Goal: Task Accomplishment & Management: Use online tool/utility

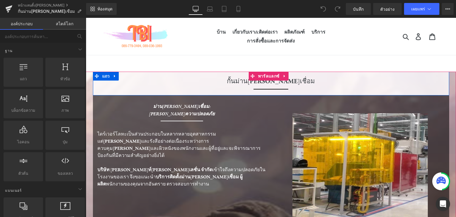
click at [243, 80] on font "กั้นม่าน[PERSON_NAME]เชื่อม" at bounding box center [271, 81] width 88 height 8
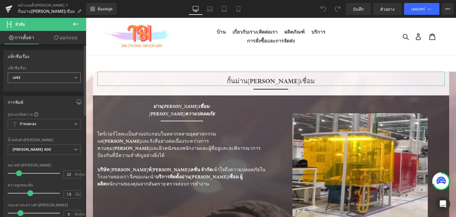
click at [74, 76] on icon at bounding box center [76, 78] width 4 height 4
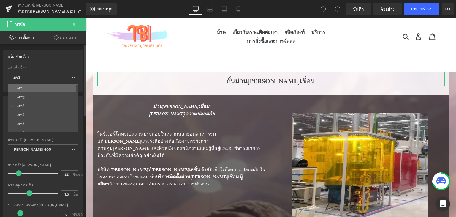
click at [56, 87] on li "เอช1" at bounding box center [44, 87] width 73 height 9
type input "100"
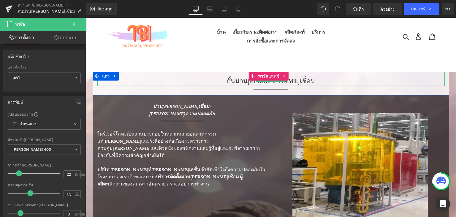
click at [237, 77] on div "กั้นม่าน[PERSON_NAME]เชื่อม" at bounding box center [270, 79] width 347 height 14
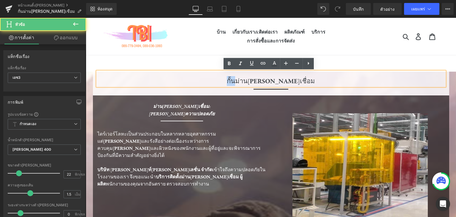
drag, startPoint x: 237, startPoint y: 77, endPoint x: 251, endPoint y: 82, distance: 14.6
click at [251, 82] on div "กั้นม่าน[PERSON_NAME]เชื่อม" at bounding box center [270, 79] width 347 height 14
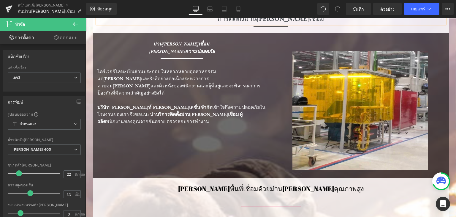
scroll to position [41, 0]
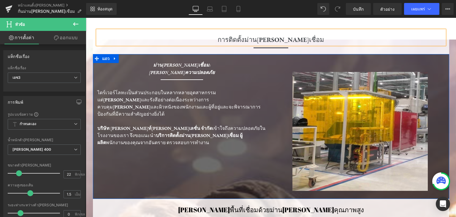
click at [135, 145] on div "ม่านกันแสงเชื่อม: ปกป้องดวงตาความปลอดภัย หัวข้อ ตัวคั่น ตัวคั่น ไดร์เวอร์โลหะเป…" at bounding box center [271, 126] width 356 height 145
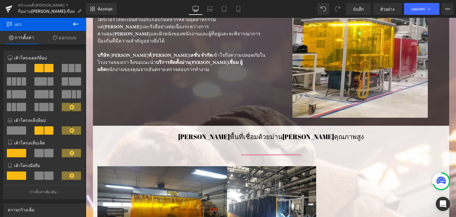
scroll to position [0, 0]
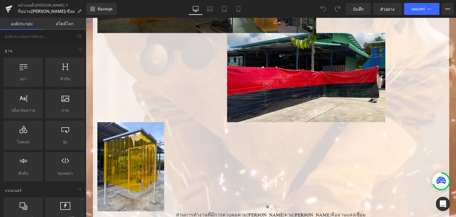
scroll to position [335, 0]
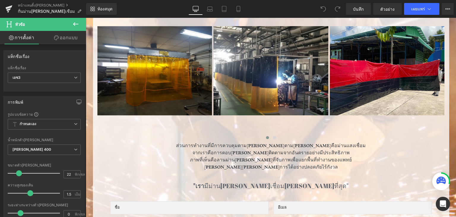
scroll to position [248, 0]
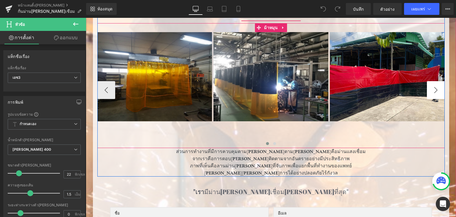
click at [432, 85] on button "-" at bounding box center [436, 90] width 18 height 18
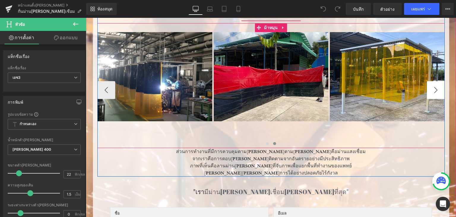
click at [432, 85] on button "-" at bounding box center [436, 90] width 18 height 18
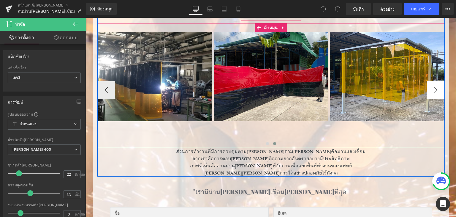
click at [432, 85] on button "-" at bounding box center [436, 90] width 18 height 18
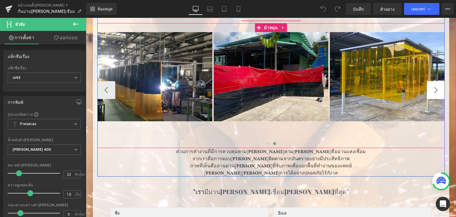
click at [432, 85] on button "-" at bounding box center [436, 90] width 18 height 18
click at [433, 92] on button "-" at bounding box center [436, 90] width 18 height 18
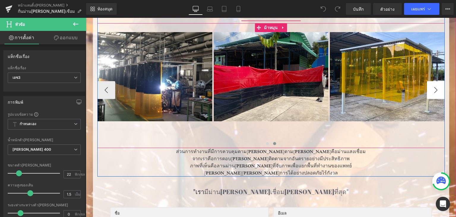
click at [433, 92] on button "-" at bounding box center [436, 90] width 18 height 18
click at [110, 89] on button "-" at bounding box center [106, 90] width 18 height 18
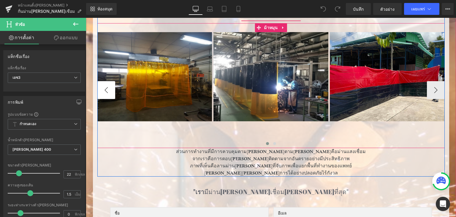
click at [110, 89] on button "-" at bounding box center [106, 90] width 18 height 18
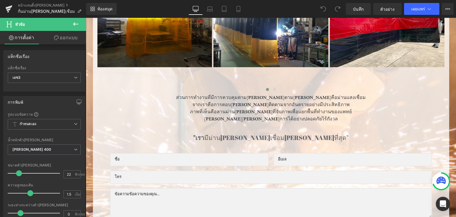
scroll to position [298, 0]
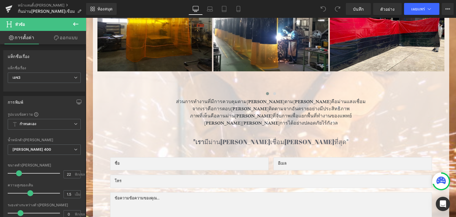
click at [64, 27] on span "หัวข้อ" at bounding box center [35, 24] width 59 height 13
click at [76, 19] on button at bounding box center [75, 24] width 21 height 13
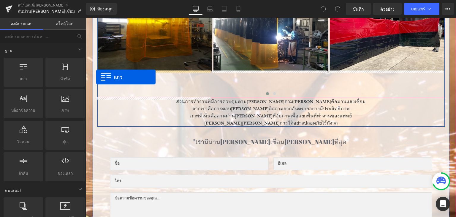
drag, startPoint x: 111, startPoint y: 86, endPoint x: 96, endPoint y: 78, distance: 17.0
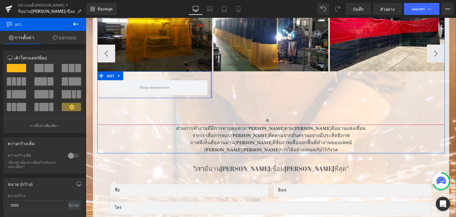
drag, startPoint x: 209, startPoint y: 83, endPoint x: 254, endPoint y: 91, distance: 45.1
click at [359, 93] on div "ภาพ แถว แถว ภาพ ภาพ ภาพ" at bounding box center [329, 53] width 465 height 142
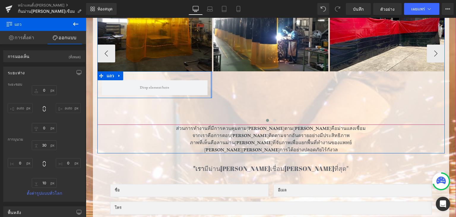
type input "0px"
drag, startPoint x: 209, startPoint y: 84, endPoint x: 239, endPoint y: 85, distance: 29.7
click at [239, 85] on div "ภาพ แถว แถว ภาพ ภาพ ภาพ" at bounding box center [329, 53] width 465 height 142
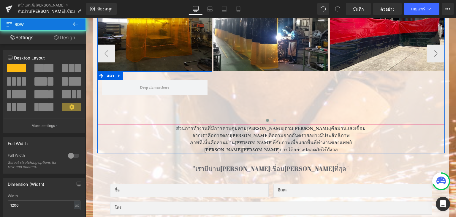
click at [202, 105] on div "แถว" at bounding box center [157, 111] width 121 height 27
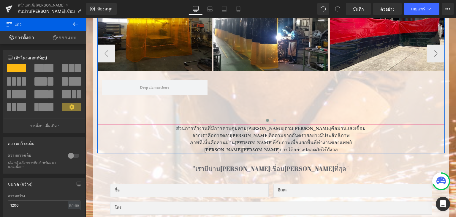
click at [240, 92] on div "ภาพ แถว แถว ภาพ ภาพ ภาพ" at bounding box center [329, 53] width 465 height 142
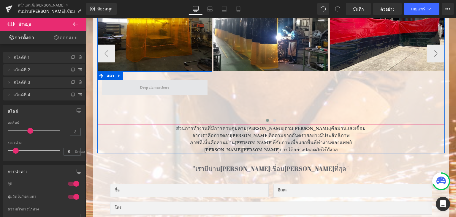
click at [193, 89] on span at bounding box center [155, 87] width 106 height 15
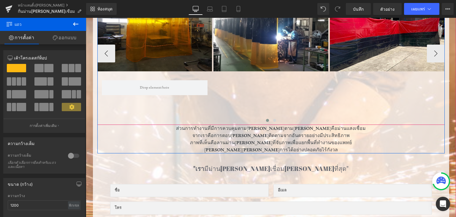
click at [252, 85] on div "ภาพ แถว แถว ภาพ ภาพ ภาพ" at bounding box center [329, 53] width 465 height 142
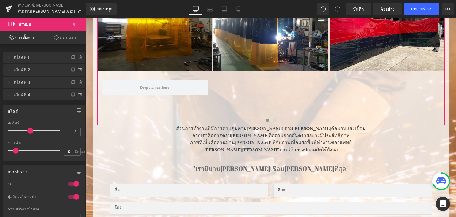
click at [62, 36] on font "ออกแบบ" at bounding box center [69, 37] width 18 height 6
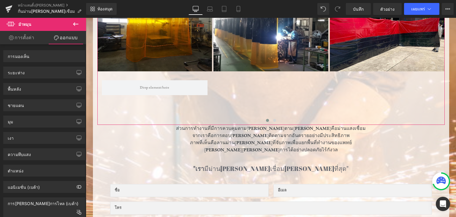
click at [33, 36] on font "การตั้งค่า" at bounding box center [25, 37] width 20 height 6
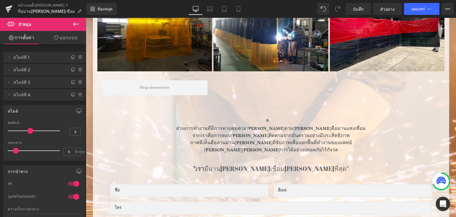
scroll to position [12, 0]
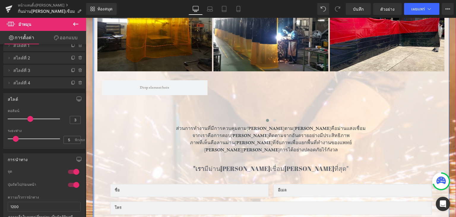
click at [93, 111] on div at bounding box center [93, 141] width 1 height 399
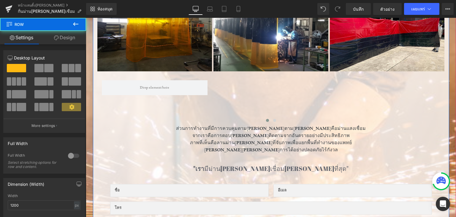
click at [93, 111] on div at bounding box center [93, 141] width 1 height 399
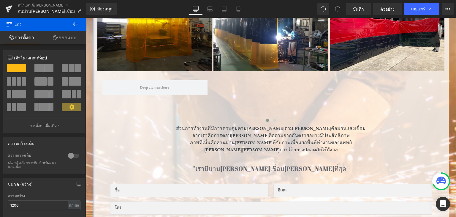
click at [93, 111] on div at bounding box center [93, 141] width 1 height 399
drag, startPoint x: 91, startPoint y: 111, endPoint x: 89, endPoint y: 101, distance: 10.2
click at [89, 101] on span "กั้นม่านกันแสงเชื่อม หัวข้อ ตัวคั่น แถว ม่านกันแสงเชื่อม: ปกป้องดวงตาความปลอดภั…" at bounding box center [271, 57] width 370 height 567
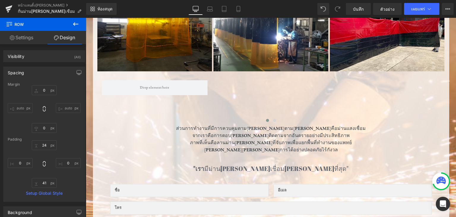
click at [77, 22] on icon at bounding box center [75, 23] width 7 height 7
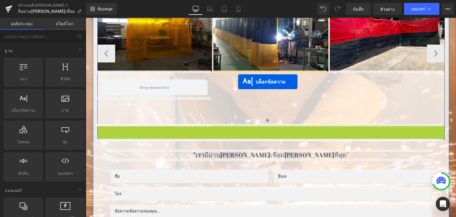
drag, startPoint x: 251, startPoint y: 138, endPoint x: 238, endPoint y: 82, distance: 58.1
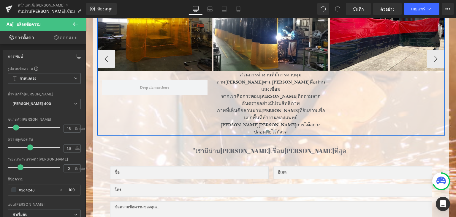
click at [349, 85] on div "ภาพ แถว แถว ภาพ ส่วนการทำงานที่มีการควบคุมตามปกติตามปกติคือม่านแสงเชื่อม จากเรา…" at bounding box center [329, 58] width 465 height 153
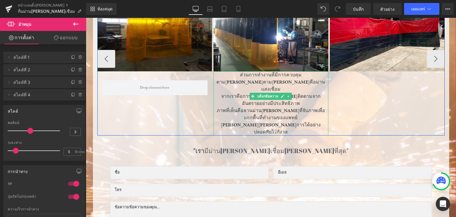
click at [252, 79] on p "ส่วนการทำงานที่มีการควบคุมตาม[PERSON_NAME]ตาม[PERSON_NAME]คือม่านแสงเชื่อม" at bounding box center [270, 81] width 115 height 21
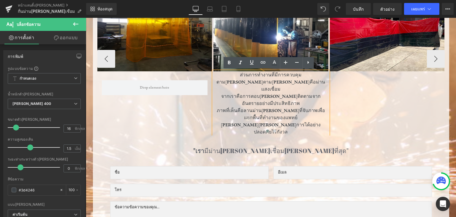
click at [327, 99] on div "ส่วนการทำงานที่มีการควบคุมตามปกติตามปกติคือม่านแสงเชื่อม จากเราคือการตอบสนองที่…" at bounding box center [270, 103] width 115 height 64
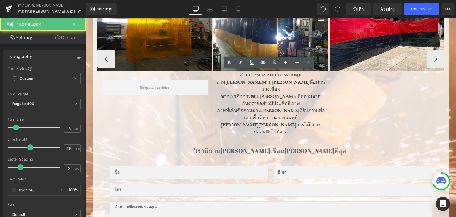
click at [346, 100] on div "ภาพ แถว แถว ภาพ ส่วนการทำงานที่มีการควบคุมตามปกติตามปกติคือม่านแสงเชื่อม จากเรา…" at bounding box center [329, 58] width 465 height 153
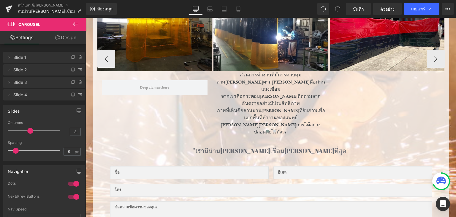
click at [346, 100] on div "ภาพ แถว แถว ภาพ ส่วนการทำงานที่มีการควบคุมตามปกติตามปกติคือม่านแสงเชื่อม จากเรา…" at bounding box center [329, 58] width 465 height 153
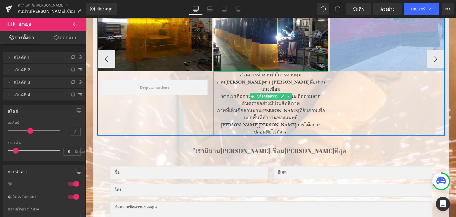
click at [303, 93] on font "จากเราคือการตอบ[PERSON_NAME]ติดตามจากอันตรายอย่างมีประสิทธิภาพ" at bounding box center [270, 99] width 99 height 13
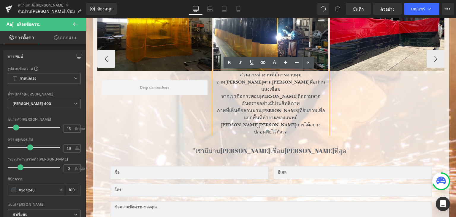
drag, startPoint x: 327, startPoint y: 94, endPoint x: 338, endPoint y: 94, distance: 11.0
click at [338, 94] on div "ภาพ แถว แถว ภาพ ส่วนการทำงานที่มีการควบคุมตามปกติตามปกติคือม่านแสงเชื่อม จากเรา…" at bounding box center [329, 58] width 465 height 153
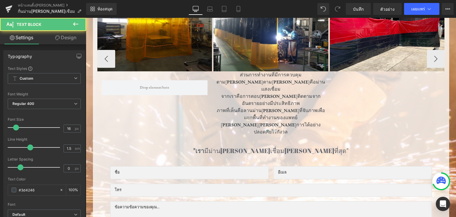
click at [338, 94] on div "ภาพ แถว แถว ภาพ ส่วนการทำงานที่มีการควบคุมตามปกติตามปกติคือม่านแสงเชื่อม จากเรา…" at bounding box center [329, 58] width 465 height 153
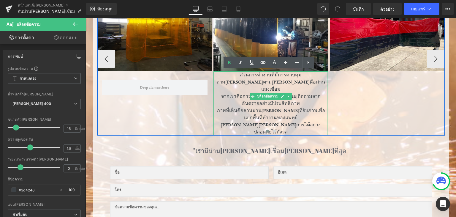
drag, startPoint x: 324, startPoint y: 93, endPoint x: 368, endPoint y: 96, distance: 43.7
click at [368, 96] on div "ภาพ แถว แถว ภาพ ส่วนการทำงานที่มีการควบคุมตามปกติตามปกติคือม่านแสงเชื่อม จากเรา…" at bounding box center [329, 58] width 465 height 153
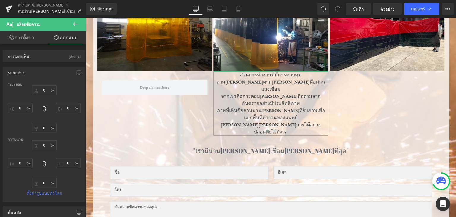
click at [19, 39] on font "การตั้งค่า" at bounding box center [25, 37] width 20 height 6
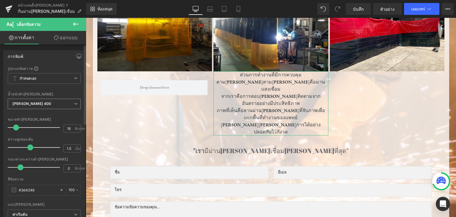
click at [74, 102] on icon at bounding box center [76, 104] width 4 height 4
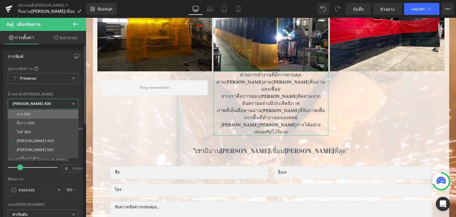
click at [57, 117] on li "บาง 100" at bounding box center [44, 114] width 73 height 9
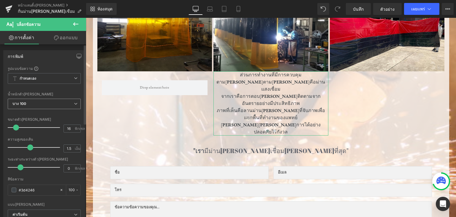
click at [74, 102] on icon at bounding box center [76, 104] width 4 height 4
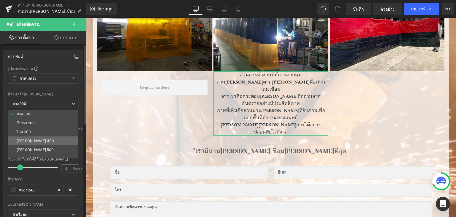
click at [42, 138] on li "ปกติ 400" at bounding box center [44, 140] width 73 height 9
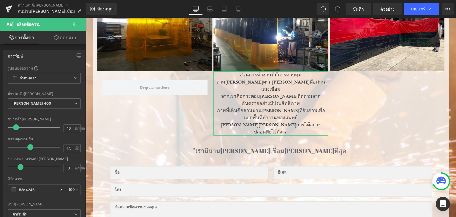
scroll to position [144, 0]
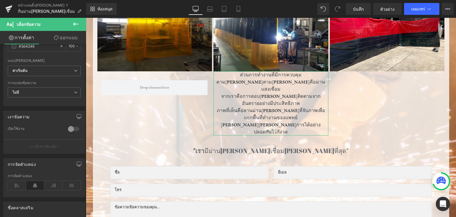
click at [84, 175] on b at bounding box center [85, 151] width 2 height 79
click at [13, 187] on icon at bounding box center [17, 185] width 18 height 9
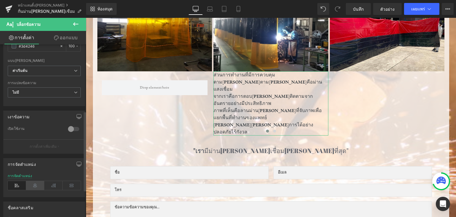
click at [34, 184] on icon at bounding box center [35, 185] width 18 height 9
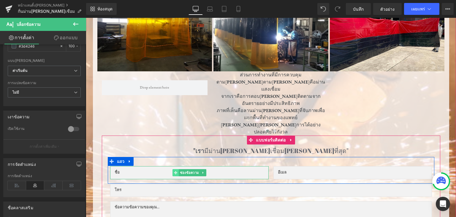
click at [172, 169] on span at bounding box center [175, 172] width 6 height 7
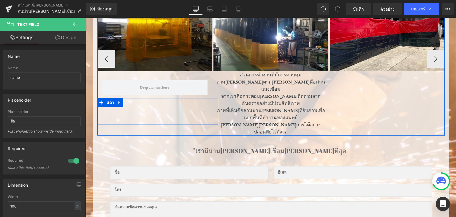
click at [182, 115] on div "แถว" at bounding box center [157, 111] width 121 height 27
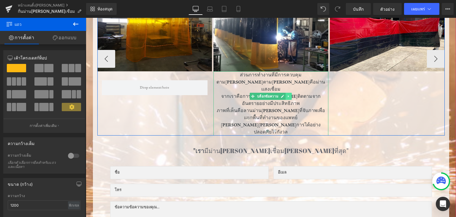
click at [288, 94] on icon at bounding box center [288, 96] width 3 height 4
click at [319, 97] on p "จากเราคือการตอบ[PERSON_NAME]ติดตามจากอันตรายอย่างมีประสิทธิภาพ" at bounding box center [270, 100] width 115 height 14
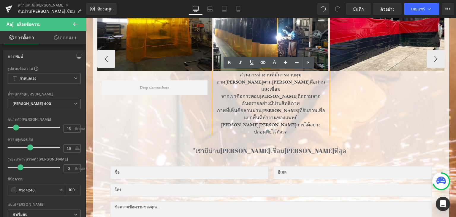
click at [338, 99] on div "ภาพ แถว แถว ภาพ ส่วนการทำงานที่มีการควบคุมตามปกติตามปกติคือม่านแสงเชื่อม จากเรา…" at bounding box center [329, 58] width 465 height 153
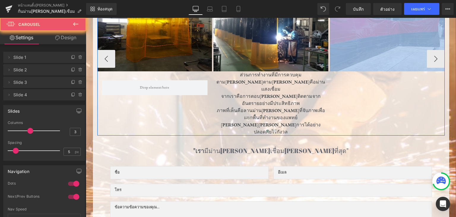
click at [338, 99] on div "ภาพ แถว แถว ภาพ ส่วนการทำงานที่มีการควบคุมตามปกติตามปกติคือม่านแสงเชื่อม จากเรา…" at bounding box center [329, 58] width 465 height 153
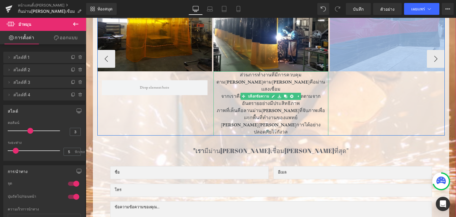
click at [271, 93] on font "จากเราคือการตอบ[PERSON_NAME]ติดตามจากอันตรายอย่างมีประสิทธิภาพ" at bounding box center [270, 99] width 99 height 13
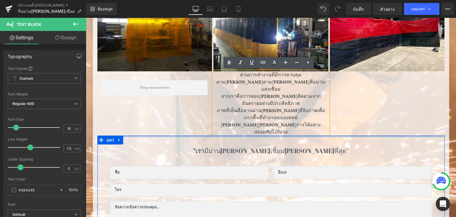
click at [350, 135] on div at bounding box center [270, 135] width 347 height 1
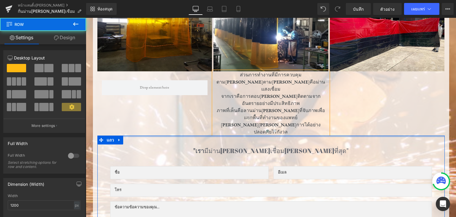
click at [350, 135] on div at bounding box center [270, 135] width 347 height 1
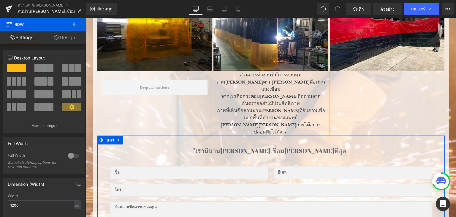
click at [350, 135] on div at bounding box center [270, 135] width 347 height 1
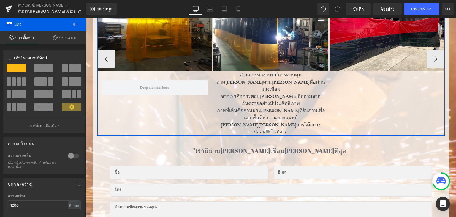
click at [360, 102] on div "ภาพ แถว แถว ภาพ ส่วนการทำงานที่มีการควบคุมตามปกติตามปกติคือม่านแสงเชื่อม จากเรา…" at bounding box center [329, 58] width 465 height 153
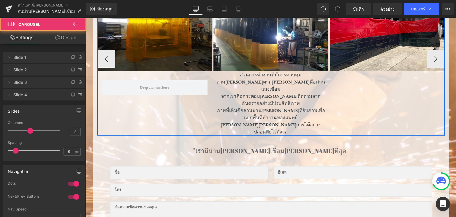
click at [360, 102] on div "ภาพ แถว แถว ภาพ ส่วนการทำงานที่มีการควบคุมตามปกติตามปกติคือม่านแสงเชื่อม จากเรา…" at bounding box center [329, 58] width 465 height 153
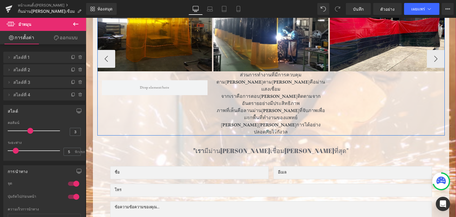
click at [384, 99] on div "ภาพ แถว แถว ภาพ ส่วนการทำงานที่มีการควบคุมตามปกติตามปกติคือม่านแสงเชื่อม จากเรา…" at bounding box center [329, 58] width 465 height 153
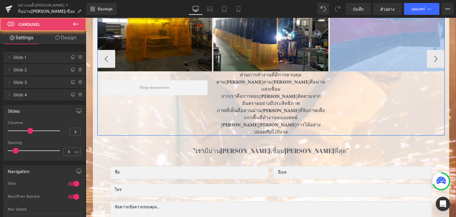
click at [384, 99] on div "ภาพ แถว แถว ภาพ ส่วนการทำงานที่มีการควบคุมตามปกติตามปกติคือม่านแสงเชื่อม จากเรา…" at bounding box center [329, 58] width 465 height 153
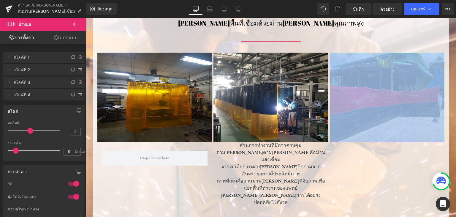
scroll to position [232, 0]
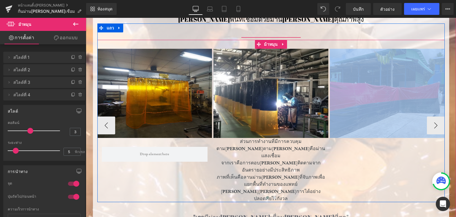
click at [354, 173] on div "ภาพ แถว แถว ภาพ ส่วนการทำงานที่มีการควบคุมตามปกติตามปกติคือม่านแสงเชื่อม จากเรา…" at bounding box center [329, 125] width 465 height 153
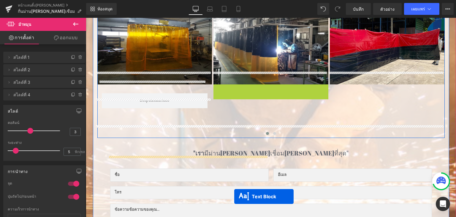
scroll to position [309, 0]
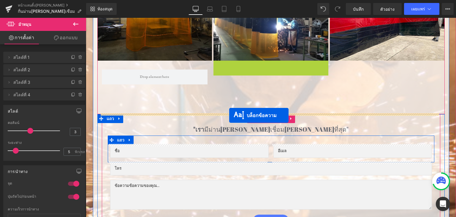
drag, startPoint x: 240, startPoint y: 161, endPoint x: 229, endPoint y: 115, distance: 46.7
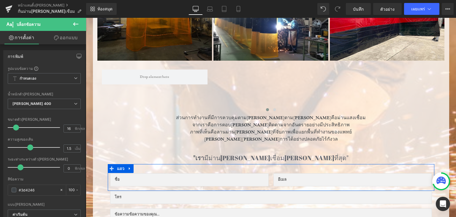
click at [69, 24] on button at bounding box center [75, 24] width 21 height 13
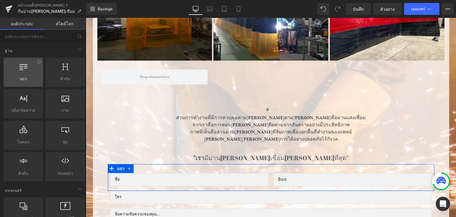
click at [20, 65] on icon at bounding box center [24, 66] width 8 height 8
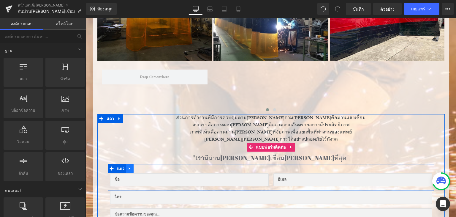
click at [128, 168] on icon at bounding box center [130, 168] width 4 height 4
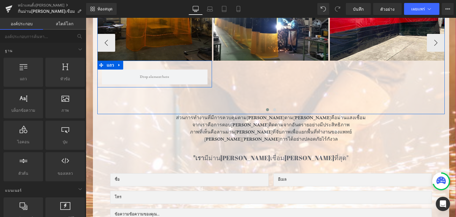
click at [185, 68] on div "แถว" at bounding box center [154, 74] width 115 height 27
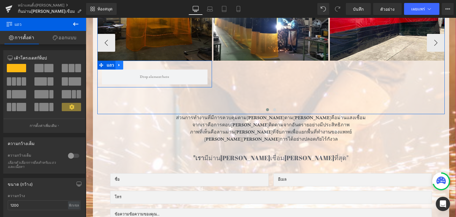
click at [118, 66] on icon at bounding box center [119, 65] width 4 height 4
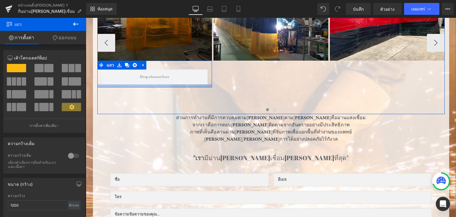
click at [113, 85] on div at bounding box center [154, 85] width 115 height 3
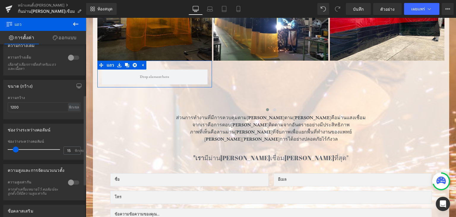
scroll to position [97, 0]
click at [51, 123] on div "ช่องว่างระหว่างคอลัมน์ 15px ช่องว่างระหว่างคอลัมน์ 15 พิกเซล" at bounding box center [44, 140] width 89 height 40
click at [62, 41] on link "ออกแบบ" at bounding box center [64, 37] width 43 height 13
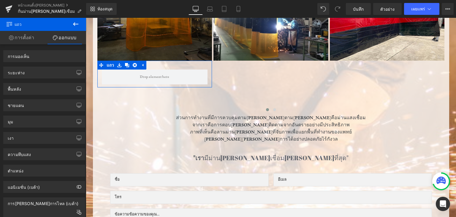
click at [62, 41] on link "ออกแบบ" at bounding box center [64, 37] width 43 height 13
click at [19, 37] on font "การตั้งค่า" at bounding box center [25, 37] width 20 height 6
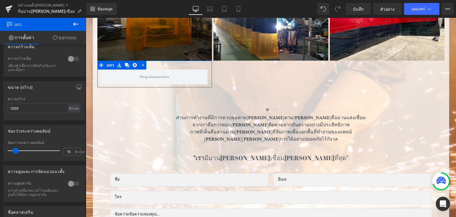
click at [19, 37] on font "การตั้งค่า" at bounding box center [25, 37] width 20 height 6
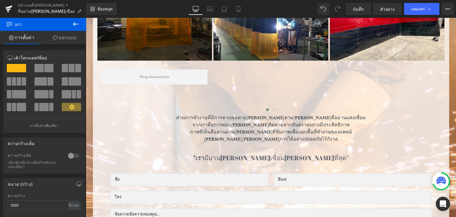
click at [60, 22] on span "แถว" at bounding box center [35, 24] width 59 height 13
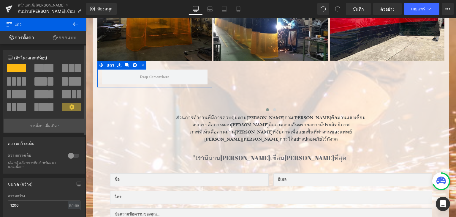
click at [56, 122] on button "การตั้งค่าเพิ่มเติม" at bounding box center [44, 125] width 81 height 14
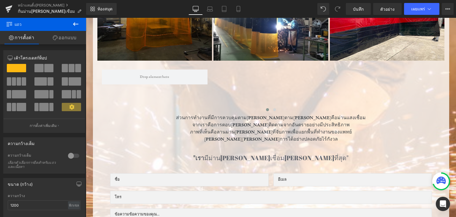
click at [115, 99] on body "ข้ามไปที่เนื้อหา ส่ง ปิดการค้นหา เพิ่งเพิ่มลงในรถเข็นของคุณแล้ว จำนวน: ดูรถเข็น…" at bounding box center [271, 118] width 370 height 818
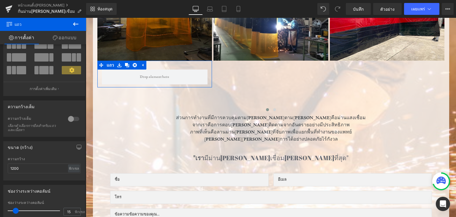
click at [85, 141] on b at bounding box center [85, 106] width 2 height 89
drag, startPoint x: 46, startPoint y: 167, endPoint x: 3, endPoint y: 163, distance: 43.2
click at [3, 163] on div "ขนาด (กว้าง) 1200px ความกว้าง 1200 พิกเซล - พิกเซล" at bounding box center [44, 160] width 82 height 39
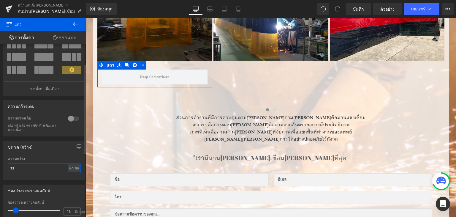
type input "1"
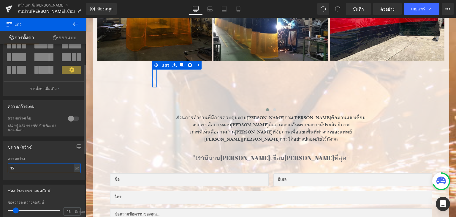
type input "1"
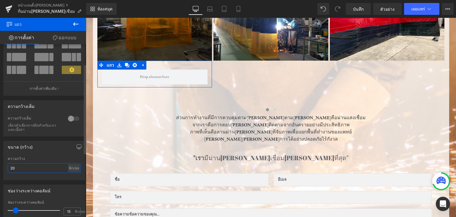
type input "2"
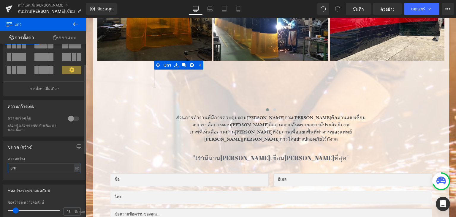
scroll to position [0, 0]
type input "3"
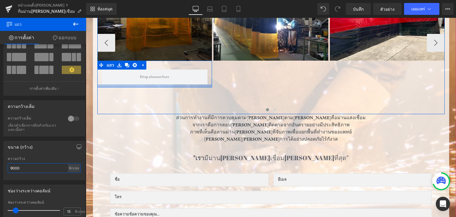
click at [130, 86] on div at bounding box center [154, 85] width 115 height 3
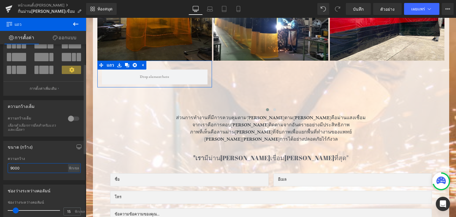
click at [62, 163] on input "9000" at bounding box center [44, 168] width 73 height 10
type input "9000"
click at [63, 151] on div "ขนาด (กว้าง)" at bounding box center [44, 146] width 81 height 11
drag, startPoint x: 34, startPoint y: 169, endPoint x: 0, endPoint y: 170, distance: 34.1
click at [0, 170] on div "ขนาด (กว้าง) 9000px ความกว้าง 9000 พิกเซล - พิกเซล" at bounding box center [44, 158] width 89 height 44
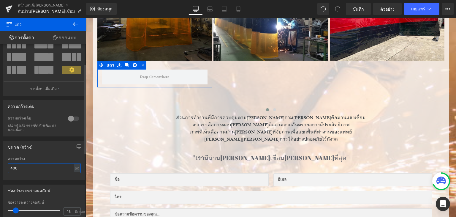
type input "4000"
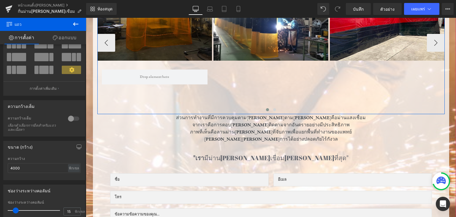
click at [186, 107] on div at bounding box center [270, 111] width 347 height 8
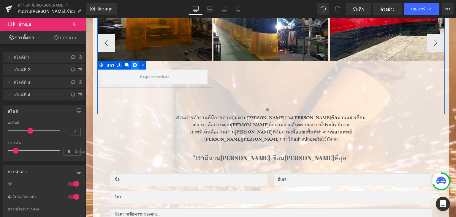
click at [134, 66] on icon at bounding box center [135, 65] width 4 height 4
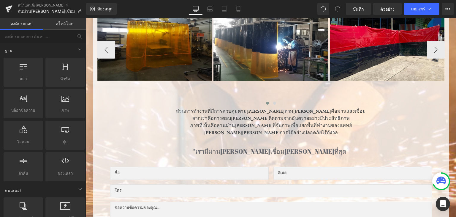
scroll to position [287, 0]
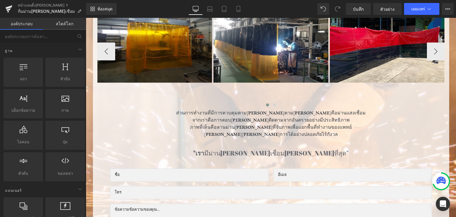
click at [86, 18] on div at bounding box center [86, 18] width 0 height 0
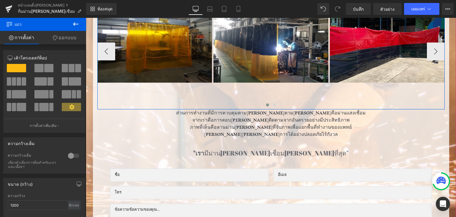
click at [127, 102] on div at bounding box center [270, 106] width 347 height 8
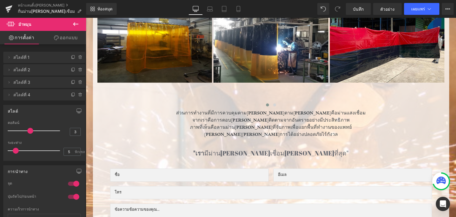
click at [76, 23] on icon at bounding box center [75, 23] width 7 height 7
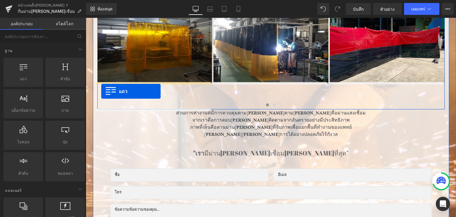
drag, startPoint x: 102, startPoint y: 86, endPoint x: 101, endPoint y: 91, distance: 4.5
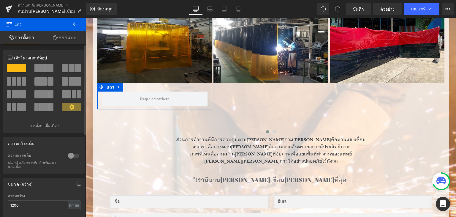
click at [66, 155] on div at bounding box center [73, 155] width 14 height 9
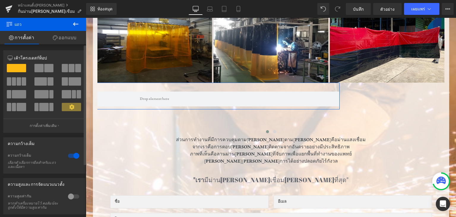
click at [66, 155] on div at bounding box center [73, 155] width 14 height 9
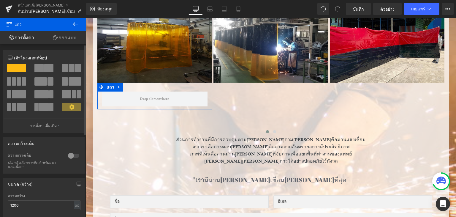
click at [70, 157] on div at bounding box center [73, 155] width 14 height 9
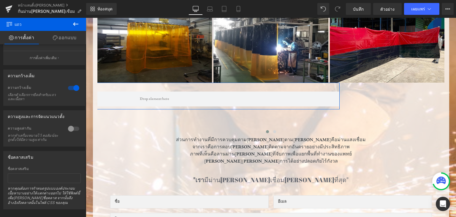
scroll to position [9, 0]
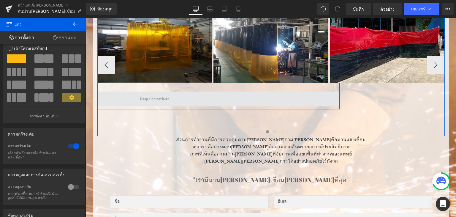
click at [129, 96] on span at bounding box center [154, 98] width 370 height 15
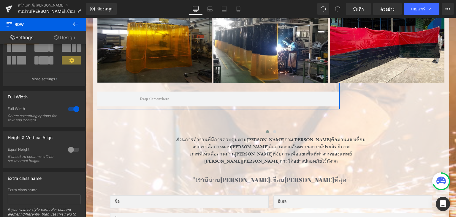
scroll to position [0, 0]
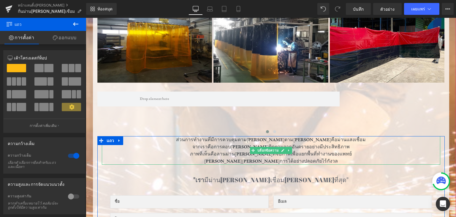
click at [142, 139] on p "ส่วนการทำงานที่มีการควบคุมตาม[PERSON_NAME]ตาม[PERSON_NAME]คือม่านแสงเชื่อม" at bounding box center [271, 139] width 338 height 7
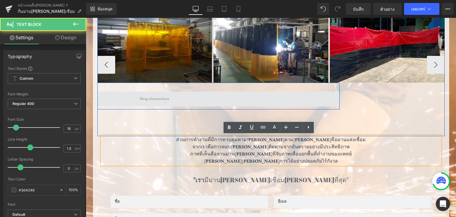
click at [150, 104] on span at bounding box center [154, 98] width 370 height 15
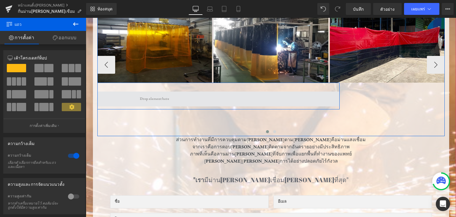
click at [150, 94] on span at bounding box center [155, 98] width 34 height 9
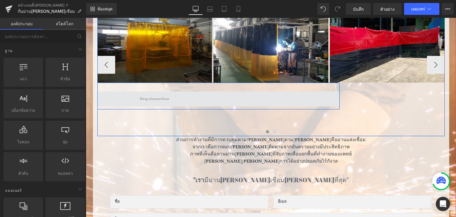
click at [150, 94] on span at bounding box center [155, 98] width 34 height 9
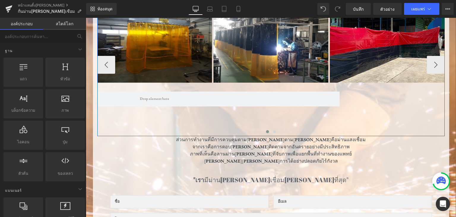
click at [395, 102] on div "ภาพ แถว แถว ภาพ ภาพ ภาพ" at bounding box center [329, 64] width 465 height 142
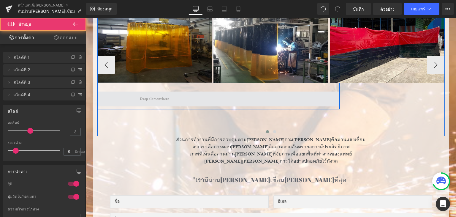
click at [315, 101] on span at bounding box center [154, 98] width 370 height 15
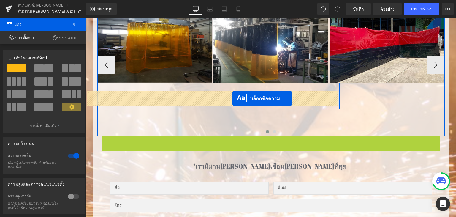
drag, startPoint x: 251, startPoint y: 151, endPoint x: 232, endPoint y: 98, distance: 56.1
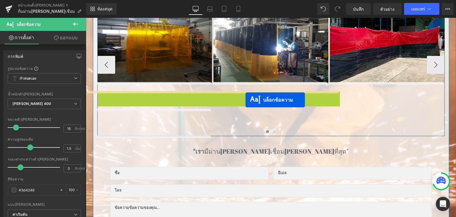
drag, startPoint x: 132, startPoint y: 106, endPoint x: 245, endPoint y: 100, distance: 113.6
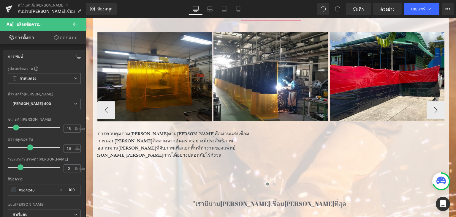
scroll to position [250, 0]
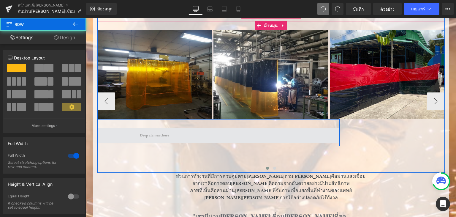
drag, startPoint x: 212, startPoint y: 132, endPoint x: 258, endPoint y: 129, distance: 46.1
click at [258, 129] on span at bounding box center [154, 135] width 370 height 15
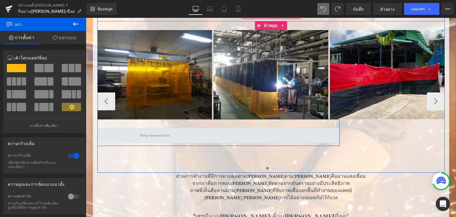
click at [158, 140] on span at bounding box center [154, 135] width 370 height 15
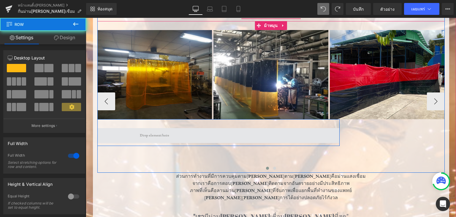
click at [158, 140] on span at bounding box center [154, 135] width 370 height 15
click at [140, 134] on span at bounding box center [155, 135] width 34 height 9
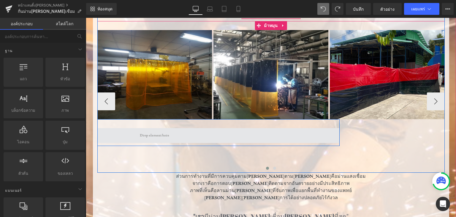
click at [140, 134] on span at bounding box center [155, 135] width 34 height 9
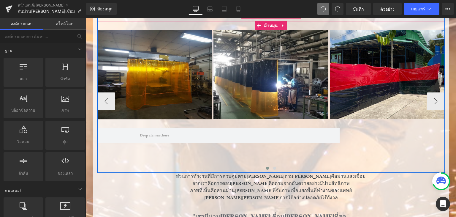
click at [351, 138] on div "ภาพ แถว แถว ภาพ ภาพ ภาพ" at bounding box center [329, 101] width 465 height 142
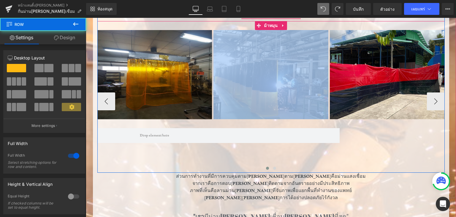
drag, startPoint x: 298, startPoint y: 136, endPoint x: 346, endPoint y: 127, distance: 48.5
click at [346, 127] on div "ภาพ แถว แถว ภาพ ภาพ ภาพ" at bounding box center [329, 101] width 465 height 142
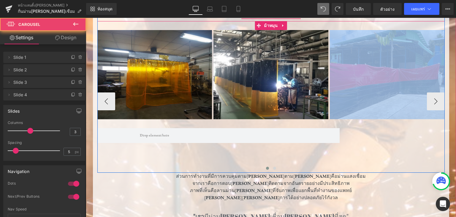
click at [346, 127] on div "ภาพ แถว แถว ภาพ ภาพ ภาพ" at bounding box center [329, 101] width 465 height 142
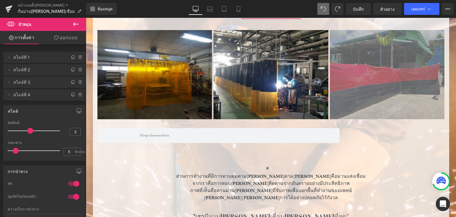
click at [52, 21] on span "ม้าหมุน" at bounding box center [35, 24] width 59 height 13
click at [77, 21] on icon at bounding box center [75, 23] width 7 height 7
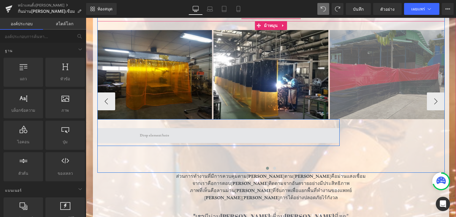
click at [138, 131] on span at bounding box center [155, 135] width 34 height 9
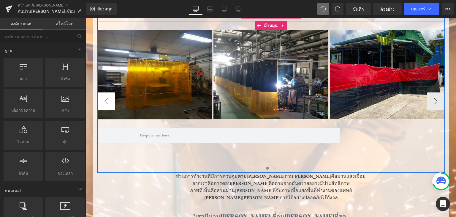
click at [102, 107] on button "-" at bounding box center [106, 101] width 18 height 18
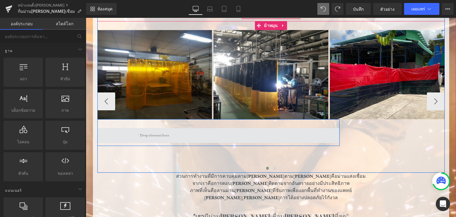
click at [275, 132] on span at bounding box center [154, 135] width 370 height 15
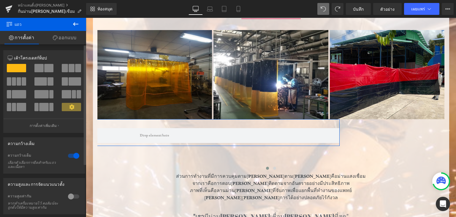
click at [46, 68] on span at bounding box center [48, 68] width 9 height 8
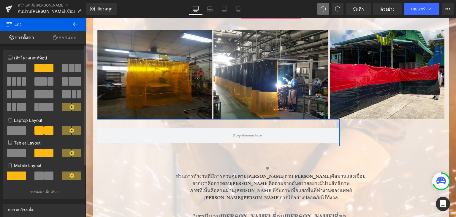
click at [46, 68] on span at bounding box center [48, 68] width 9 height 8
click at [43, 83] on span at bounding box center [40, 81] width 12 height 8
click at [42, 93] on span at bounding box center [41, 94] width 14 height 8
click at [18, 66] on span at bounding box center [16, 68] width 19 height 8
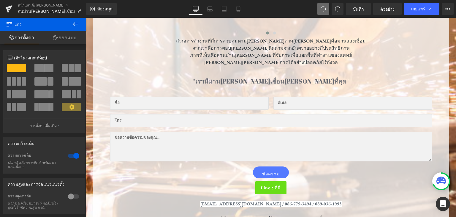
scroll to position [393, 0]
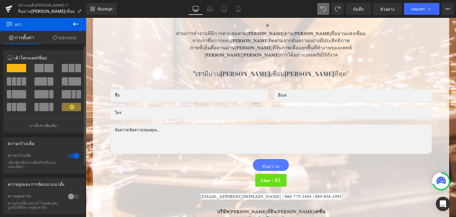
click at [69, 153] on div at bounding box center [73, 155] width 14 height 9
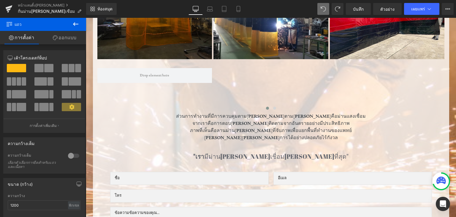
scroll to position [257, 0]
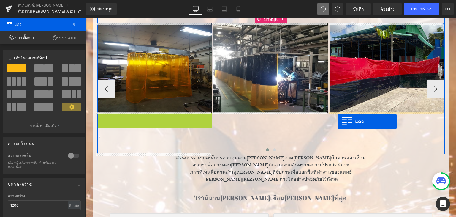
drag, startPoint x: 99, startPoint y: 116, endPoint x: 338, endPoint y: 122, distance: 238.7
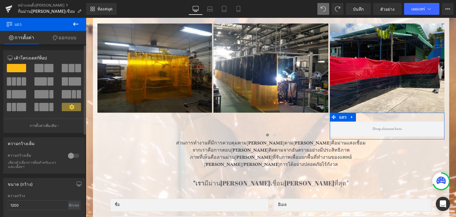
click at [69, 158] on div at bounding box center [73, 155] width 14 height 9
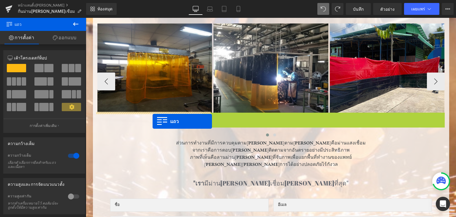
drag, startPoint x: 203, startPoint y: 117, endPoint x: 153, endPoint y: 121, distance: 50.9
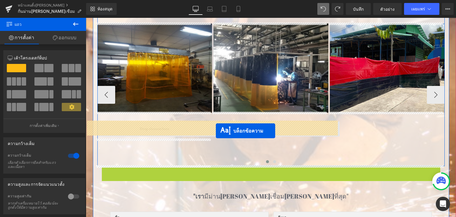
drag, startPoint x: 250, startPoint y: 180, endPoint x: 216, endPoint y: 130, distance: 60.9
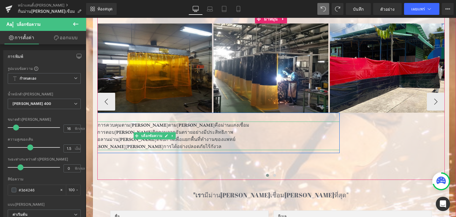
click at [102, 132] on font "จากเราคือการตอบ[PERSON_NAME]ติดตามจากอันตรายอย่างมีประสิทธิภาพ" at bounding box center [154, 132] width 157 height 6
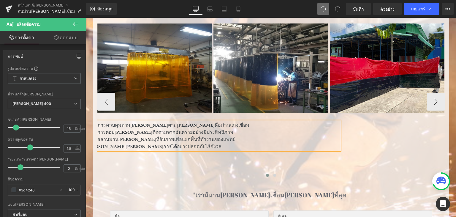
click at [102, 132] on font "จากเราคือการตอบ[PERSON_NAME]ติดตามจากอันตรายอย่างมีประสิทธิภาพ" at bounding box center [154, 132] width 157 height 6
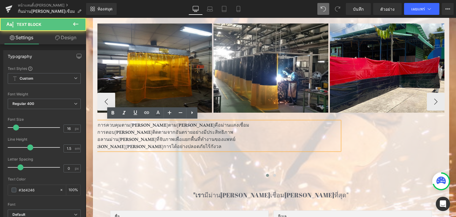
click at [136, 127] on p "ส่วนการทำงานที่มีการควบคุมตาม[PERSON_NAME]ตาม[PERSON_NAME]คือม่านแสงเชื่อม" at bounding box center [154, 124] width 370 height 7
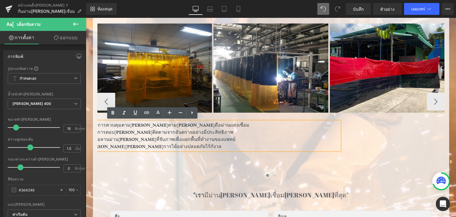
drag, startPoint x: 325, startPoint y: 194, endPoint x: 230, endPoint y: 175, distance: 96.8
click at [179, 191] on h3 ""เรา มีม่านกันแสงเชื่อมที่ดีที่สุด"" at bounding box center [271, 194] width 327 height 9
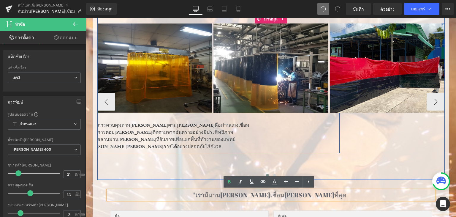
click at [204, 125] on font "ส่วนการทำงานที่มีการควบคุมตาม[PERSON_NAME]ตาม[PERSON_NAME]คือม่านแสงเชื่อม" at bounding box center [155, 125] width 190 height 6
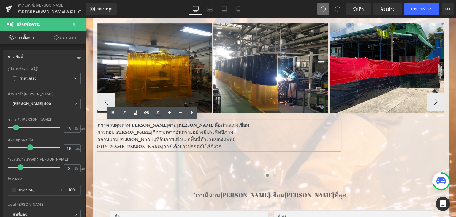
click at [362, 141] on div "ภาพ ส่วนการทำงานที่มีการควบคุมตามปกติตามปกติคือม่านแสงเชื่อม จากเราคือการตอบสนอ…" at bounding box center [329, 101] width 465 height 156
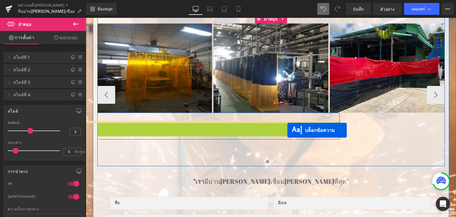
drag, startPoint x: 134, startPoint y: 137, endPoint x: 287, endPoint y: 130, distance: 153.3
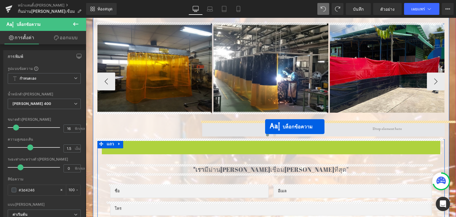
drag, startPoint x: 249, startPoint y: 153, endPoint x: 264, endPoint y: 128, distance: 29.3
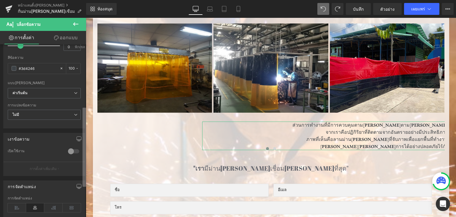
scroll to position [134, 0]
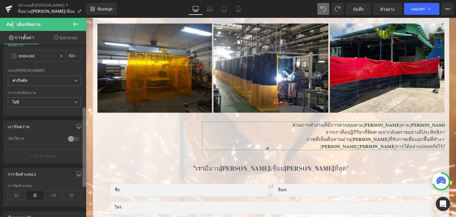
click at [83, 177] on b at bounding box center [85, 146] width 4 height 79
click at [17, 195] on icon at bounding box center [17, 195] width 18 height 9
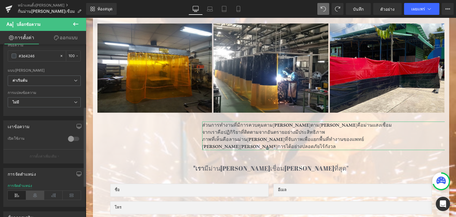
click at [31, 193] on icon at bounding box center [35, 195] width 18 height 9
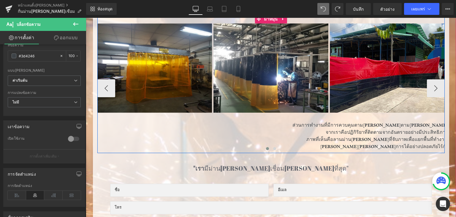
click at [305, 145] on div at bounding box center [270, 149] width 347 height 8
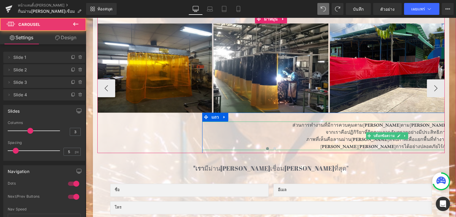
click at [244, 136] on p "ภาพที่เห็นคือลานม่าน[PERSON_NAME]ที่จับภาพเพื่อแยกพื้นที่ทำงานของแพทย์" at bounding box center [387, 139] width 370 height 7
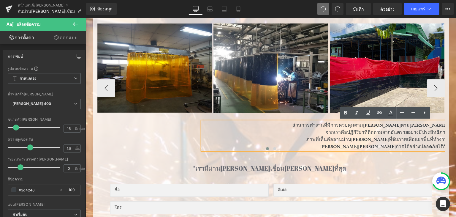
click at [215, 130] on p "จากเราคือปฏิกิริยาที่ติดตามจากอันตรายอย่างมีประสิทธิภาพ" at bounding box center [387, 132] width 370 height 7
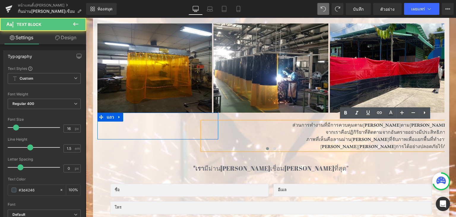
click at [153, 138] on div at bounding box center [157, 138] width 121 height 1
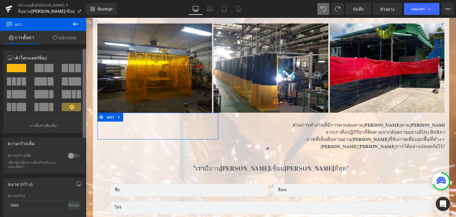
scroll to position [12, 0]
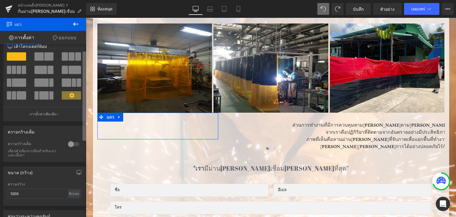
click at [84, 95] on b at bounding box center [85, 95] width 4 height 89
click at [39, 92] on span at bounding box center [43, 95] width 9 height 8
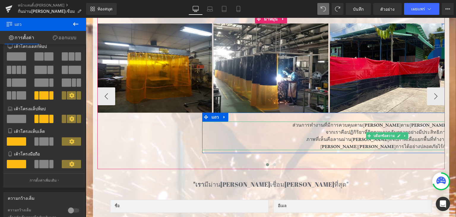
click at [253, 137] on p "ภาพที่เห็นคือลานม่าน[PERSON_NAME]ที่จับภาพเพื่อแยกพื้นที่ทำงานของแพทย์" at bounding box center [387, 139] width 370 height 7
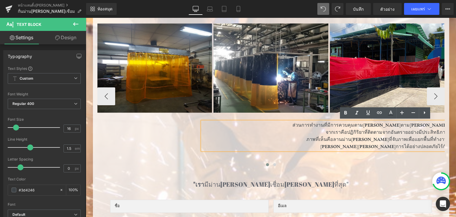
click at [236, 127] on p "ส่วนการทำงานที่มีการควบคุมตาม[PERSON_NAME]ตาม[PERSON_NAME]คือม่านแสงเชื่อม" at bounding box center [387, 124] width 370 height 7
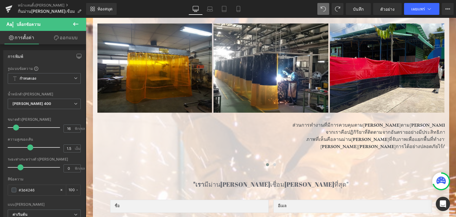
click at [75, 24] on icon at bounding box center [75, 24] width 5 height 4
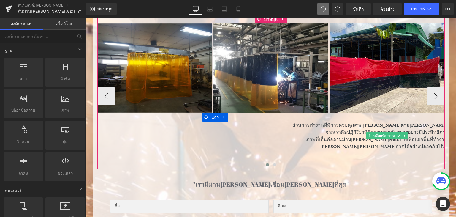
click at [331, 127] on p "ส่วนการทำงานที่มีการควบคุมตาม[PERSON_NAME]ตาม[PERSON_NAME]คือม่านแสงเชื่อม" at bounding box center [387, 124] width 370 height 7
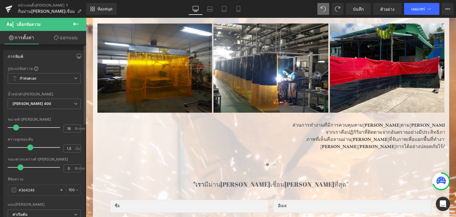
click at [83, 86] on div "การพิมพ์ รูปแบบข้อความ กำหนดเอง กำหนดเอง ตั้งค่ารูปแบบทั่วโลก กำหนดเอง ตั้งค่าร…" at bounding box center [44, 148] width 89 height 204
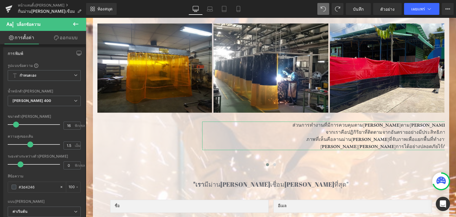
scroll to position [0, 0]
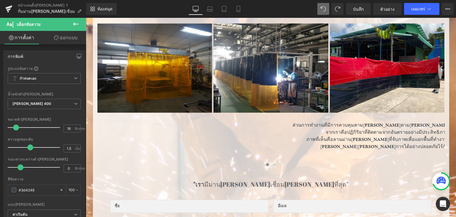
click at [76, 27] on icon at bounding box center [75, 23] width 7 height 7
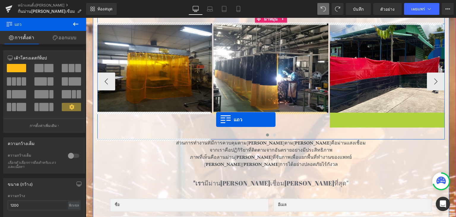
drag, startPoint x: 330, startPoint y: 117, endPoint x: 216, endPoint y: 120, distance: 114.0
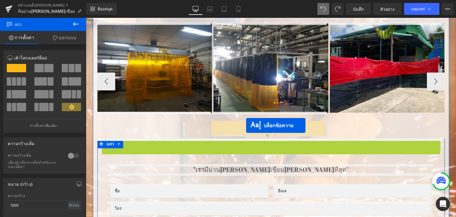
drag, startPoint x: 251, startPoint y: 151, endPoint x: 246, endPoint y: 126, distance: 25.9
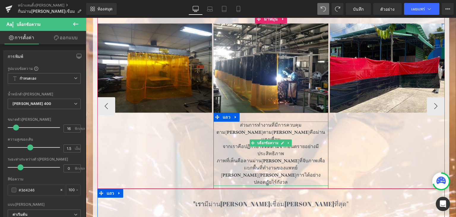
click at [220, 132] on p "ส่วนการทำงานที่มีการควบคุมตาม[PERSON_NAME]ตาม[PERSON_NAME]คือม่านแสงเชื่อม" at bounding box center [270, 131] width 115 height 21
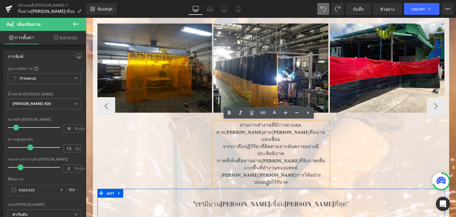
click at [191, 146] on div "ภาพ แถว 407 พิกเซล ภาพ ส่วนการทำงานที่มีการควบคุมตามปกติตามปกติคือม่านแสงเชื่อม…" at bounding box center [329, 105] width 465 height 165
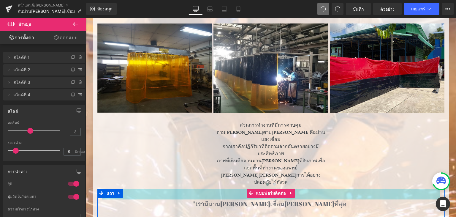
click at [150, 189] on div at bounding box center [270, 189] width 347 height 1
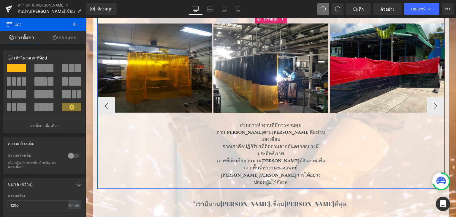
click at [343, 134] on div "ภาพ แถว 407 พิกเซล ภาพ ส่วนการทำงานที่มีการควบคุมตามปกติตามปกติคือม่านแสงเชื่อม…" at bounding box center [329, 105] width 465 height 165
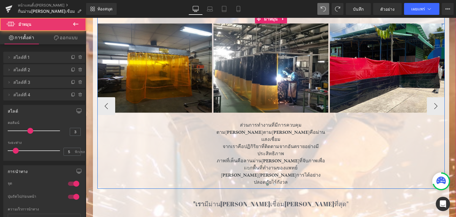
click at [343, 134] on div "ภาพ แถว 407 พิกเซล ภาพ ส่วนการทำงานที่มีการควบคุมตามปกติตามปกติคือม่านแสงเชื่อม…" at bounding box center [329, 105] width 465 height 165
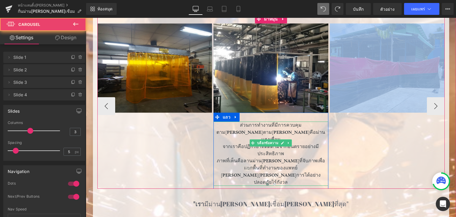
click at [294, 157] on p "ภาพที่เห็นคือลานม่าน[PERSON_NAME]ที่จับภาพเพื่อแยกพื้นที่ทำงานของแพทย์" at bounding box center [270, 164] width 115 height 14
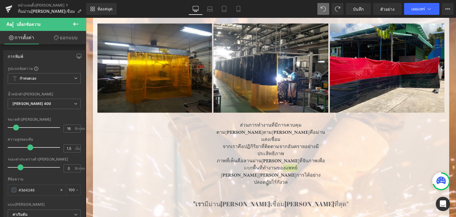
click at [73, 22] on icon at bounding box center [75, 23] width 7 height 7
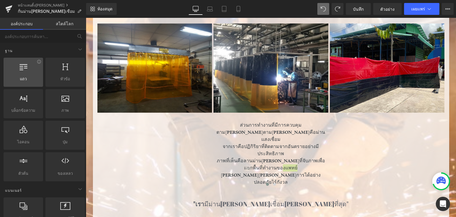
click at [27, 68] on div at bounding box center [23, 68] width 36 height 13
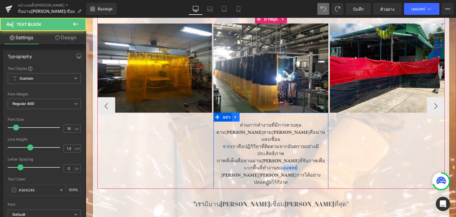
drag, startPoint x: 224, startPoint y: 128, endPoint x: 234, endPoint y: 117, distance: 14.3
click at [234, 117] on div "ส่วนการทำงานที่มีการควบคุมตามปกติตามปกติคือม่านแสงเชื่อม จากเราคือปฏิกิริยาที่ต…" at bounding box center [270, 151] width 115 height 76
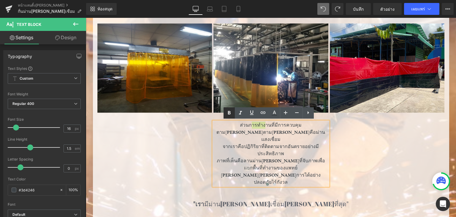
drag, startPoint x: 148, startPoint y: 99, endPoint x: 234, endPoint y: 117, distance: 87.6
click at [234, 117] on link at bounding box center [229, 112] width 11 height 11
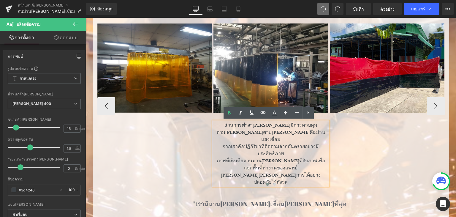
click at [215, 131] on p "ส่วนก ารทำง านที่มีการควบคุมตามปกติตามปกติคือม่านแสงเชื่อม" at bounding box center [270, 131] width 115 height 21
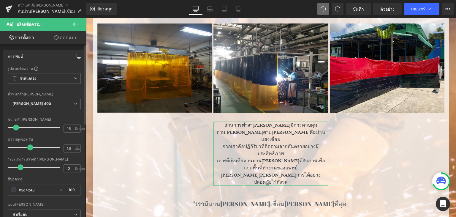
click at [77, 57] on icon "button" at bounding box center [79, 56] width 4 height 4
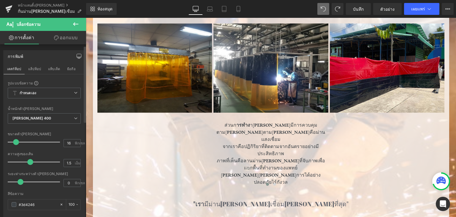
scroll to position [2, 0]
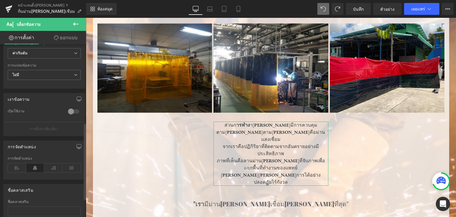
click at [84, 140] on b at bounding box center [85, 162] width 2 height 76
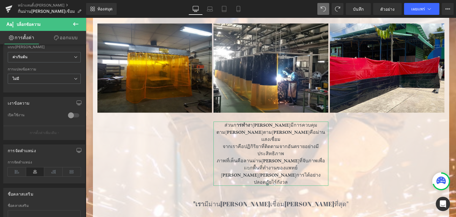
click at [67, 115] on div at bounding box center [73, 114] width 14 height 9
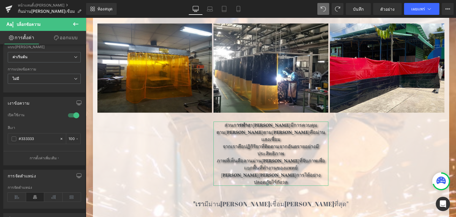
click at [67, 115] on div at bounding box center [73, 114] width 14 height 9
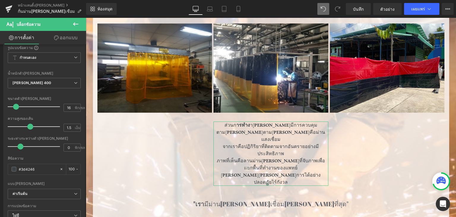
scroll to position [0, 0]
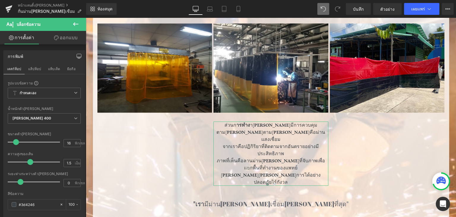
click at [74, 47] on div "การพิมพ์ เดสก์ท็อป แล็ปท็อป แท็บเล็ต มือถือ รูปแบบข้อความ กำหนดเอง กำหนดเอง ตั้…" at bounding box center [43, 131] width 86 height 175
click at [30, 70] on font "แล็ปท็อป" at bounding box center [34, 69] width 13 height 4
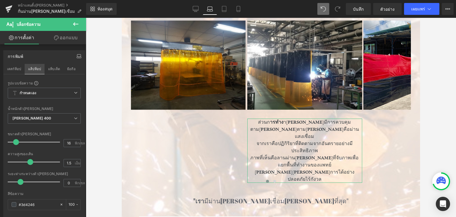
scroll to position [289, 0]
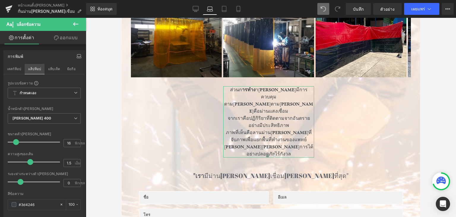
click at [30, 70] on font "แล็ปท็อป" at bounding box center [34, 69] width 13 height 4
click at [55, 70] on font "แท็บเล็ต" at bounding box center [54, 69] width 12 height 4
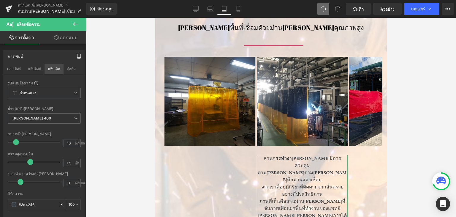
scroll to position [360, 0]
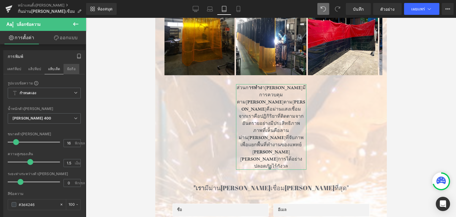
click at [71, 66] on button "มือถือ" at bounding box center [72, 69] width 16 height 10
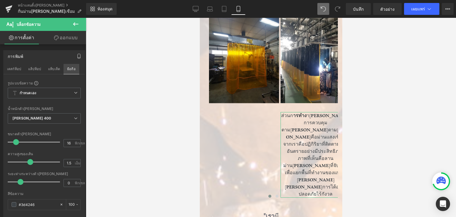
scroll to position [371, 0]
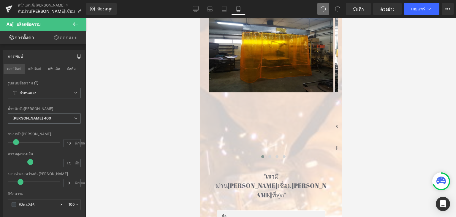
click at [12, 70] on font "เดสก์ท็อป" at bounding box center [14, 69] width 14 height 4
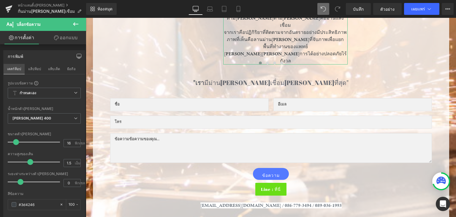
scroll to position [292, 0]
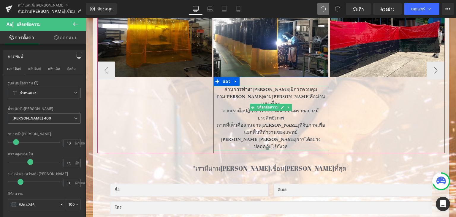
click at [256, 97] on p "ส่วนก ารทำง านที่มีการควบคุมตามปกติตามปกติคือม่านแสงเชื่อม" at bounding box center [270, 96] width 115 height 21
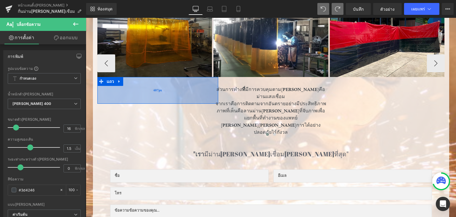
click at [184, 102] on div "407px" at bounding box center [157, 90] width 121 height 27
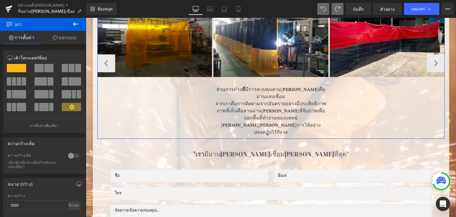
click at [381, 107] on div "ภาพ แถว 407 พิกเซล ภาพ ส่วนการทำง ที่ มีการควบคุมตามปกติคือม่านแสงเชื่อม จากเรา…" at bounding box center [329, 63] width 465 height 151
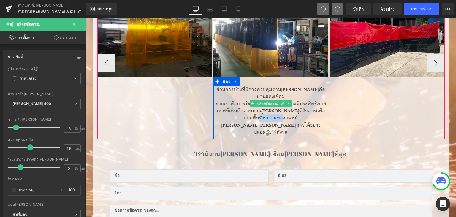
drag, startPoint x: 258, startPoint y: 110, endPoint x: 294, endPoint y: 111, distance: 36.2
click at [294, 111] on p "ภาพที่เห็นคือลานม่าน[PERSON_NAME]ที่จับภาพเพื่อแยกพื้นที่ทำงานของแพทย์" at bounding box center [270, 114] width 115 height 14
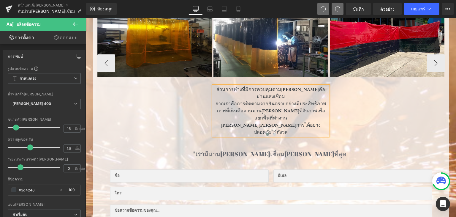
click at [424, 131] on div at bounding box center [270, 135] width 347 height 8
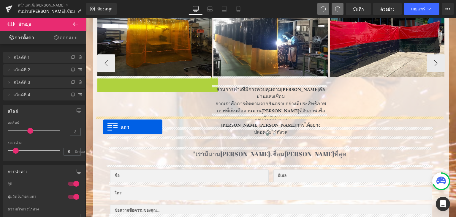
drag, startPoint x: 100, startPoint y: 79, endPoint x: 103, endPoint y: 127, distance: 48.5
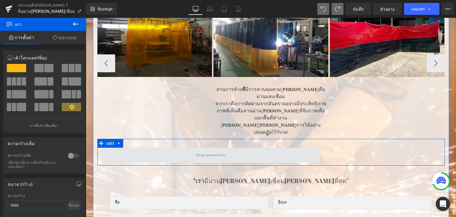
click at [135, 148] on span at bounding box center [211, 155] width 218 height 15
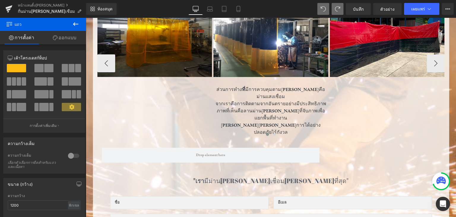
click at [76, 25] on icon at bounding box center [75, 23] width 7 height 7
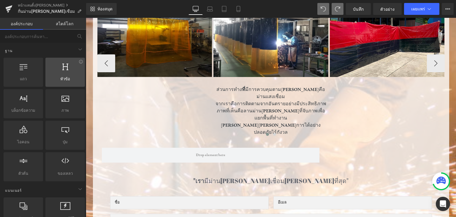
click at [71, 67] on div at bounding box center [65, 68] width 36 height 13
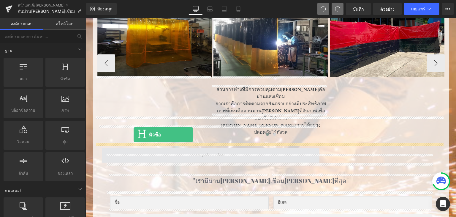
drag, startPoint x: 102, startPoint y: 96, endPoint x: 134, endPoint y: 134, distance: 50.2
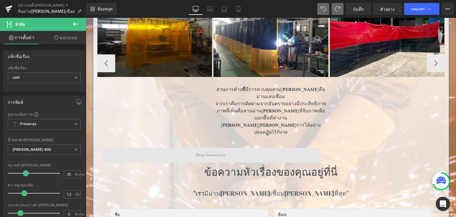
click at [134, 148] on span at bounding box center [211, 155] width 218 height 15
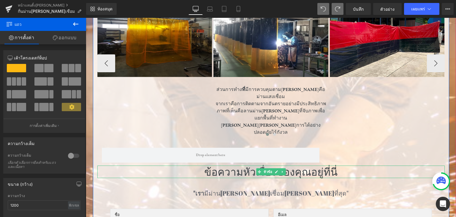
click at [224, 164] on font "ข้อความหัวเรื่องของคุณอยู่ที่นี่" at bounding box center [270, 171] width 133 height 14
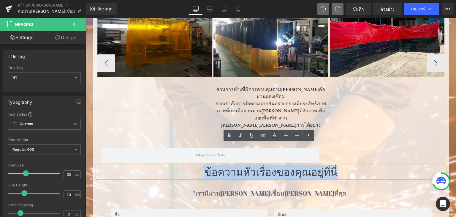
drag, startPoint x: 208, startPoint y: 149, endPoint x: 347, endPoint y: 152, distance: 139.3
click at [347, 165] on h1 "ข้อความหัวเรื่องของคุณอยู่ที่นี่" at bounding box center [270, 171] width 347 height 12
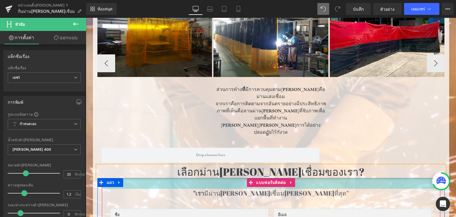
click at [296, 178] on div "36 พิกเซล" at bounding box center [271, 183] width 338 height 11
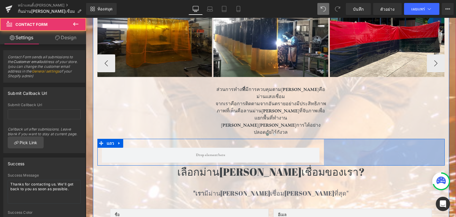
click at [363, 139] on div "407 พิกเซล" at bounding box center [384, 152] width 121 height 27
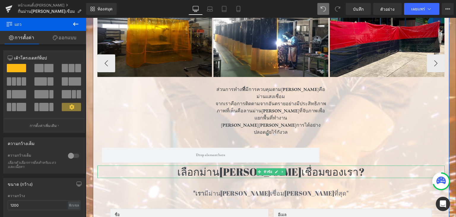
click at [305, 164] on font "เลือกม่านกันแสงเชื่อมของเรา?" at bounding box center [270, 171] width 187 height 14
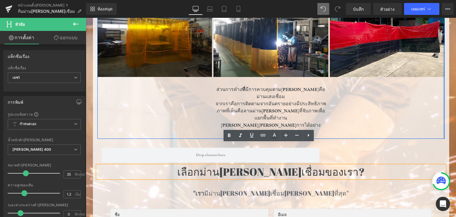
drag, startPoint x: 395, startPoint y: 156, endPoint x: 349, endPoint y: 124, distance: 56.0
click at [441, 72] on div "ตัวคั่น ภาพ ภาพ ส่วนการทำง ที่ มีการควบคุมตามปกติคือม่านแสงเชื่อม จากเราคือการต…" at bounding box center [270, 51] width 347 height 176
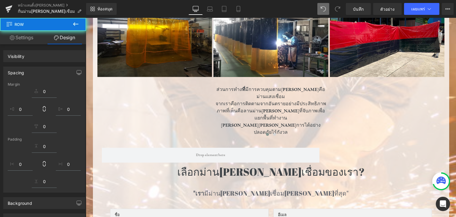
click at [249, 164] on font "เลือกม่านกันแสงเชื่อมของเรา?" at bounding box center [270, 171] width 187 height 14
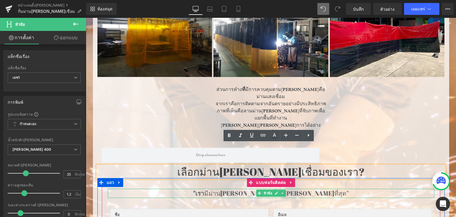
click at [301, 189] on font "มีม่าน[PERSON_NAME]เชื่อม[PERSON_NAME]ที่สุด"" at bounding box center [276, 193] width 144 height 8
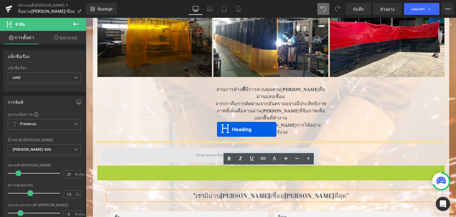
scroll to position [295, 0]
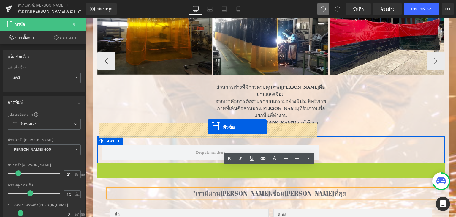
drag, startPoint x: 256, startPoint y: 150, endPoint x: 207, endPoint y: 128, distance: 54.0
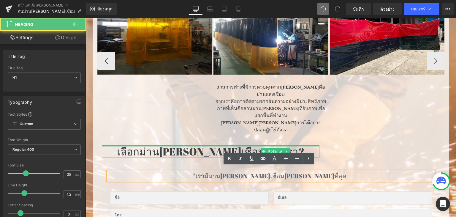
scroll to position [278, 0]
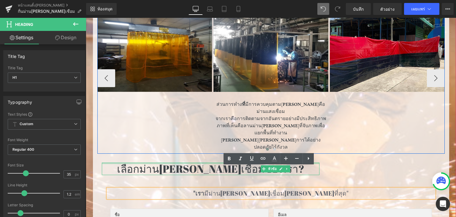
click at [376, 123] on div "ภาพ ภาพ ส่วนการทำง ที่ มีการควบคุมตามปกติคือม่านแสงเชื่อม จากเราคือการติดตามจาก…" at bounding box center [329, 78] width 465 height 151
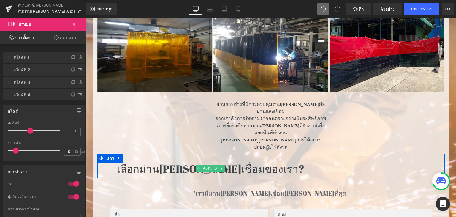
click at [150, 161] on font "เลือกม่านกันแสงเชื่อมของเรา?" at bounding box center [210, 168] width 187 height 14
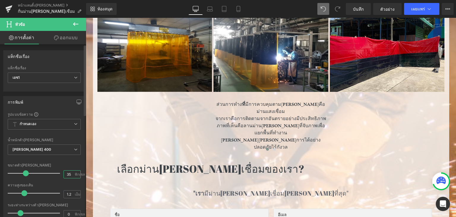
click at [66, 173] on input "35" at bounding box center [69, 173] width 10 height 7
type input "22"
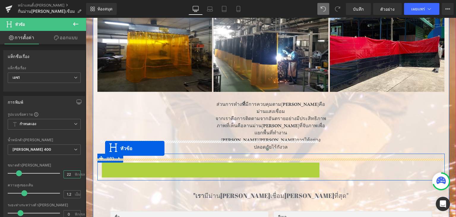
drag, startPoint x: 197, startPoint y: 144, endPoint x: 104, endPoint y: 146, distance: 93.2
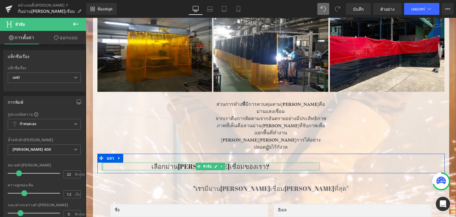
drag, startPoint x: 99, startPoint y: 144, endPoint x: 79, endPoint y: 149, distance: 21.0
click at [86, 149] on html "ข้ามไปที่เนื้อหา ส่ง ปิดการค้นหา เพิ่งเพิ่มลงในรถเข็นของคุณแล้ว จำนวน: ดูรถเข็น…" at bounding box center [271, 149] width 370 height 818
type input "90"
click at [53, 168] on div at bounding box center [35, 173] width 49 height 12
click at [93, 114] on div "ปกป้องพื้นที่เชื่อมด้วยม่านกันแสงคุณภาพสูง หัวข้อ ตัวคั่น ภาพ ภาพ ส่วนการทำง ที…" at bounding box center [271, 158] width 356 height 379
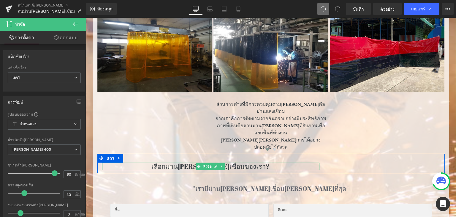
click at [93, 114] on div "ปกป้องพื้นที่เชื่อมด้วยม่านกันแสงคุณภาพสูง หัวข้อ ตัวคั่น ภาพ ภาพ ส่วนการทำง ที…" at bounding box center [271, 161] width 356 height 398
click at [86, 18] on div at bounding box center [86, 18] width 0 height 0
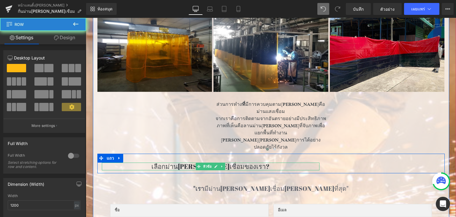
click at [93, 114] on div at bounding box center [93, 161] width 1 height 398
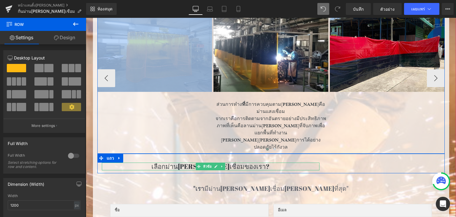
click at [142, 114] on div "ภาพ ภาพ ส่วนการทำง ที่ มีการควบคุมตามปกติคือม่านแสงเชื่อม จากเราคือการติดตามจาก…" at bounding box center [329, 78] width 465 height 151
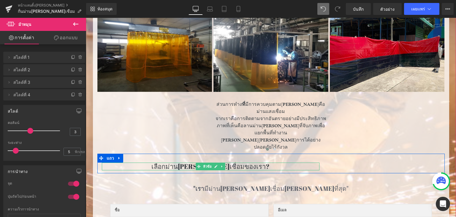
click at [310, 162] on h1 "เลือกม่านกันแสงเชื่อมของเรา?" at bounding box center [211, 166] width 218 height 8
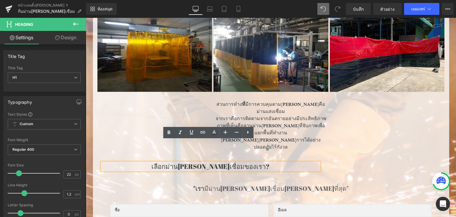
click at [323, 153] on div "เลือกม่านกันแสงเชื่อมของเรา? หัวข้อ แถว 407 พิกเซล" at bounding box center [270, 163] width 347 height 20
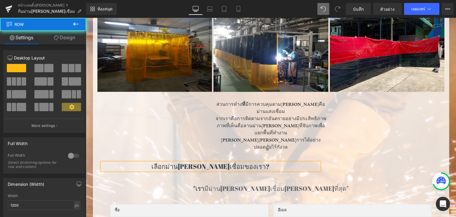
click at [323, 153] on div "เลือกม่านกันแสงเชื่อมของเรา? หัวข้อ แถว 407 พิกเซล" at bounding box center [270, 163] width 347 height 20
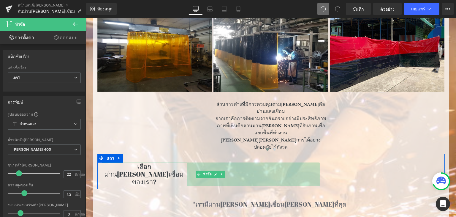
drag, startPoint x: 316, startPoint y: 145, endPoint x: 183, endPoint y: 150, distance: 132.8
click at [183, 153] on div "เลือกม่านกันแสงเชื่อมของเรา? หัวข้อ 447px แถว 407 พิกเซล" at bounding box center [270, 170] width 347 height 35
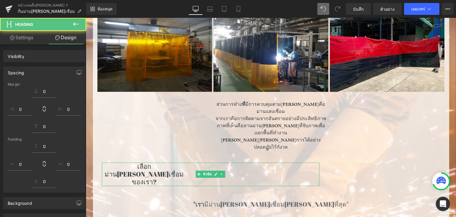
click at [178, 199] on div ""เรา มีม่านกันแสงเชื่อมที่ดีที่สุด" หัวข้อ" at bounding box center [271, 203] width 327 height 9
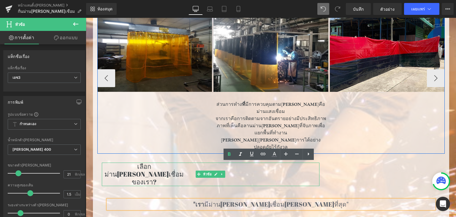
click at [156, 102] on div "ภาพ ภาพ ส่วนการทำง ที่ มีการควบคุมตามปกติคือม่านแสงเชื่อม จากเราคือการติดตามจาก…" at bounding box center [329, 78] width 465 height 151
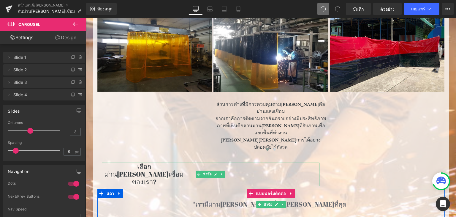
click at [381, 199] on h3 ""เรา มีม่านกันแสงเชื่อมที่ดีที่สุด"" at bounding box center [271, 203] width 327 height 9
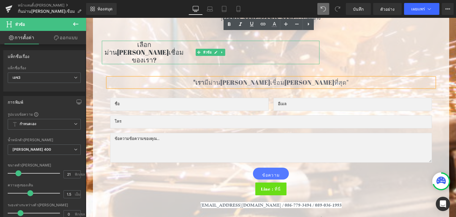
scroll to position [409, 0]
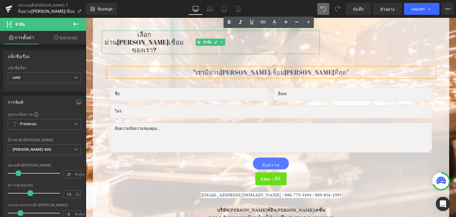
click at [427, 199] on p at bounding box center [271, 203] width 338 height 8
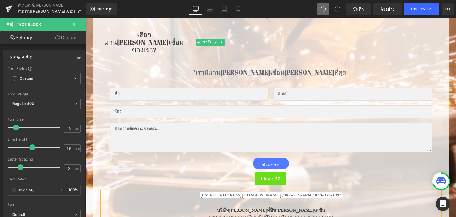
scroll to position [288, 0]
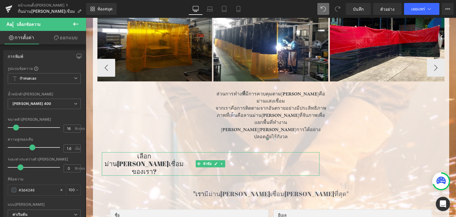
click at [424, 136] on div at bounding box center [270, 140] width 347 height 8
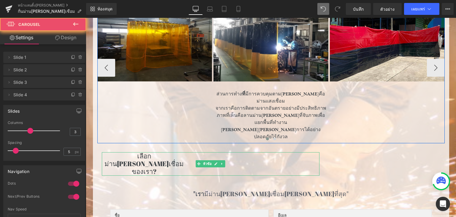
click at [424, 136] on div at bounding box center [270, 140] width 347 height 8
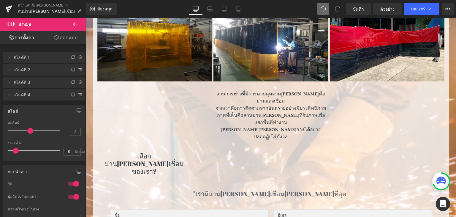
click at [53, 23] on span "ม้าหมุน" at bounding box center [35, 24] width 59 height 13
click at [74, 26] on icon at bounding box center [75, 23] width 7 height 7
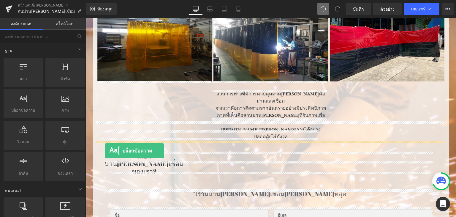
drag, startPoint x: 108, startPoint y: 126, endPoint x: 105, endPoint y: 150, distance: 24.0
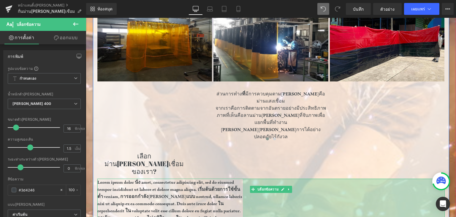
drag, startPoint x: 441, startPoint y: 151, endPoint x: 239, endPoint y: 155, distance: 201.9
click at [239, 178] on div "Lorem ipsum dolor นั่ง amet, consectetur adipiscing elit, sed do eiusmod tempor…" at bounding box center [270, 203] width 347 height 50
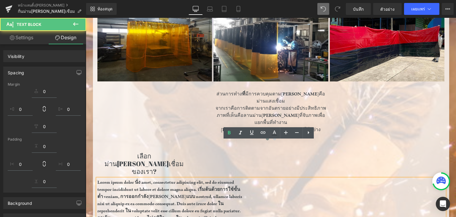
click at [238, 178] on p "Lorem ipsum dolor นั่ง amet, consectetur adipiscing elit, sed do eiusmod tempor…" at bounding box center [169, 203] width 145 height 50
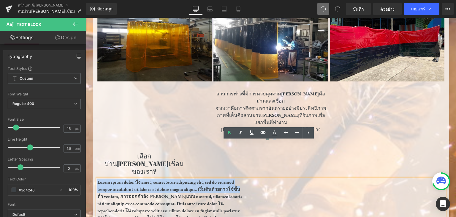
drag, startPoint x: 238, startPoint y: 151, endPoint x: 91, endPoint y: 142, distance: 148.1
click at [93, 142] on div "ปกป้องพื้นที่เชื่อมด้วยม่านกันแสงคุณภาพสูง หัวข้อ ตัวคั่น ภาพ ภาพ ส่วนการทำง ที…" at bounding box center [271, 181] width 356 height 444
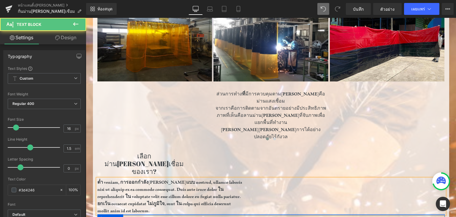
drag, startPoint x: 94, startPoint y: 144, endPoint x: 168, endPoint y: 176, distance: 80.1
click at [168, 176] on div "ปกป้องพื้นที่เชื่อมด้วยม่านกันแสงคุณภาพสูง หัวข้อ ตัวคั่น ภาพ ภาพ ส่วนการทำง ที…" at bounding box center [271, 174] width 356 height 430
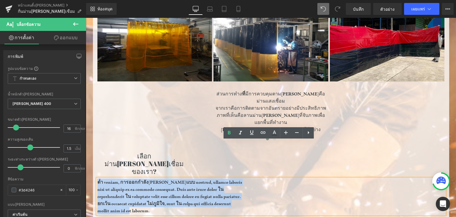
drag, startPoint x: 140, startPoint y: 172, endPoint x: 95, endPoint y: 143, distance: 53.8
click at [97, 178] on p "ต่ำ veniam, การออกกำลังกายแบบ nostrud, ullamco laboris nisi ut aliquip ex ea co…" at bounding box center [169, 196] width 145 height 36
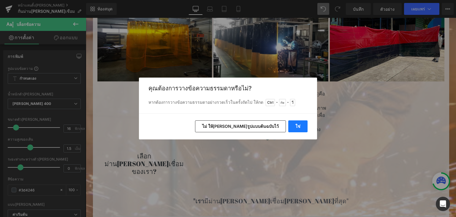
click at [300, 128] on font "ใช่" at bounding box center [297, 125] width 5 height 5
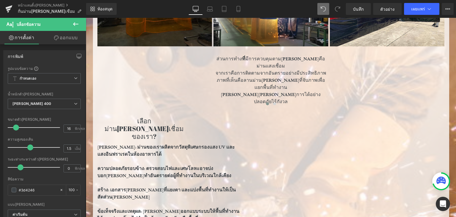
scroll to position [324, 0]
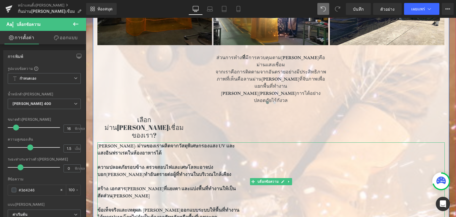
click at [100, 156] on p at bounding box center [169, 159] width 145 height 7
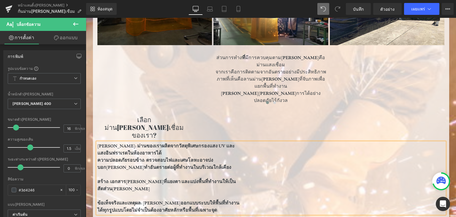
click at [100, 171] on p at bounding box center [169, 174] width 145 height 7
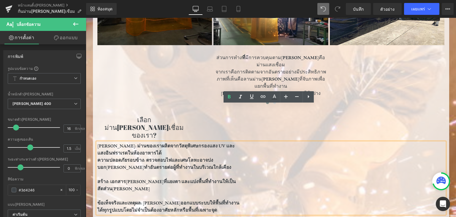
click at [100, 171] on p at bounding box center [169, 174] width 145 height 7
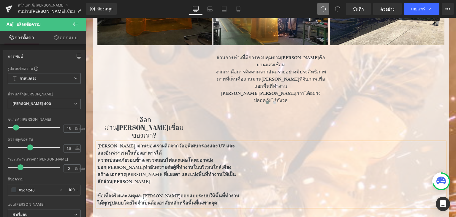
click at [101, 185] on p at bounding box center [169, 188] width 145 height 7
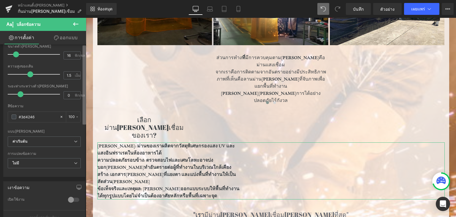
scroll to position [0, 0]
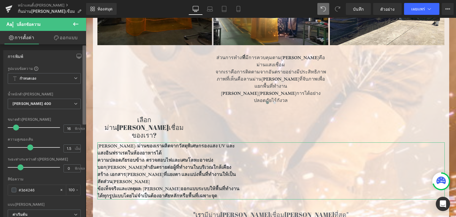
click at [82, 70] on div "การพิมพ์ รูปแบบข้อความ กำหนดเอง กำหนดเอง ตั้งค่ารูปแบบทั่วโลก กำหนดเอง ตั้งค่าร…" at bounding box center [43, 131] width 86 height 175
click at [66, 76] on span "กำหนดเอง ตั้งค่ารูปแบบทั่วโลก" at bounding box center [44, 78] width 73 height 11
click at [100, 69] on body "ข้ามไปที่เนื้อหา ส่ง ปิดการค้นหา เพิ่งเพิ่มลงในรถเข็นของคุณแล้ว จำนวน: ดูรถเข็น…" at bounding box center [271, 139] width 370 height 891
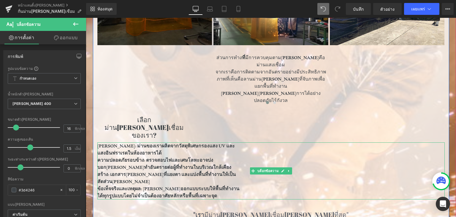
click at [98, 143] on font "ปกป้องดวงตา: ม่านของเราผลิตจากวัสดุพิเศษกรองแสง UV และแสงอินฟราเรดในห้องอาหารได้" at bounding box center [165, 149] width 137 height 13
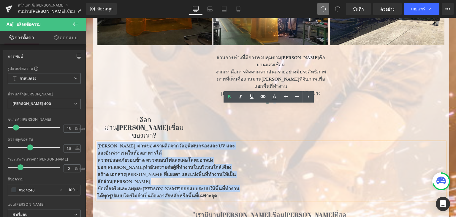
drag, startPoint x: 95, startPoint y: 108, endPoint x: 205, endPoint y: 158, distance: 120.9
click at [205, 158] on div "ปกป้องดวงตา: ม่านของเราผลิตจากวัสดุพิเศษกรองแสง UV และแสงอินฟราเรดในห้องอาหารได…" at bounding box center [270, 170] width 347 height 57
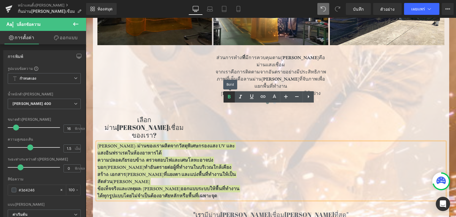
click at [230, 99] on icon at bounding box center [229, 96] width 7 height 7
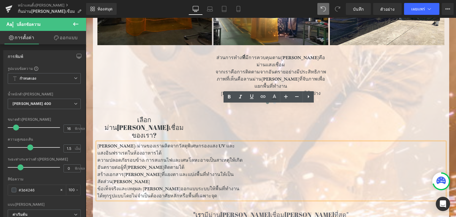
click at [256, 142] on div "ปกป้องดวงตา: ม่านของเราผลิตจากวัสดุพิเศษกรองแสง UV และแสงอินฟราเรดในห้องอาหารได…" at bounding box center [270, 170] width 347 height 57
click at [308, 95] on icon at bounding box center [308, 96] width 7 height 7
click at [311, 98] on icon at bounding box center [308, 96] width 7 height 7
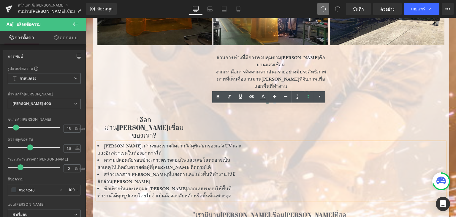
click at [260, 142] on div "ปกป้องดวงตา: ม่านของเราผลิตจากวัสดุพิเศษกรองแสง UV และแสงอินฟราเรดในห้องอาหารได…" at bounding box center [270, 170] width 347 height 57
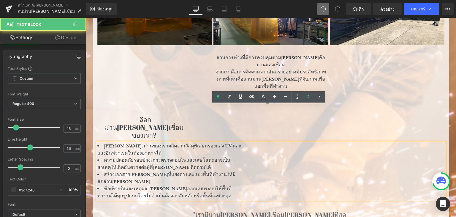
click at [261, 142] on div "ปกป้องดวงตา: ม่านของเราผลิตจากวัสดุพิเศษกรองแสง UV และแสงอินฟราเรดในห้องอาหารได…" at bounding box center [270, 170] width 347 height 57
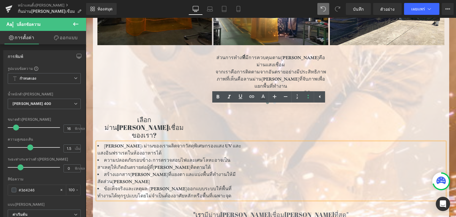
click at [97, 156] on li "ความปลอดภัยรอบข้าง: การตรวจสอบไฟและเศษโลหะอาจเป็นสาเหตุให้เกิดอันตรายต่อผู้ที่ส…" at bounding box center [169, 163] width 145 height 14
click at [97, 171] on li "สร้างเอกสารแสงจ้าที่แยงตา และแบ่งพื้นที่ทำงานให้มีสัดส่วนที่ชัดเจน" at bounding box center [169, 178] width 145 height 14
click at [97, 142] on div "ปกป้องดวงตา: ม่านของเราผลิตจากวัสดุพิเศษกรองแสง UV และแสงอินฟราเรดในห้องอาหารได…" at bounding box center [270, 170] width 347 height 57
click at [97, 157] on font "ความปลอดภัยรอบข้าง: การตรวจสอบไฟและเศษโลหะอาจเป็นสาเหตุให้เกิดอันตรายต่อผู้ที่ส…" at bounding box center [163, 163] width 133 height 13
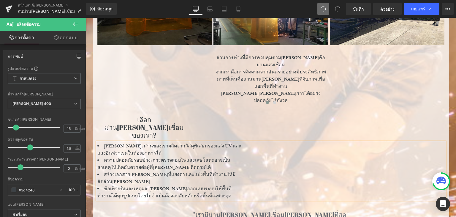
click at [97, 157] on font "ความปลอดภัยรอบข้าง: การตรวจสอบไฟและเศษโลหะอาจเป็นสาเหตุให้เกิดอันตรายต่อผู้ที่ส…" at bounding box center [163, 163] width 133 height 13
click at [97, 143] on font "ปกป้องดวงตา: ม่านของเราผลิตจากวัสดุพิเศษกรองแสง UV และแสงอินฟราเรดในห้องอาหารได้" at bounding box center [169, 149] width 144 height 13
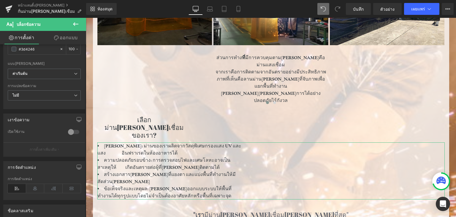
scroll to position [153, 0]
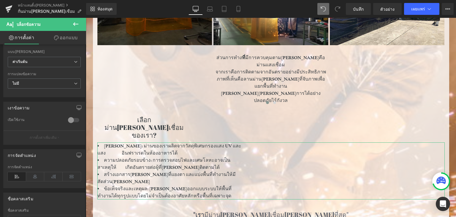
click at [80, 145] on div "การพิมพ์ รูปแบบข้อความ กำหนดเอง กำหนดเอง ตั้งค่ารูปแบบทั่วโลก กำหนดเอง ตั้งค่าร…" at bounding box center [43, 131] width 86 height 175
click at [35, 175] on icon at bounding box center [35, 176] width 18 height 9
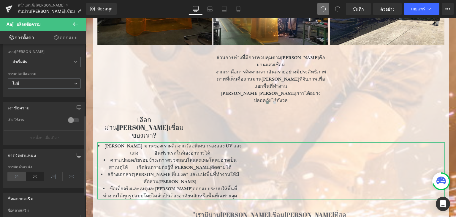
click at [20, 175] on icon at bounding box center [17, 176] width 18 height 9
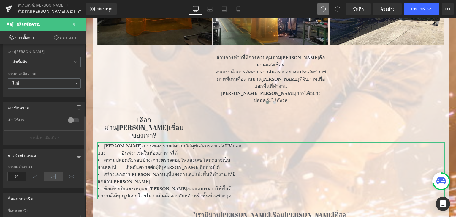
click at [53, 175] on icon at bounding box center [53, 176] width 18 height 9
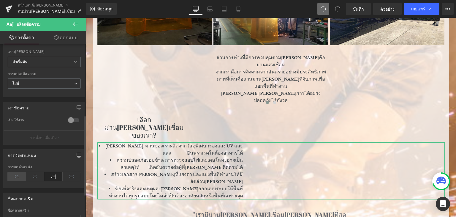
click at [17, 175] on icon at bounding box center [17, 176] width 18 height 9
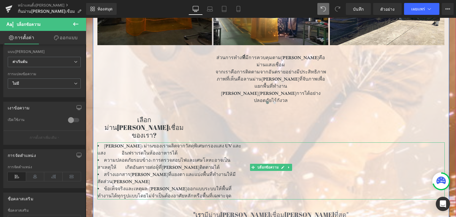
click at [100, 185] on li "ข้อเท็จจริงและเหตุผล: สามารถออกแบบระบบให้พื้นที่ทำงานได้ทุกรูปแบบโดยไม่จำเป็นต้…" at bounding box center [169, 192] width 145 height 14
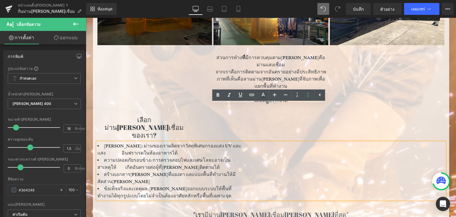
click at [97, 186] on font "ข้อเท็จจริงและเหตุผล: สามารถออกแบบระบบให้พื้นที่ทำงานได้ทุกรูปแบบโดยไม่จำเป็นต้…" at bounding box center [164, 192] width 134 height 13
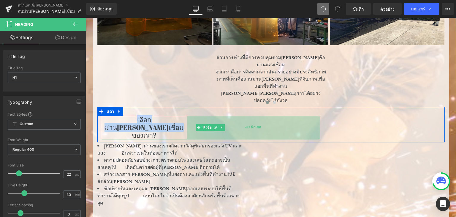
drag, startPoint x: 102, startPoint y: 98, endPoint x: 191, endPoint y: 98, distance: 88.5
click at [191, 116] on div "เลือกม่านกันแสงเชื่อมของเรา? หัวข้อ 447 พิกเซล" at bounding box center [211, 127] width 218 height 23
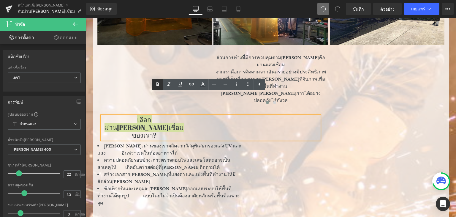
click at [155, 84] on icon at bounding box center [157, 84] width 7 height 7
click at [180, 116] on h1 "เลือกม่านกันแสงเชื่อมของเรา?" at bounding box center [144, 127] width 85 height 23
click at [322, 112] on div "เลือกม่านกันแสงเชื่อมของเรา? หัวข้อ 447 พิกเซล แถว 407 พิกเซล" at bounding box center [270, 124] width 347 height 35
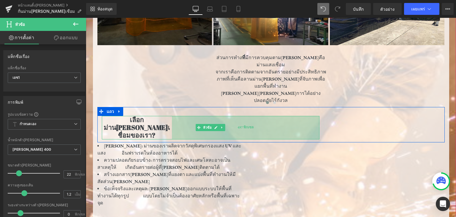
drag, startPoint x: 316, startPoint y: 100, endPoint x: 301, endPoint y: 105, distance: 15.7
click at [301, 116] on div "497 พิกเซล" at bounding box center [246, 127] width 148 height 23
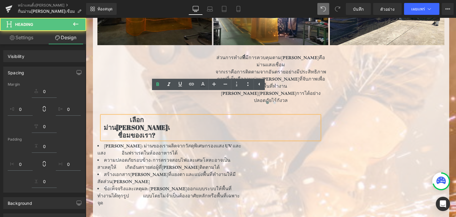
click at [357, 142] on div "ปกป้องดวงตา: ม่านของเราผลิตจากวัสดุพิเศษกรองแสง UV และแสง อินฟราเรดในห้องอาหารไ…" at bounding box center [270, 174] width 347 height 64
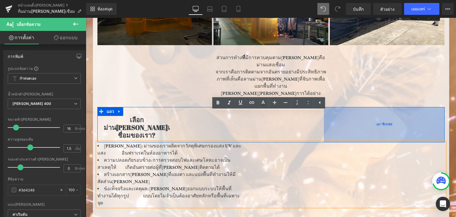
click at [369, 107] on div "เลือกม่านกันแสงเชื่อมของเรา? หัวข้อ 497 พิกเซล แถว 407 พิกเซล" at bounding box center [270, 124] width 347 height 35
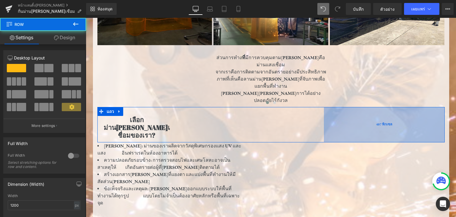
click at [369, 107] on div "407 พิกเซล" at bounding box center [384, 124] width 121 height 35
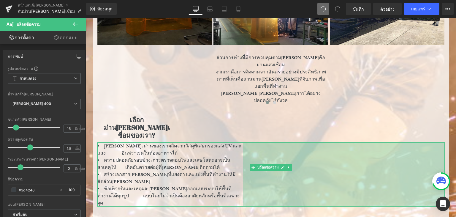
click at [446, 135] on div "ปกป้องพื้นที่เชื่อมด้วยม่านกันแสงคุณภาพสูง หัวข้อ ตัวคั่น ภาพ ภาพ ส่วนการทำง ที…" at bounding box center [271, 155] width 356 height 478
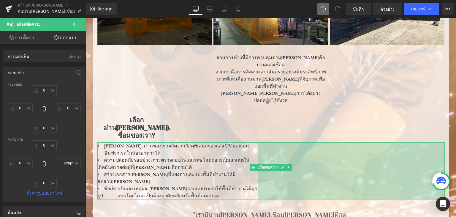
drag, startPoint x: 441, startPoint y: 129, endPoint x: 456, endPoint y: 130, distance: 14.9
click at [456, 130] on html "ข้ามไปที่เนื้อหา ส่ง ปิดการค้นหา เพิ่งเพิ่มลงในรถเข็นของคุณแล้ว จำนวน: ดูรถเข็น…" at bounding box center [271, 139] width 370 height 891
drag, startPoint x: 441, startPoint y: 132, endPoint x: 456, endPoint y: 132, distance: 14.2
click at [456, 132] on html "ข้ามไปที่เนื้อหา ส่ง ปิดการค้นหา เพิ่งเพิ่มลงในรถเข็นของคุณแล้ว จำนวน: ดูรถเข็น…" at bounding box center [271, 139] width 370 height 891
drag, startPoint x: 441, startPoint y: 133, endPoint x: 456, endPoint y: 133, distance: 15.1
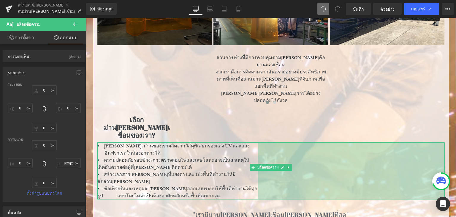
click at [456, 133] on html "ข้ามไปที่เนื้อหา ส่ง ปิดการค้นหา เพิ่งเพิ่มลงในรถเข็นของคุณแล้ว จำนวน: ดูรถเข็น…" at bounding box center [271, 139] width 370 height 891
drag, startPoint x: 440, startPoint y: 134, endPoint x: 456, endPoint y: 134, distance: 15.4
click at [456, 134] on html "ข้ามไปที่เนื้อหา ส่ง ปิดการค้นหา เพิ่งเพิ่มลงในรถเข็นของคุณแล้ว จำนวน: ดูรถเข็น…" at bounding box center [271, 139] width 370 height 891
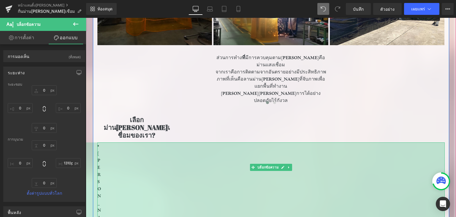
type input "1335px"
click at [326, 7] on icon at bounding box center [323, 8] width 5 height 5
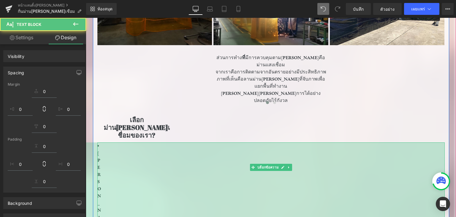
click at [326, 7] on icon at bounding box center [323, 8] width 5 height 5
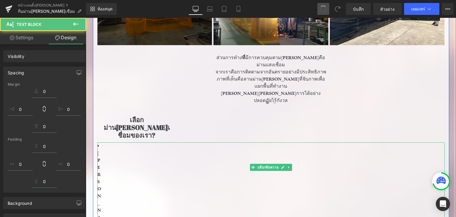
click at [327, 7] on span at bounding box center [323, 9] width 8 height 8
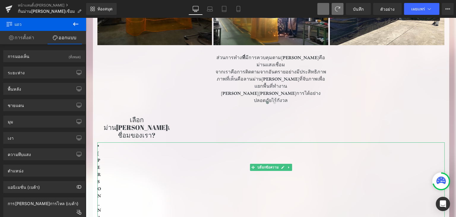
click at [326, 8] on span at bounding box center [323, 9] width 12 height 12
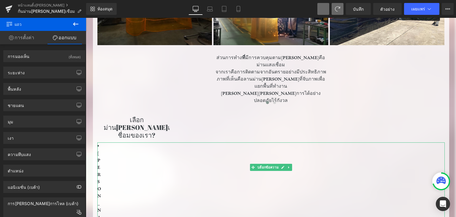
click at [326, 8] on span at bounding box center [323, 9] width 12 height 12
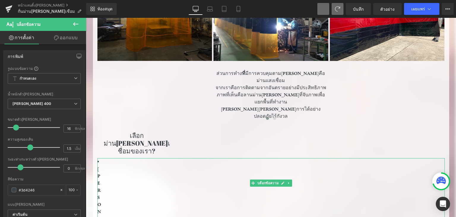
scroll to position [298, 0]
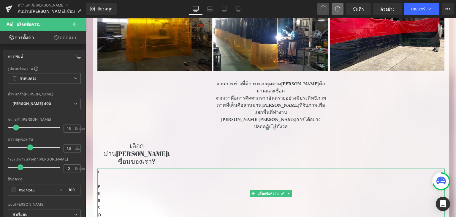
click at [328, 11] on button at bounding box center [323, 9] width 12 height 12
click at [328, 11] on span at bounding box center [323, 9] width 12 height 12
click at [328, 11] on button at bounding box center [323, 9] width 12 height 12
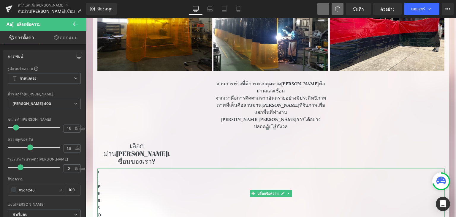
click at [328, 11] on button at bounding box center [323, 9] width 12 height 12
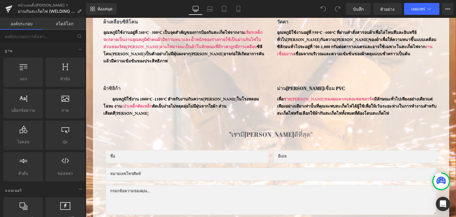
scroll to position [327, 0]
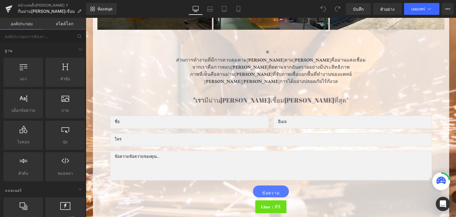
scroll to position [313, 0]
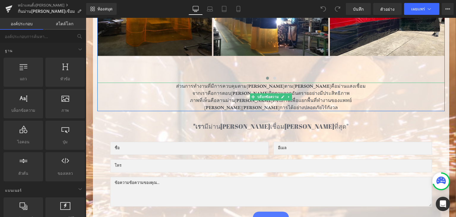
click at [154, 95] on p "จากเราคือการตอบ[PERSON_NAME]ติดตามจากอันตรายอย่างมีประสิทธิภาพ" at bounding box center [270, 93] width 347 height 7
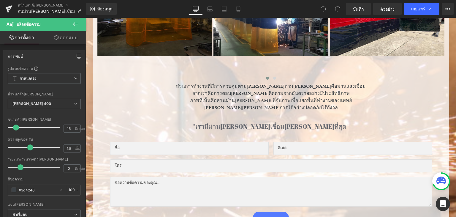
click at [80, 21] on button at bounding box center [75, 24] width 21 height 13
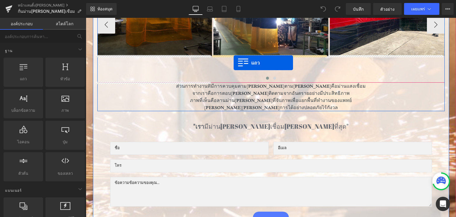
drag, startPoint x: 110, startPoint y: 82, endPoint x: 233, endPoint y: 64, distance: 124.8
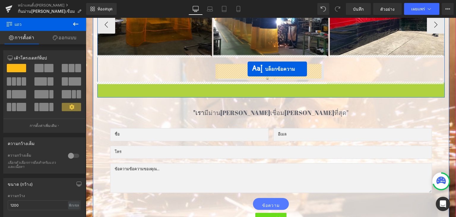
drag, startPoint x: 250, startPoint y: 98, endPoint x: 248, endPoint y: 69, distance: 28.6
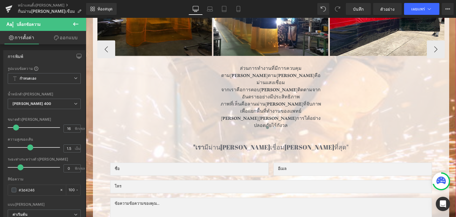
click at [193, 107] on div "ภาพ แถว ภาพ ส่วนการทำงานที่มีการควบคุมตามปกติตามปกติคือม่านแสงเชื่อม จากเราคือก…" at bounding box center [329, 49] width 465 height 165
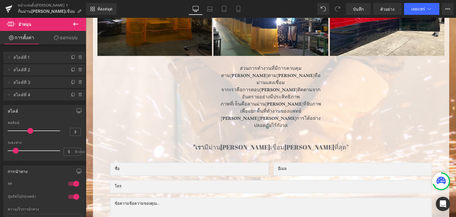
click at [69, 23] on button at bounding box center [75, 24] width 21 height 13
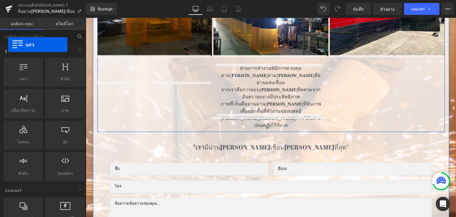
drag, startPoint x: 31, startPoint y: 67, endPoint x: 0, endPoint y: 41, distance: 40.1
click at [0, 41] on div "ฐาน แถว แถว คอลัมน์ เค้าโครง div หัวข้อ หัวข้อ, ชื่อเรื่อง, h1, h2, h3, h4, h5,…" at bounding box center [43, 131] width 86 height 202
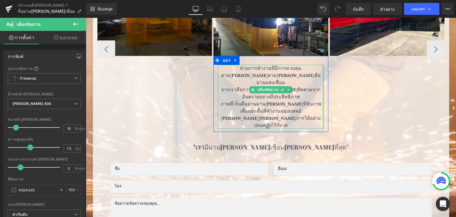
drag, startPoint x: 321, startPoint y: 87, endPoint x: 380, endPoint y: 87, distance: 59.7
click at [380, 87] on div "ภาพ แถว ภาพ ส่วนการทำงานที่มีการควบคุมตามปกติตามปกติคือม่านแสงเชื่อม จากเราคือก…" at bounding box center [329, 49] width 465 height 165
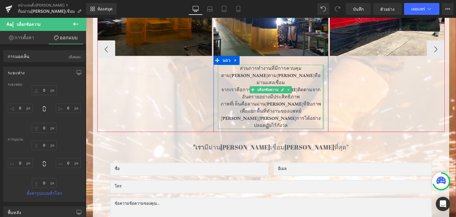
type input "0px"
drag, startPoint x: 321, startPoint y: 88, endPoint x: 338, endPoint y: 88, distance: 17.2
click at [338, 88] on div "ภาพ แถว ภาพ ส่วนการทำงานที่มีการควบคุมตามปกติตามปกติคือม่านแสงเชื่อม จากเราคือก…" at bounding box center [329, 49] width 465 height 165
type input "0px"
drag, startPoint x: 299, startPoint y: 87, endPoint x: 365, endPoint y: 87, distance: 65.9
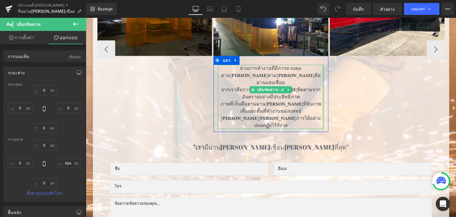
click at [365, 87] on div "ภาพ แถว ภาพ ส่วนการทำงานที่มีการควบคุมตามปกติตามปกติคือม่านแสงเชื่อม จากเราคือก…" at bounding box center [329, 49] width 465 height 165
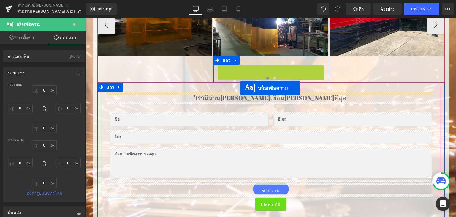
drag, startPoint x: 249, startPoint y: 91, endPoint x: 240, endPoint y: 88, distance: 9.2
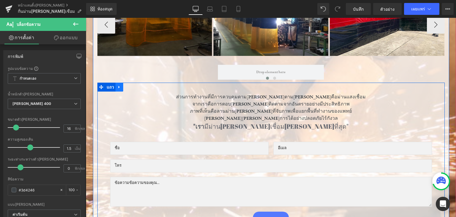
click at [118, 85] on icon at bounding box center [119, 87] width 4 height 4
click at [123, 86] on link at bounding box center [127, 87] width 8 height 9
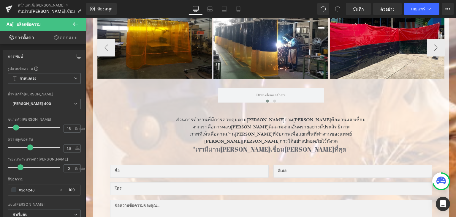
scroll to position [288, 0]
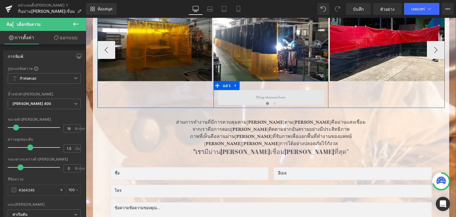
click at [249, 96] on span at bounding box center [271, 97] width 106 height 15
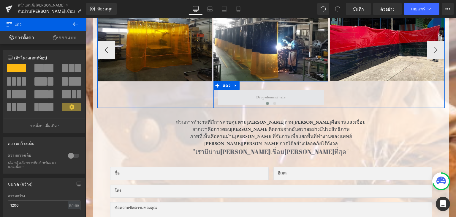
click at [218, 97] on span at bounding box center [271, 97] width 106 height 15
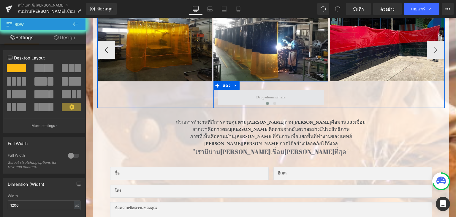
click at [218, 97] on span at bounding box center [271, 97] width 106 height 15
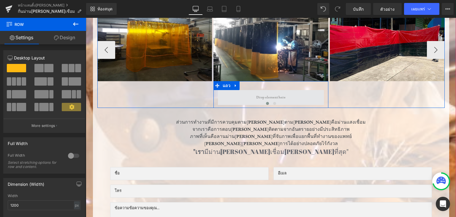
click at [218, 97] on span at bounding box center [271, 97] width 106 height 15
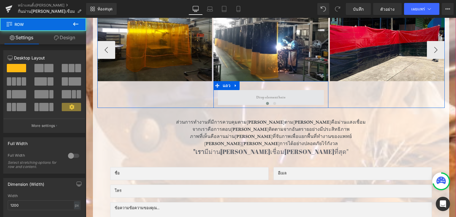
click at [218, 97] on span at bounding box center [271, 97] width 106 height 15
click at [290, 99] on span at bounding box center [271, 97] width 106 height 15
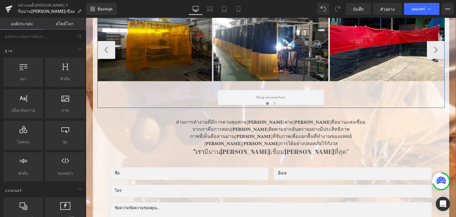
drag, startPoint x: 277, startPoint y: 96, endPoint x: 277, endPoint y: 83, distance: 13.1
click at [277, 83] on div "แถว" at bounding box center [270, 94] width 115 height 27
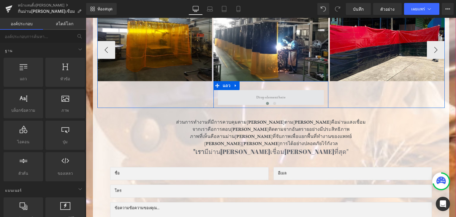
click at [238, 91] on span at bounding box center [271, 97] width 106 height 15
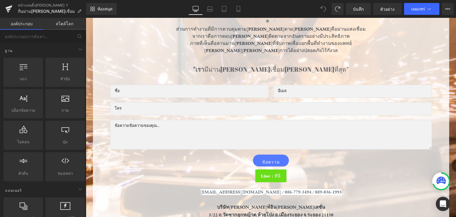
scroll to position [311, 0]
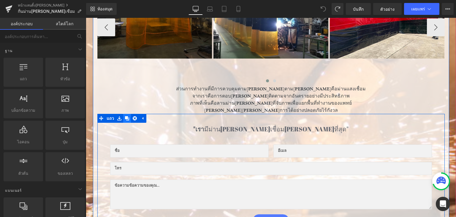
click at [126, 116] on icon at bounding box center [127, 118] width 4 height 4
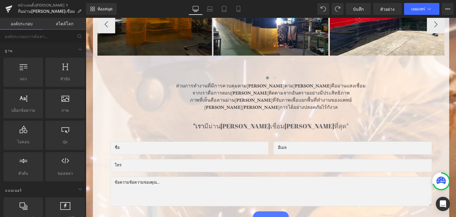
scroll to position [340, 0]
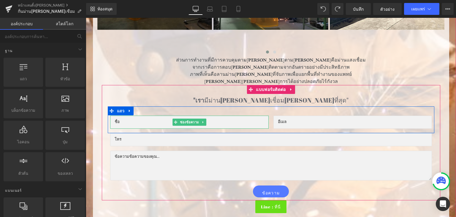
click at [163, 121] on input "text" at bounding box center [189, 121] width 159 height 13
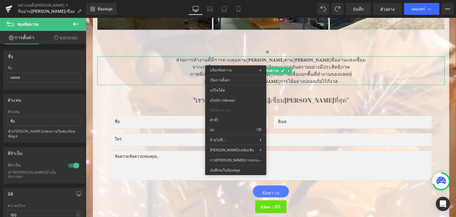
click at [156, 91] on div ""เรา มีม่านกันแสงเชื่อมที่ดีที่สุด" หัวข้อ ช่องข้อความ ช่องอีเมล แถว 31 พิกเซล …" at bounding box center [271, 142] width 338 height 115
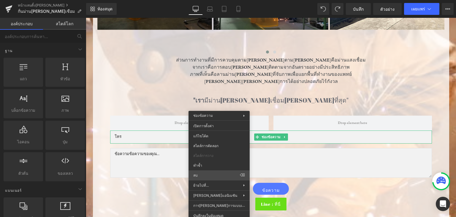
click at [210, 183] on div "ข้อความ" at bounding box center [271, 189] width 327 height 12
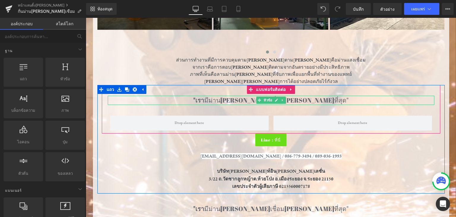
drag, startPoint x: 163, startPoint y: 101, endPoint x: 229, endPoint y: 172, distance: 96.8
click at [229, 172] on div ""เรา มีม่านกันแสงเชื่อมที่ดีที่สุด" หัวข้อ แถว 31 พิกเซล แบบฟอร์มติดต่อ Line : …" at bounding box center [270, 137] width 347 height 105
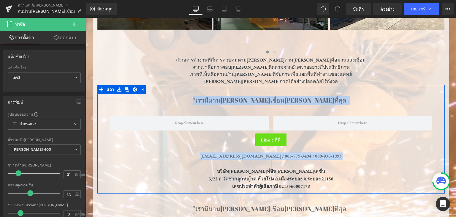
click at [222, 136] on div "Line : ที่นี่" at bounding box center [271, 139] width 338 height 13
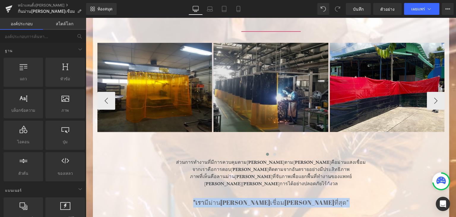
scroll to position [297, 0]
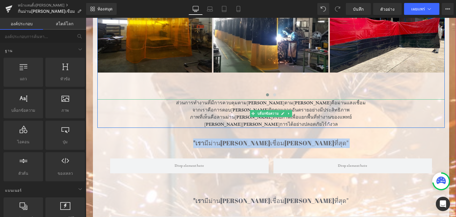
click at [361, 116] on p "ภาพที่เห็นคือลานม่าน[PERSON_NAME]ที่จับภาพเพื่อแยกพื้นที่ทำงานของแพทย์" at bounding box center [270, 116] width 347 height 7
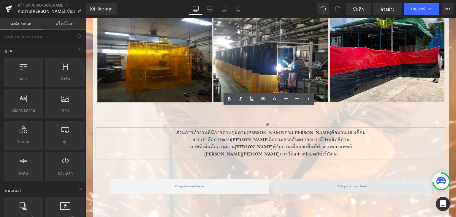
scroll to position [356, 0]
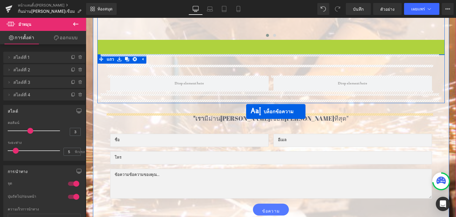
drag, startPoint x: 250, startPoint y: 53, endPoint x: 246, endPoint y: 111, distance: 58.3
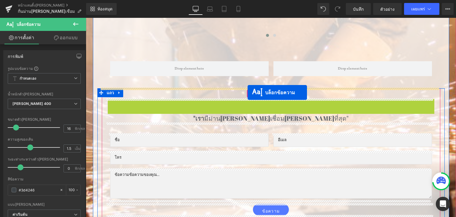
drag, startPoint x: 249, startPoint y: 111, endPoint x: 248, endPoint y: 92, distance: 18.8
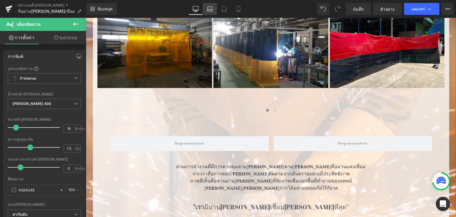
scroll to position [297, 0]
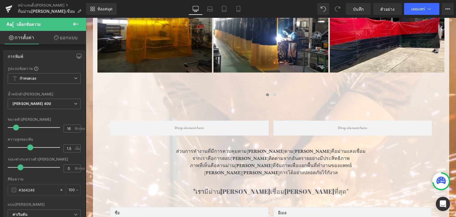
click at [69, 23] on button at bounding box center [75, 24] width 21 height 13
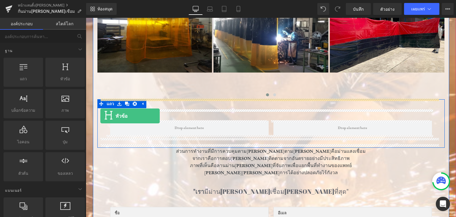
drag, startPoint x: 149, startPoint y: 88, endPoint x: 100, endPoint y: 116, distance: 56.0
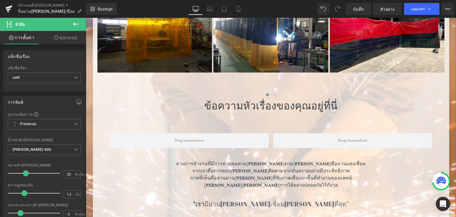
drag, startPoint x: 425, startPoint y: 109, endPoint x: 441, endPoint y: 102, distance: 16.6
click at [426, 109] on h1 "ข้อความหัวเรื่องของคุณอยู่ที่นี่" at bounding box center [271, 105] width 338 height 12
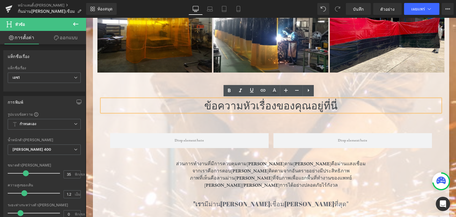
click at [445, 84] on div "ปกป้องพื้นที่เชื่อมด้วยม่านกันแสงคุณภาพสูง หัวข้อ ตัวคั่น ภาพ แถว ภาพ ภาพ ภาพ -…" at bounding box center [271, 157] width 356 height 414
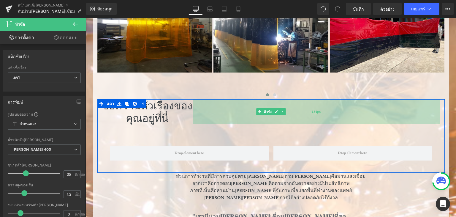
drag, startPoint x: 437, startPoint y: 101, endPoint x: 189, endPoint y: 109, distance: 247.7
click at [189, 109] on div "ข้อความหัวเรื่องของคุณอยู่ที่นี่ หัวข้อ 834px" at bounding box center [271, 111] width 338 height 25
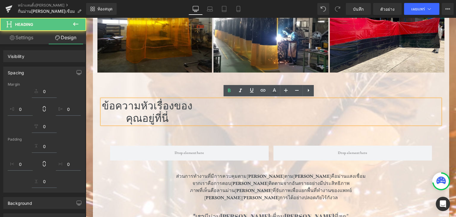
click at [112, 110] on h1 "ข้อความหัวเรื่องของคุณอยู่ที่นี่" at bounding box center [147, 111] width 91 height 25
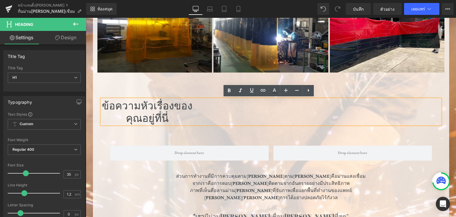
drag, startPoint x: 101, startPoint y: 103, endPoint x: 102, endPoint y: 106, distance: 3.5
click at [102, 104] on h1 "ข้อความหัวเรื่องของคุณอยู่ที่นี่" at bounding box center [147, 111] width 91 height 25
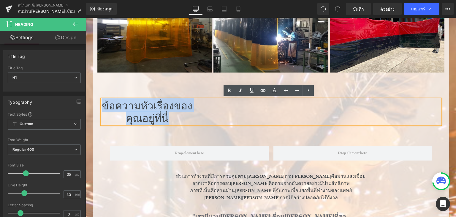
drag, startPoint x: 102, startPoint y: 106, endPoint x: 173, endPoint y: 118, distance: 72.2
click at [173, 118] on h1 "ข้อความหัวเรื่องของคุณอยู่ที่นี่" at bounding box center [147, 111] width 91 height 25
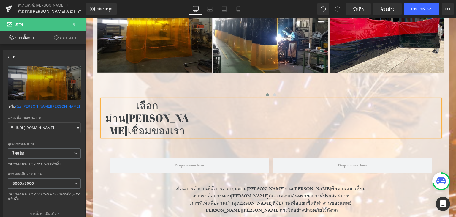
click at [115, 101] on font "เลือกม่านกันแสงเชื่อมของเรา" at bounding box center [146, 117] width 83 height 39
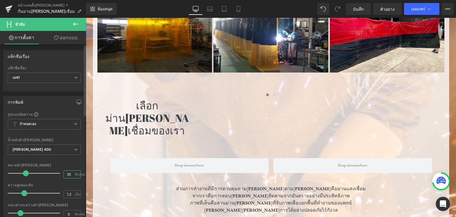
click at [67, 172] on input "35" at bounding box center [69, 173] width 10 height 7
drag, startPoint x: 70, startPoint y: 172, endPoint x: 61, endPoint y: 172, distance: 9.8
click at [61, 172] on div "ขนาดตัวอักษร 35 พิกเซล" at bounding box center [44, 173] width 73 height 20
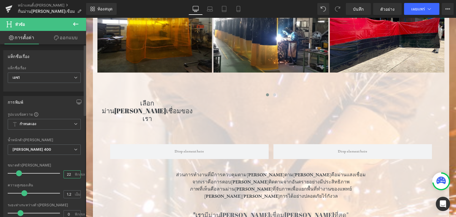
type input "22"
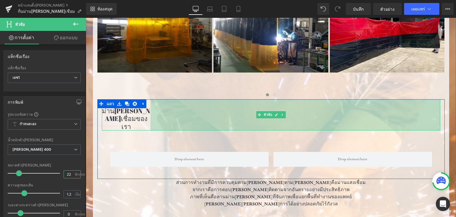
drag, startPoint x: 437, startPoint y: 104, endPoint x: 395, endPoint y: 117, distance: 44.2
click at [395, 117] on div "เลือกม่านกันแสงเชื่อมของเรา หัวข้อ 976px แถว 31 พิกเซล แบบฟอร์มติดต่อ 36 พิกเซล…" at bounding box center [270, 137] width 347 height 77
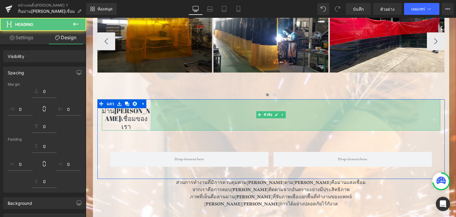
click at [221, 88] on div "ภาพ แถว ภาพ ภาพ ภาพ" at bounding box center [329, 41] width 465 height 116
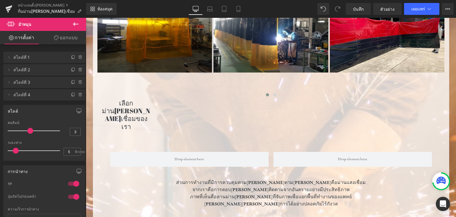
click at [75, 25] on icon at bounding box center [75, 23] width 7 height 7
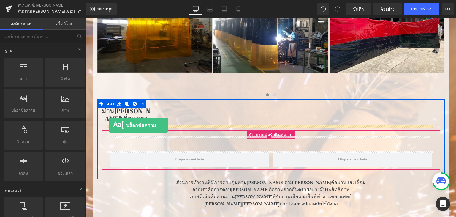
drag, startPoint x: 110, startPoint y: 119, endPoint x: 109, endPoint y: 125, distance: 5.8
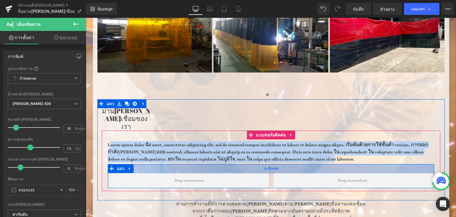
drag, startPoint x: 108, startPoint y: 128, endPoint x: 417, endPoint y: 148, distance: 309.1
click at [417, 148] on div "Lorem ipsum dolor นั่ง amet, consectetur adipiscing elit, sed do eiusmod tempor…" at bounding box center [271, 164] width 327 height 47
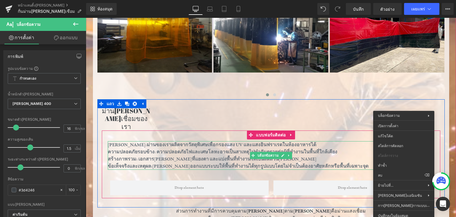
click at [192, 162] on p "ข้อเท็จจริงและเหตุผล: สามารถออกแบบระบบให้พื้นที่ทำงานได้ทุกรูปแบบโดยไม่จำเป็นต้…" at bounding box center [271, 165] width 327 height 7
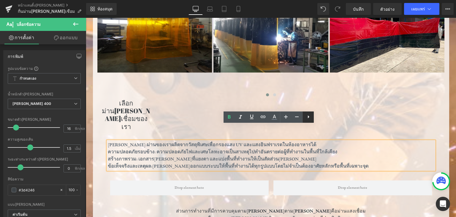
click at [308, 117] on icon at bounding box center [308, 116] width 1 height 3
click at [308, 117] on icon at bounding box center [308, 116] width 7 height 7
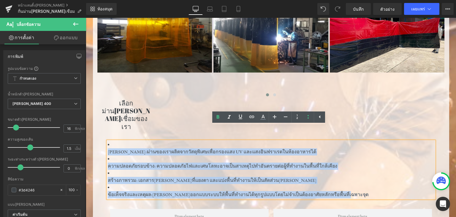
click at [182, 162] on p "ความปลอดภัยรอบข้าง: ความปลอดภัย ไฟ และ เศษโลหะ อาจเป็น สาเหตุไปทำอันตรายต่อผู้ท…" at bounding box center [271, 165] width 327 height 7
click at [365, 170] on li "สร้างภาพรวม: เอกสาร แสงจ้าที่แยงตา และแบ่งพื้นที่ทำงานให้เป็นสัดส่วนที่ชัดเจน" at bounding box center [271, 177] width 327 height 14
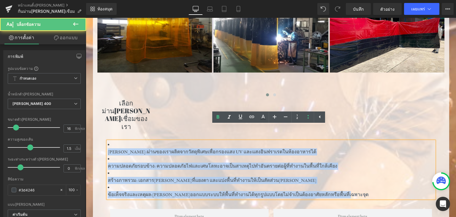
click at [357, 106] on div "เลือกม่านกันแสงเชื่อมของเรา หัวข้อ 976 พิกเซล" at bounding box center [271, 114] width 338 height 31
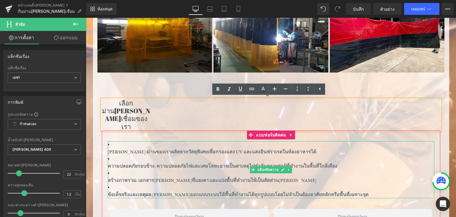
click at [108, 150] on div "ปกป้องดวงตา: ม่านของเราผลิตจากวัสดุพิเศษเพื่อ กรองแสง UV และแสงอินฟราเรดในห้องอ…" at bounding box center [271, 169] width 327 height 57
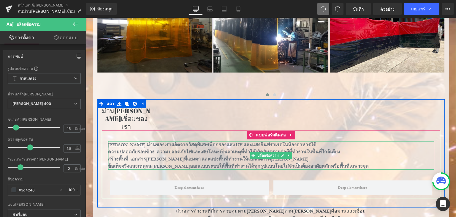
click at [108, 141] on div at bounding box center [108, 155] width 1 height 28
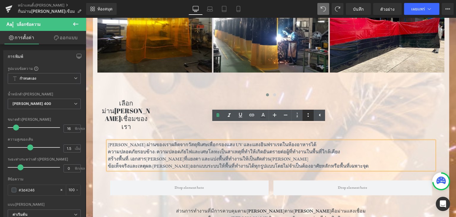
click at [307, 114] on icon at bounding box center [308, 114] width 7 height 7
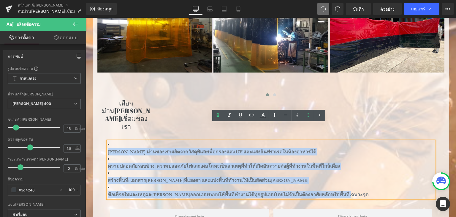
click at [116, 155] on li "ความปลอดภัยรอบข้าง: ความปลอดภัย ไฟ และ เศษโลหะ เป็น สาเหตุที่ทำให้เกิดอันตรายต่…" at bounding box center [271, 162] width 327 height 14
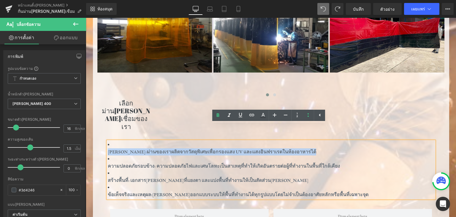
drag, startPoint x: 105, startPoint y: 135, endPoint x: 315, endPoint y: 139, distance: 210.2
click at [315, 148] on p "ปกป้องดวงตา: ม่านของเราผลิตจากวัสดุพิเศษเพื่อ กรองแสง UV และแสงอินฟราเรดในห้องอ…" at bounding box center [271, 151] width 327 height 7
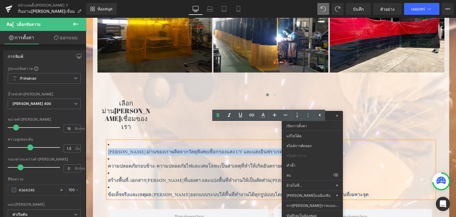
copy p "ปกป้องดวงตา: ม่านของเราผลิตจากวัสดุพิเศษเพื่อ กรองแสง UV และแสงอินฟราเรดในห้องอ…"
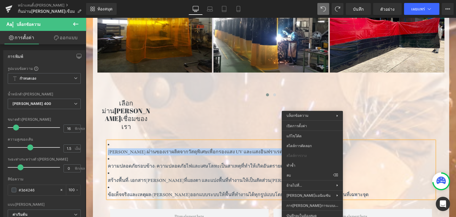
click at [114, 141] on li "ปกป้องดวงตา: ม่านของเราผลิตจากวัสดุพิเศษเพื่อ กรองแสง UV และแสงอินฟราเรดในห้องอ…" at bounding box center [271, 148] width 327 height 14
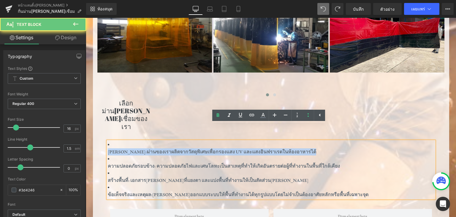
click at [113, 141] on li "ปกป้องดวงตา: ม่านของเราผลิตจากวัสดุพิเศษเพื่อ กรองแสง UV และแสงอินฟราเรดในห้องอ…" at bounding box center [271, 148] width 327 height 14
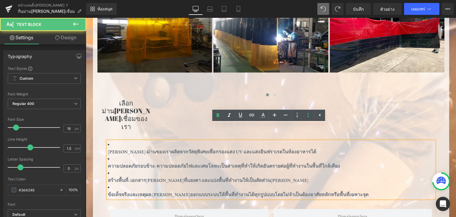
click at [113, 141] on li "ปกป้องดวงตา: ม่านของเราผลิตจากวัสดุพิเศษเพื่อ กรองแสง UV และแสงอินฟราเรดในห้องอ…" at bounding box center [271, 148] width 327 height 14
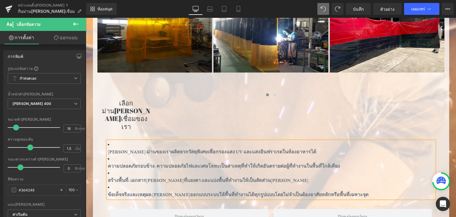
click at [108, 149] on font "ปกป้องดวงตา:" at bounding box center [127, 152] width 39 height 6
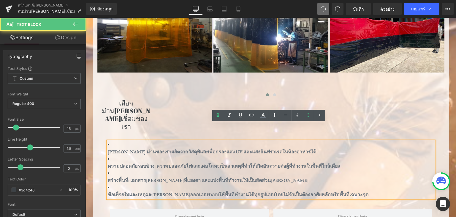
click at [108, 149] on font "ปกป้องดวงตา:" at bounding box center [127, 152] width 39 height 6
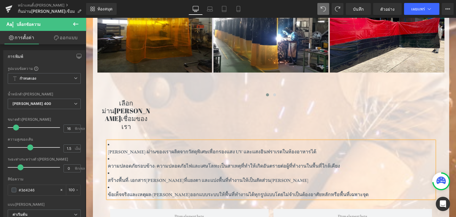
click at [108, 141] on li "ปกป้องดวงตา: ม่านของเราผลิตจากวัสดุพิเศษเพื่อ กรองแสง UV และแสงอินฟราเรดในห้องอ…" at bounding box center [271, 148] width 327 height 14
click at [108, 149] on font "ปกป้องดวงตา:" at bounding box center [127, 152] width 39 height 6
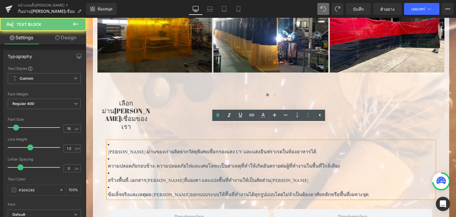
click at [110, 141] on li "ปกป้องดวงตา: ม่านของเราผลิตจากวัสดุพิเศษเพื่อ กรองแสง UV และแสงอินฟราเรดในห้องอ…" at bounding box center [271, 148] width 327 height 14
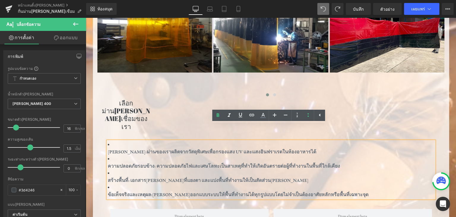
click at [439, 144] on div "เลือกม่านกันแสงเชื่อมของเรา หัวข้อ 976 พิกเซล ปกป้องดวงตา: ม่านของเราผลิตจากวัส…" at bounding box center [270, 166] width 347 height 134
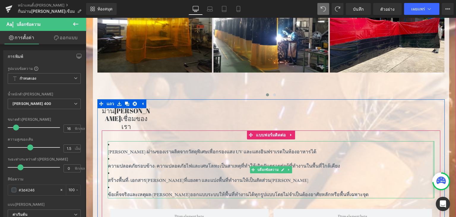
drag, startPoint x: 431, startPoint y: 153, endPoint x: 453, endPoint y: 153, distance: 21.7
click at [453, 153] on html "ข้ามไปที่เนื้อหา ส่ง ปิดการค้นหา เพิ่งเพิ่มลงในรถเข็นของคุณแล้ว จำนวน: ดูรถเข็น…" at bounding box center [271, 185] width 370 height 929
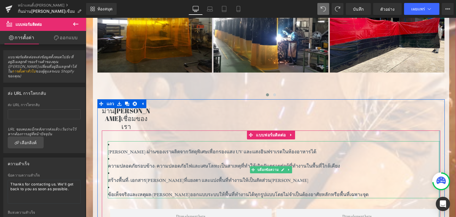
drag, startPoint x: 432, startPoint y: 159, endPoint x: 440, endPoint y: 155, distance: 9.2
click at [440, 155] on div "เลือกม่านกันแสงเชื่อมของเรา หัวข้อ 976 พิกเซล ปกป้องดวงตา: ม่านของเราผลิตจากวัส…" at bounding box center [270, 166] width 347 height 134
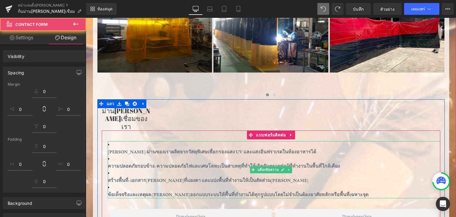
click at [126, 141] on li "ปกป้องดวงตา: ม่านของเราผลิตจากวัสดุพิเศษเพื่อ กรองแสง UV และแสงอินฟราเรดในห้องอ…" at bounding box center [274, 148] width 332 height 14
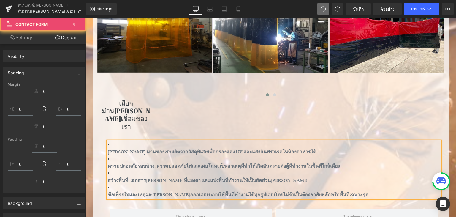
drag, startPoint x: 117, startPoint y: 134, endPoint x: 108, endPoint y: 131, distance: 9.6
click at [116, 149] on font "ปกป้องดวงตา:" at bounding box center [127, 152] width 39 height 6
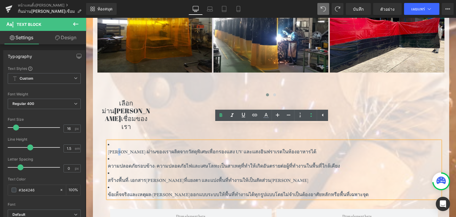
click at [108, 141] on div "ปกป้องดวงตา: ม่านของเราผลิตจากวัสดุพิเศษเพื่อ กรองแสง UV และแสงอินฟราเรดในห้องอ…" at bounding box center [274, 169] width 332 height 57
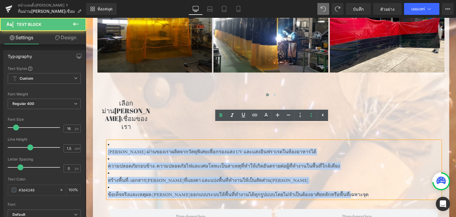
click at [108, 141] on li "ปกป้องดวงตา: ม่านของเราผลิตจากวัสดุพิเศษเพื่อ กรองแสง UV และแสงอินฟราเรดในห้องอ…" at bounding box center [274, 148] width 332 height 14
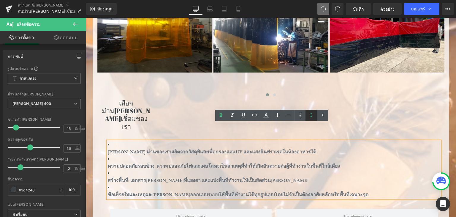
click at [311, 115] on icon at bounding box center [311, 114] width 7 height 7
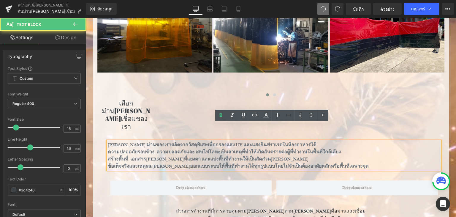
click at [327, 141] on div "ปกป้องดวงตา: ม่านของเราผลิตจากวัสดุพิเศษเพื่อ กรองแสง UV และแสงอินฟราเรดในห้องอ…" at bounding box center [274, 155] width 332 height 28
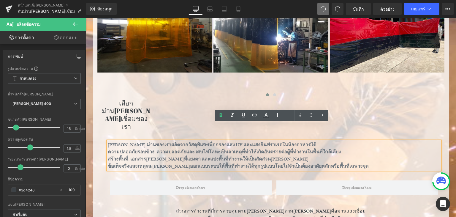
click at [108, 142] on font "ปกป้องดวงตา:" at bounding box center [127, 145] width 39 height 6
click at [313, 112] on icon at bounding box center [311, 114] width 7 height 7
click at [86, 18] on div "976 พิกเซล" at bounding box center [86, 18] width 0 height 0
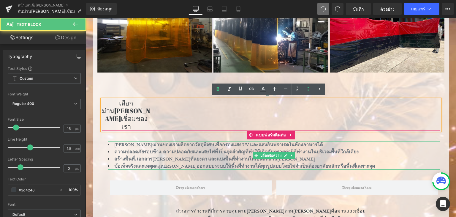
click at [379, 148] on li "ความปลอดภัยรอบข้าง: ความปลอดภัย และเศษ ไฟ ที่ เป็นจุด สำคัญ ที่ทำให้เกิดอันตราย…" at bounding box center [274, 151] width 332 height 7
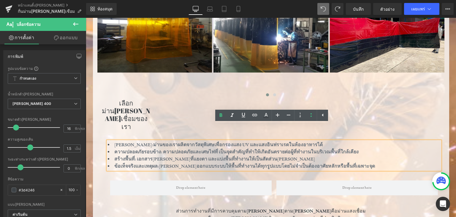
click at [403, 162] on li "ข้อเท็จจริงและเหตุผล: สามารถออกแบบระบบให้พื้นที่ทำงานได้ทุกรูปแบบโดยไม่จำเป็นต้…" at bounding box center [274, 165] width 332 height 7
click at [445, 124] on div "ปกป้องพื้นที่เชื่อมด้วยม่านกันแสงคุณภาพสูง หัวข้อ ตัวคั่น ภาพ แถว ภาพ ภาพ ภาพ -…" at bounding box center [271, 180] width 356 height 461
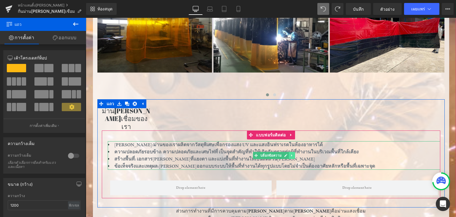
click at [291, 152] on link at bounding box center [292, 155] width 6 height 7
click at [301, 154] on icon at bounding box center [301, 155] width 1 height 2
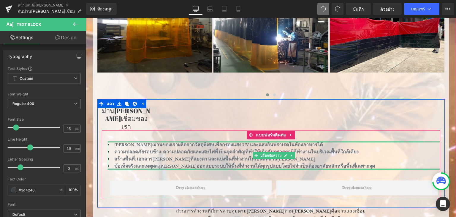
drag, startPoint x: 426, startPoint y: 153, endPoint x: 425, endPoint y: 126, distance: 27.1
click at [425, 141] on div "ปกป้องดวงตา: ม่านของเราผลิตจากวัสดุพิเศษเพื่อ กรองแสง UV และแสงอินฟราเรดในห้องอ…" at bounding box center [274, 155] width 332 height 28
click at [425, 141] on li "ปกป้องดวงตา: ม่านของเราผลิตจากวัสดุพิเศษเพื่อ กรองแสง UV และแสงอินฟราเรดในห้องอ…" at bounding box center [274, 144] width 332 height 7
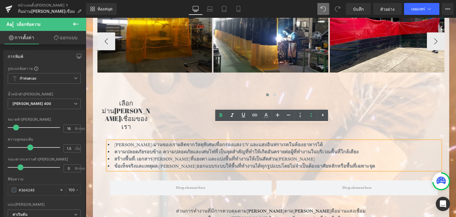
click at [117, 87] on div "แถว" at bounding box center [157, 85] width 121 height 27
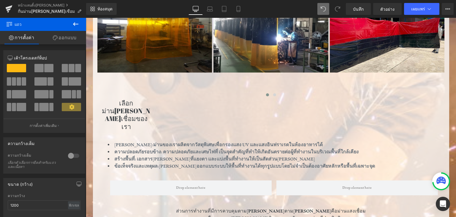
drag, startPoint x: 318, startPoint y: 10, endPoint x: 323, endPoint y: 11, distance: 4.5
click at [318, 11] on div "ห้องสมุด เดสก์ท็อป เดสก์ท็อป แล็ปท็อป แท็บเล็ต มือถือ บันทึก ตัวอย่าง เผยแพร่ ก…" at bounding box center [271, 9] width 370 height 12
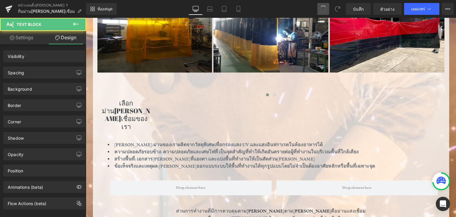
click at [324, 10] on span at bounding box center [323, 8] width 9 height 9
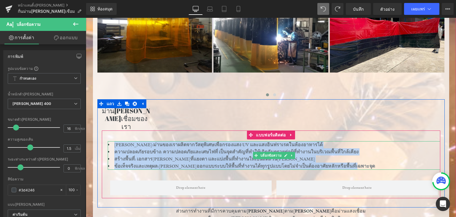
drag, startPoint x: 108, startPoint y: 127, endPoint x: 384, endPoint y: 146, distance: 277.1
click at [384, 146] on ul "ปกป้องดวงตา: ม่านของเราผลิตจากวัสดุพิเศษเพื่อ กรองแสง UV และแสงอินฟราเรดในห้องอ…" at bounding box center [274, 155] width 332 height 28
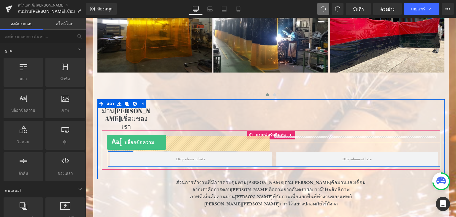
drag, startPoint x: 111, startPoint y: 126, endPoint x: 106, endPoint y: 142, distance: 17.4
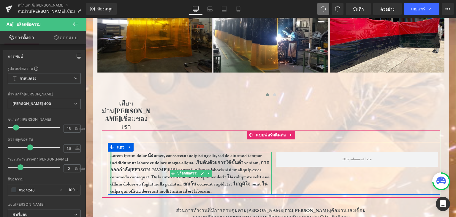
drag, startPoint x: 109, startPoint y: 141, endPoint x: 104, endPoint y: 142, distance: 4.9
click at [104, 142] on div "Lorem ipsum dolor นั่ง amet, consectetur adipiscing elit, sed do eiusmod tempor…" at bounding box center [271, 163] width 338 height 67
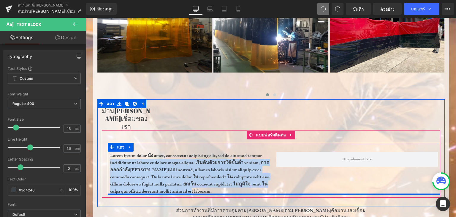
drag, startPoint x: 263, startPoint y: 139, endPoint x: 272, endPoint y: 177, distance: 39.0
click at [272, 177] on div "Lorem ipsum dolor นั่ง amet, consectetur adipiscing elit, sed do eiusmod tempor…" at bounding box center [274, 168] width 332 height 52
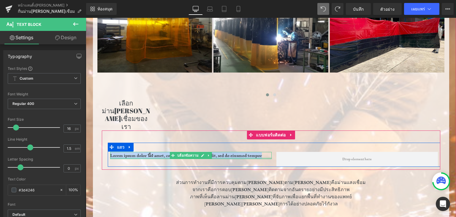
drag, startPoint x: 262, startPoint y: 140, endPoint x: 106, endPoint y: 140, distance: 156.1
click at [108, 142] on div "Lorem ipsum dolor นั่ง amet, consectetur adipiscing elit, sed do eiusmod tempor…" at bounding box center [274, 154] width 332 height 24
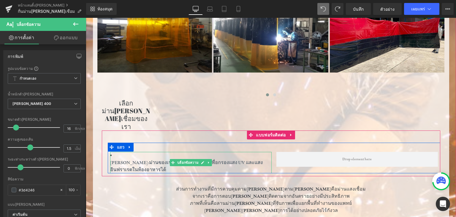
click at [119, 152] on li "ปกป้องดวงตา: ม่านของเราผลิตจากวัสดุพิเศษเพื่อ กรองแสง UV และแสงอินฟราเรดในห้องอ…" at bounding box center [190, 162] width 161 height 21
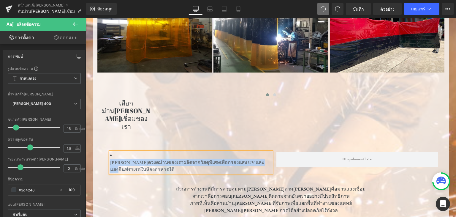
drag, startPoint x: 164, startPoint y: 150, endPoint x: 102, endPoint y: 138, distance: 62.9
click at [102, 138] on div "ปกป้องดวงต ม่านของเราผลิตจากวัสดุพิเศษเพื่อ กรองแสง UV และแสงอินฟราเรดในห้องอาห…" at bounding box center [271, 153] width 338 height 46
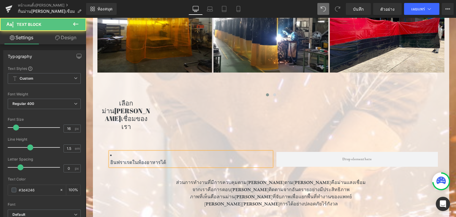
drag, startPoint x: 183, startPoint y: 141, endPoint x: 114, endPoint y: 138, distance: 68.7
click at [114, 152] on li "อินฟราเรดในห้องอาหาร ได้" at bounding box center [190, 159] width 161 height 14
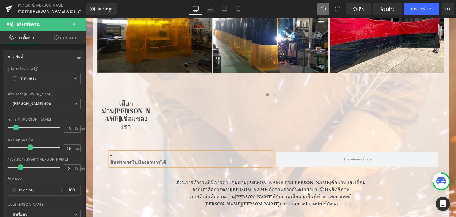
click at [171, 159] on p "อินฟราเรดในห้องอาหาร ได้" at bounding box center [190, 162] width 161 height 7
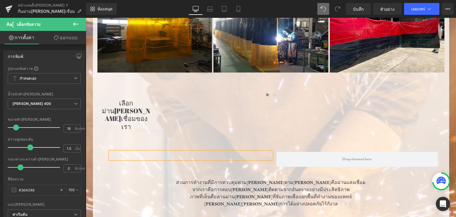
click at [118, 152] on div at bounding box center [190, 155] width 161 height 7
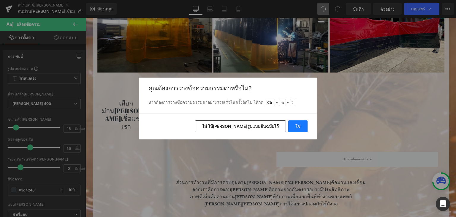
drag, startPoint x: 301, startPoint y: 126, endPoint x: 214, endPoint y: 110, distance: 89.0
click at [301, 126] on button "ใช่" at bounding box center [297, 126] width 19 height 12
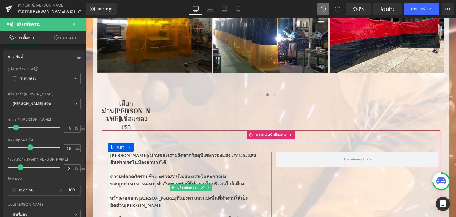
scroll to position [327, 0]
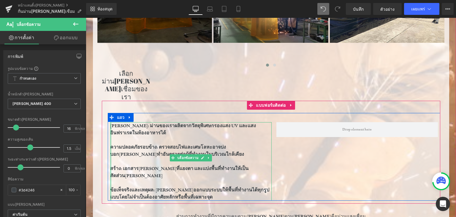
click at [110, 122] on div at bounding box center [110, 161] width 1 height 78
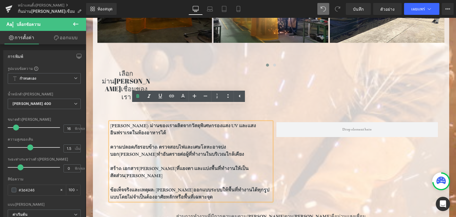
click at [110, 123] on font "ปกป้องดวงตา: ม่านของเราผลิตจากวัสดุพิเศษกรองแสง UV และแสงอินฟราเรดในห้องอาหารได้" at bounding box center [183, 129] width 146 height 13
click at [227, 96] on icon at bounding box center [227, 95] width 7 height 7
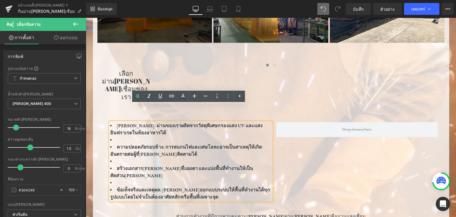
drag, startPoint x: 111, startPoint y: 117, endPoint x: 231, endPoint y: 131, distance: 121.1
click at [111, 123] on font "ปกป้องดวงตา: ม่านของเราผลิตจากวัสดุพิเศษกรองแสง UV และแสงอินฟราเรดในห้องอาหารได้" at bounding box center [186, 129] width 152 height 13
click at [189, 122] on li "ปกป้องดวงตา: ม่านของเราผลิตจากวัสดุพิเศษกรองแสง UV และแสงอินฟราเรดในห้องอาหารได้" at bounding box center [190, 129] width 161 height 14
click at [113, 158] on li at bounding box center [190, 161] width 161 height 7
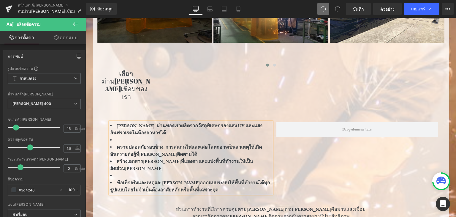
click at [113, 172] on li at bounding box center [190, 175] width 161 height 7
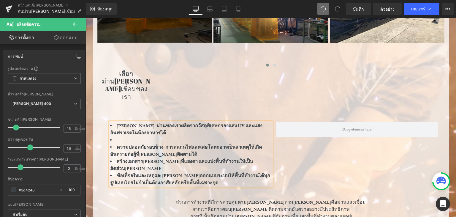
click at [113, 136] on li at bounding box center [190, 139] width 161 height 7
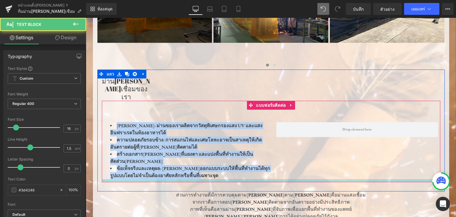
drag, startPoint x: 114, startPoint y: 111, endPoint x: 226, endPoint y: 156, distance: 120.4
click at [226, 156] on div "ปกป้องดวงตา: ม่านของเราผลิตจากวัสดุพิเศษกรองแสง UV และแสงอินฟราเรดในห้องอาหารได…" at bounding box center [271, 141] width 338 height 81
click at [226, 179] on div at bounding box center [271, 180] width 338 height 3
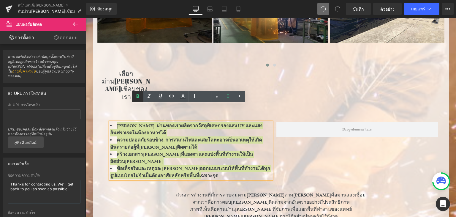
click at [138, 98] on icon at bounding box center [137, 96] width 7 height 7
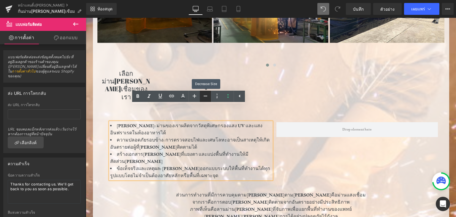
click at [202, 96] on icon at bounding box center [205, 95] width 7 height 7
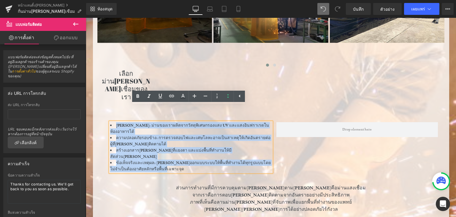
click at [321, 144] on div "ปกป้องดวงตา: ม่านของเราผลิตจากวัสดุพิเศษกรองแสง UV และแสงอินฟราเรดในห้องอาหารได…" at bounding box center [274, 142] width 332 height 59
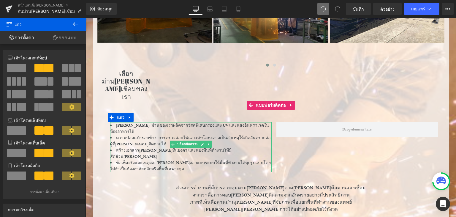
click at [198, 122] on li "ปกป้องดวงตา: ม่านของเราผลิตจากวัสดุพิเศษกรองแสง UV และแสงอินฟราเรดในห้องอาหารได้" at bounding box center [190, 128] width 161 height 12
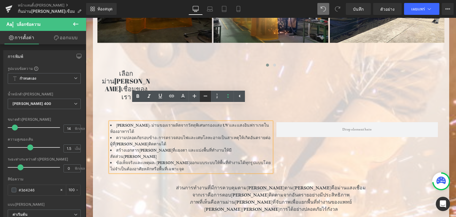
click at [208, 97] on icon at bounding box center [205, 95] width 7 height 7
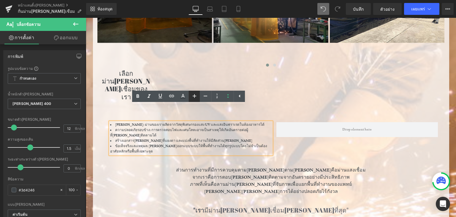
click at [195, 96] on icon at bounding box center [194, 95] width 7 height 7
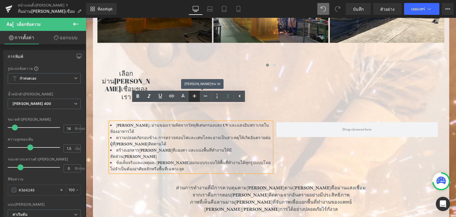
click at [195, 96] on icon at bounding box center [194, 95] width 7 height 7
type input "16"
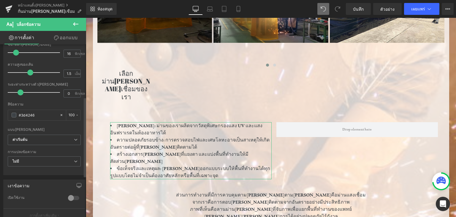
scroll to position [148, 0]
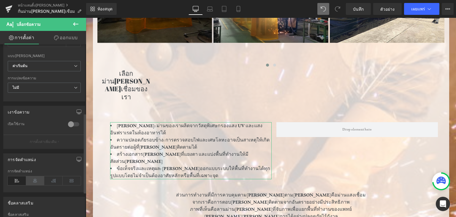
click at [35, 177] on icon at bounding box center [35, 180] width 18 height 9
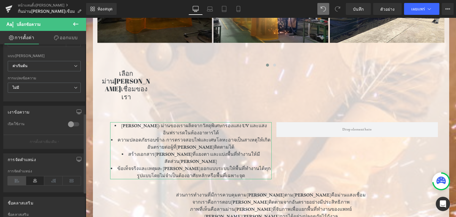
click at [21, 179] on icon at bounding box center [17, 180] width 18 height 9
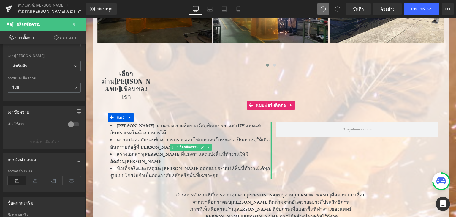
drag, startPoint x: 268, startPoint y: 126, endPoint x: 278, endPoint y: 127, distance: 9.6
click at [278, 127] on div "ปกป้องดวงตา: ม่านของเราผลิตจากวัสดุพิเศษกรองแสง UV และแสงอินฟราเรดในห้องอาหารได…" at bounding box center [274, 146] width 332 height 66
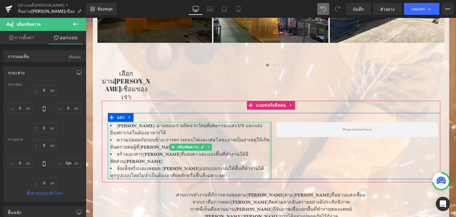
type input "0px"
drag, startPoint x: 268, startPoint y: 121, endPoint x: 159, endPoint y: 58, distance: 125.6
click at [297, 132] on div "ปกป้องดวงตา: ม่านของเราผลิตจากวัสดุพิเศษกรองแสง UV และแสงอินฟราเรดในห้องอาหารได…" at bounding box center [274, 146] width 332 height 66
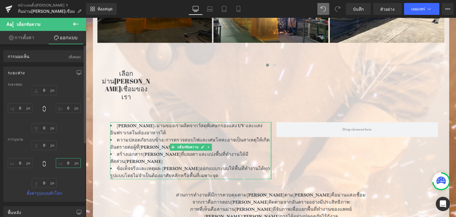
click at [71, 163] on input "0" at bounding box center [68, 163] width 25 height 10
type input "2"
type input "5"
type input "8"
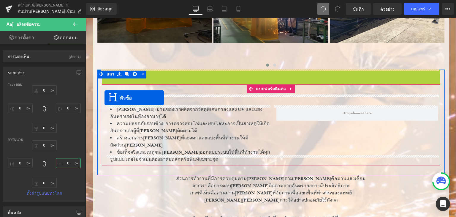
drag, startPoint x: 258, startPoint y: 76, endPoint x: 104, endPoint y: 98, distance: 154.7
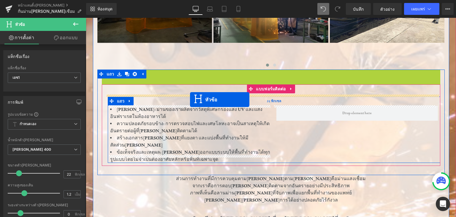
drag, startPoint x: 257, startPoint y: 77, endPoint x: 190, endPoint y: 99, distance: 70.3
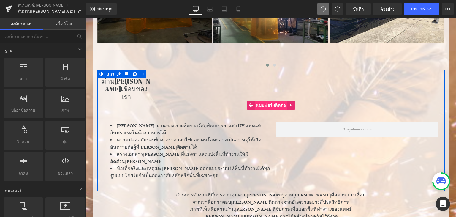
click at [256, 103] on font "แบบฟอร์มติดต่อ" at bounding box center [271, 105] width 30 height 5
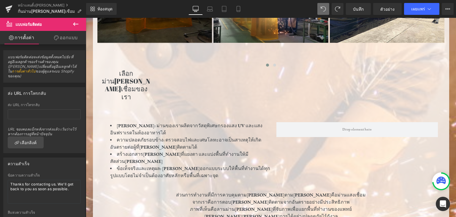
click at [45, 24] on span "แบบฟอร์มติดต่อ" at bounding box center [35, 24] width 59 height 13
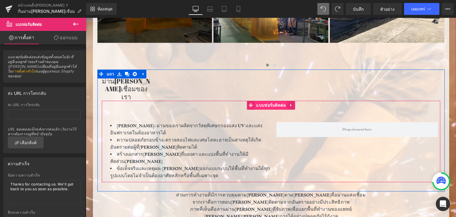
click at [254, 101] on span "แบบฟอร์มติดต่อ" at bounding box center [270, 105] width 33 height 9
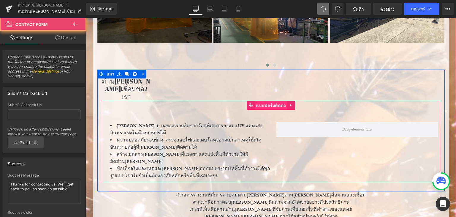
click at [256, 103] on font "แบบฟอร์มติดต่อ" at bounding box center [271, 105] width 30 height 5
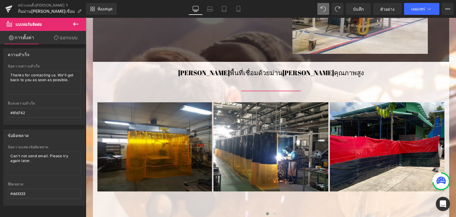
scroll to position [356, 0]
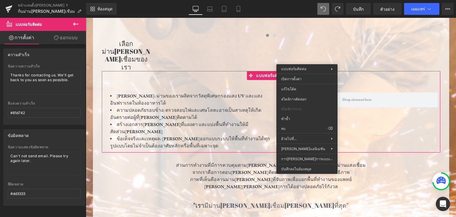
drag, startPoint x: 377, startPoint y: 147, endPoint x: 290, endPoint y: 127, distance: 89.4
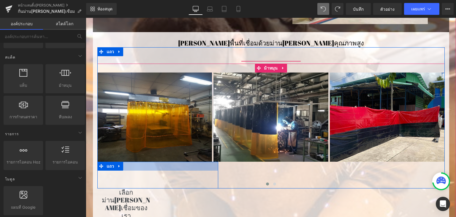
scroll to position [297, 0]
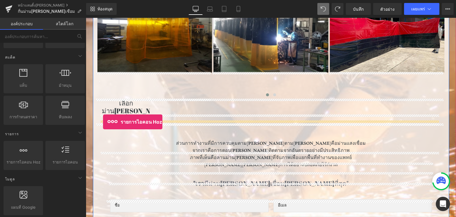
drag, startPoint x: 102, startPoint y: 172, endPoint x: 103, endPoint y: 122, distance: 50.5
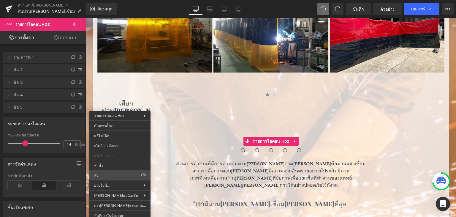
click at [110, 199] on div ""เรา มีม่านกันแสงเชื่อมที่ดีที่สุด" หัวข้อ" at bounding box center [271, 203] width 327 height 9
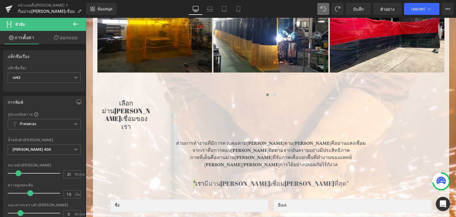
click at [70, 22] on button at bounding box center [75, 24] width 21 height 13
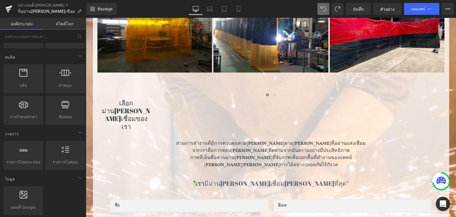
scroll to position [30, 0]
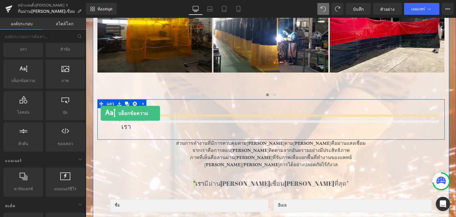
drag, startPoint x: 111, startPoint y: 93, endPoint x: 101, endPoint y: 113, distance: 23.1
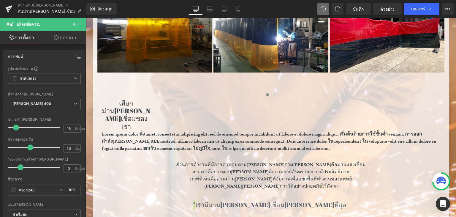
click at [69, 25] on button at bounding box center [75, 24] width 21 height 13
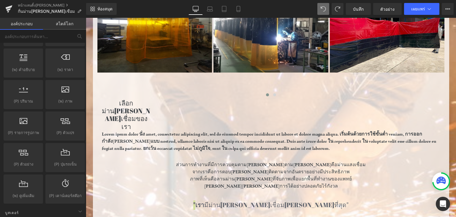
scroll to position [564, 0]
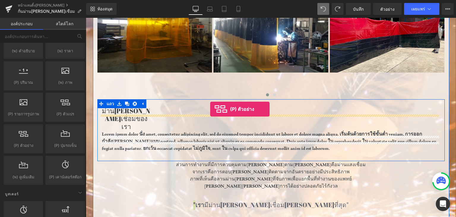
drag, startPoint x: 102, startPoint y: 151, endPoint x: 210, endPoint y: 109, distance: 116.2
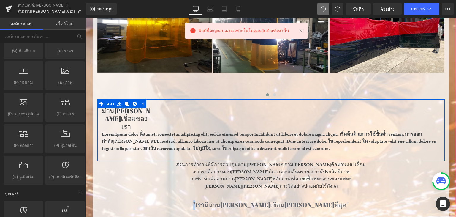
click at [109, 113] on div "เลือกม่านกันแสงเชื่อมของเรา หัวข้อ Lorem ipsum dolor นั่ง amet, consectetur adi…" at bounding box center [270, 128] width 347 height 59
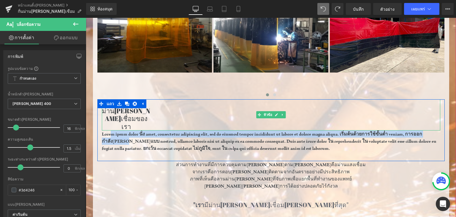
drag, startPoint x: 101, startPoint y: 115, endPoint x: 217, endPoint y: 106, distance: 116.4
click at [217, 106] on div "เลือกม่านกันแสงเชื่อมของเรา หัวข้อ Lorem ipsum dolor นั่ง amet, consectetur adi…" at bounding box center [270, 128] width 347 height 59
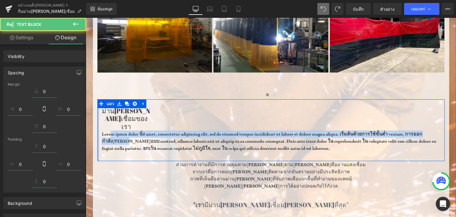
drag, startPoint x: 96, startPoint y: 120, endPoint x: 102, endPoint y: 119, distance: 5.8
click at [97, 120] on div "เลือกม่านกันแสงเชื่อมของเรา หัวข้อ Lorem ipsum dolor นั่ง amet, consectetur adi…" at bounding box center [270, 130] width 347 height 62
click at [238, 138] on div "เลือกม่านกันแสงเชื่อมของเรา หัวข้อ Lorem ipsum dolor นั่ง amet, consectetur adi…" at bounding box center [272, 128] width 346 height 59
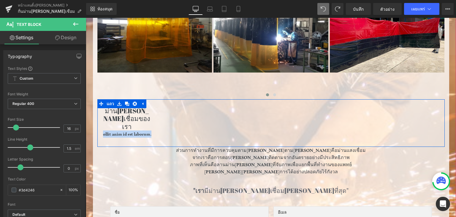
drag, startPoint x: 112, startPoint y: 115, endPoint x: 98, endPoint y: 118, distance: 14.2
click at [99, 118] on div "เลือกม่านกันแสงเชื่อมของเรา หัวข้อ ollit anim id est laborum. บล็อกข้อความ ตัวค…" at bounding box center [272, 121] width 346 height 45
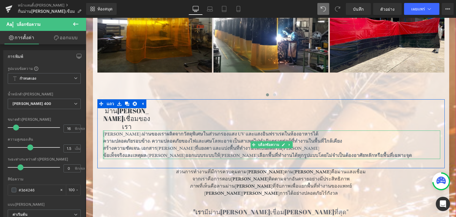
click at [103, 130] on div at bounding box center [103, 144] width 1 height 28
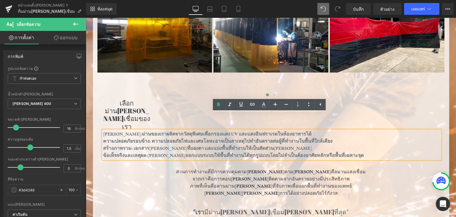
click at [103, 130] on div "ปกป้องดวงตา: ม่านของเราผลิตจากวัสดุพิเศษเพื่อ กรองแสง UV และแสงอินฟราเรดในห้องอ…" at bounding box center [271, 144] width 337 height 28
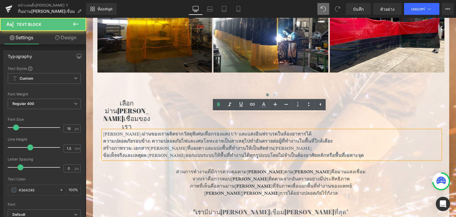
click at [103, 130] on div "ปกป้องดวงตา: ม่านของเราผลิตจากวัสดุพิเศษเพื่อ กรองแสง UV และแสงอินฟราเรดในห้องอ…" at bounding box center [271, 144] width 337 height 28
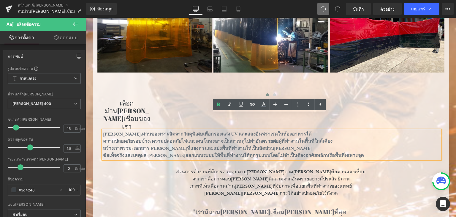
click at [103, 131] on font "ปกป้องดวงตา:" at bounding box center [122, 134] width 39 height 6
click at [308, 108] on link at bounding box center [308, 104] width 11 height 11
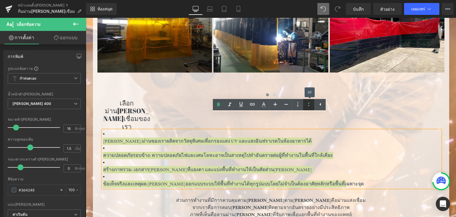
click at [305, 105] on icon at bounding box center [308, 104] width 7 height 7
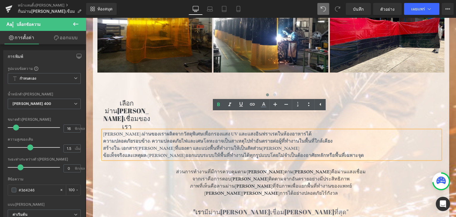
click at [103, 131] on font "ปกป้องดวงตา:" at bounding box center [122, 134] width 39 height 6
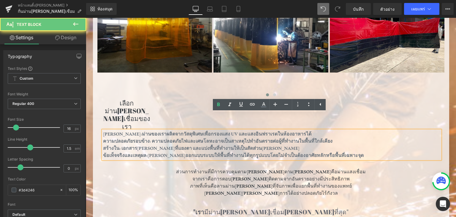
click at [103, 131] on font "ปกป้องดวงตา:" at bounding box center [122, 134] width 39 height 6
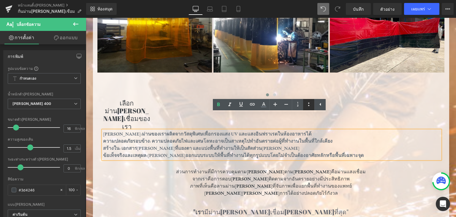
click at [311, 104] on icon at bounding box center [308, 104] width 7 height 7
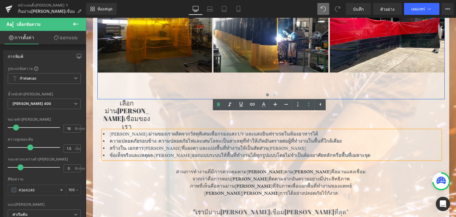
click at [408, 88] on div "ภาพ แถว ภาพ ภาพ ภาพ" at bounding box center [329, 41] width 465 height 116
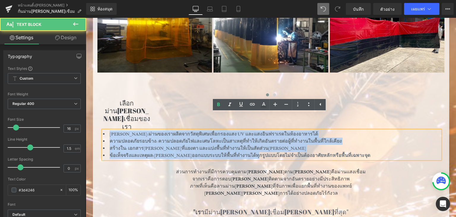
drag, startPoint x: 106, startPoint y: 118, endPoint x: 262, endPoint y: 153, distance: 160.2
click at [262, 153] on div "ปกป้องพื้นที่เชื่อมด้วยม่านกันแสงคุณภาพสูง หัวข้อ ตัวคั่น ภาพ แถว ภาพ ภาพ ภาพ -…" at bounding box center [271, 161] width 356 height 422
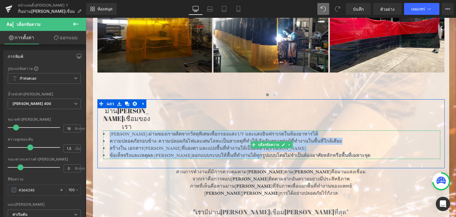
click at [361, 152] on li "ข้อเท็จจริงและเหตุผล: สามารถออกแบบระบบให้พื้นที่ทำงานได้ทุกรูปแบบโดยไม่จำเป็นต้…" at bounding box center [271, 155] width 337 height 7
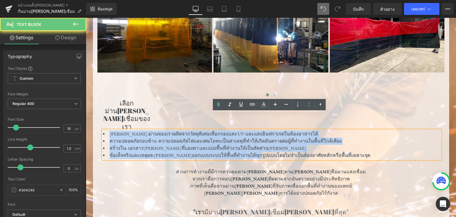
click at [360, 152] on li "ข้อเท็จจริงและเหตุผล: สามารถออกแบบระบบให้พื้นที่ทำงานได้ทุกรูปแบบโดยไม่จำเป็นต้…" at bounding box center [271, 155] width 337 height 7
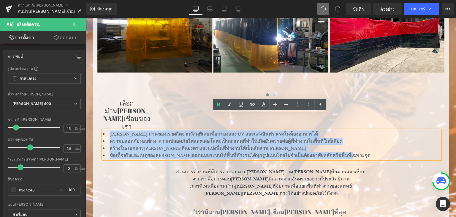
drag, startPoint x: 360, startPoint y: 140, endPoint x: 105, endPoint y: 115, distance: 255.6
click at [105, 130] on ul "ปกป้องดวงตา: ม่านของเราผลิตจากวัสดุพิเศษเพื่อ กรองแสง UV และแสงอินฟราเรดในห้องอ…" at bounding box center [271, 144] width 337 height 28
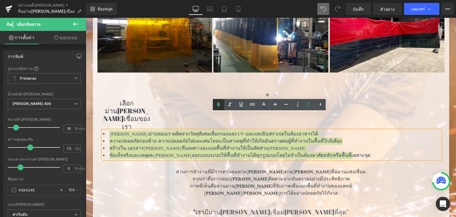
click at [221, 105] on icon at bounding box center [218, 104] width 7 height 7
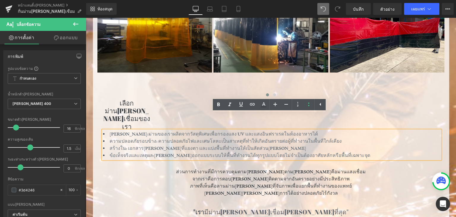
click at [372, 145] on li "สร้างใน: เอกสาร แสงจ้าที่แยงตา และแบ่งพื้นที่ทำงานให้เป็นสัดส่วนที่ชัดเจน" at bounding box center [271, 148] width 337 height 7
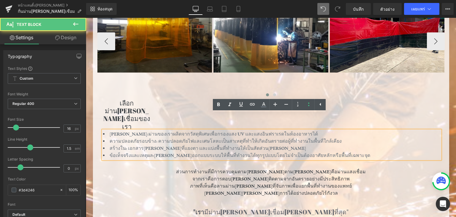
click at [395, 90] on div "ภาพ แถว ภาพ ภาพ ภาพ" at bounding box center [329, 41] width 465 height 116
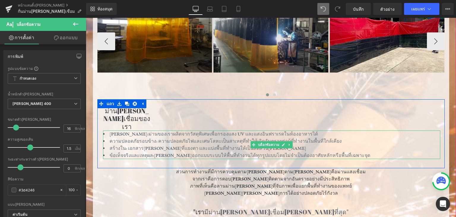
drag, startPoint x: 437, startPoint y: 127, endPoint x: 324, endPoint y: 58, distance: 132.5
click at [437, 138] on div "ปกป้องดวงตา: ม่านของเราผลิตจากวัสดุพิเศษเพื่อ กรองแสง UV และแสงอินฟราเรดในห้องอ…" at bounding box center [271, 144] width 337 height 28
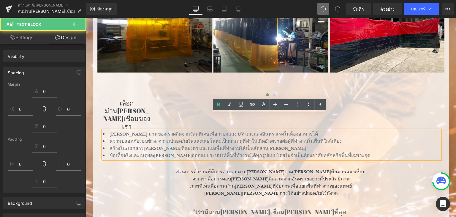
click at [75, 23] on icon at bounding box center [75, 23] width 7 height 7
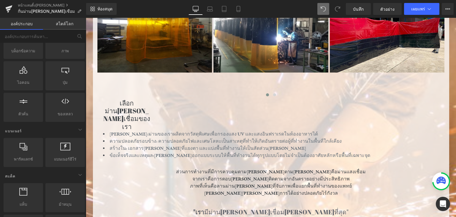
scroll to position [0, 0]
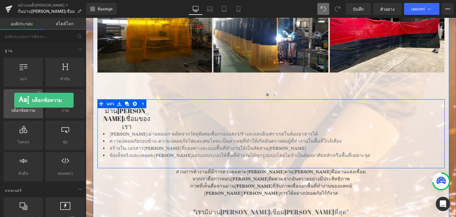
drag, startPoint x: 26, startPoint y: 102, endPoint x: 18, endPoint y: 95, distance: 11.6
click at [18, 103] on div at bounding box center [23, 100] width 36 height 13
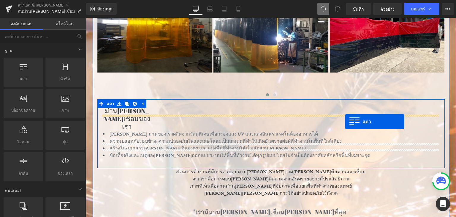
drag, startPoint x: 213, startPoint y: 130, endPoint x: 345, endPoint y: 121, distance: 132.1
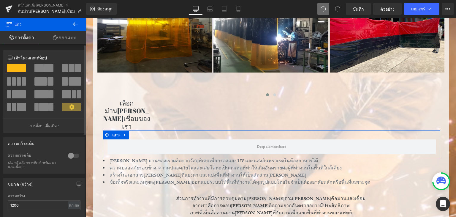
click at [45, 68] on span at bounding box center [48, 68] width 9 height 8
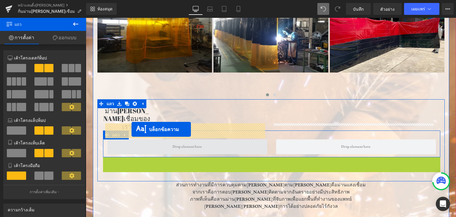
drag, startPoint x: 252, startPoint y: 155, endPoint x: 132, endPoint y: 129, distance: 123.0
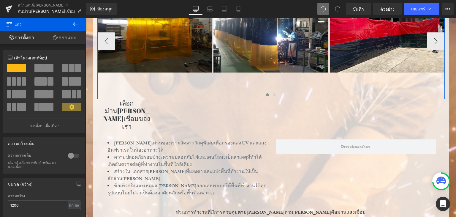
drag, startPoint x: 186, startPoint y: 99, endPoint x: 187, endPoint y: 96, distance: 3.9
click at [187, 96] on div "ปกป้องพื้นที่เชื่อมด้วยม่านกันแสงคุณภาพสูง หัวข้อ ตัวคั่น ภาพ แถว ภาพ ภาพ ภาพ -…" at bounding box center [271, 181] width 356 height 462
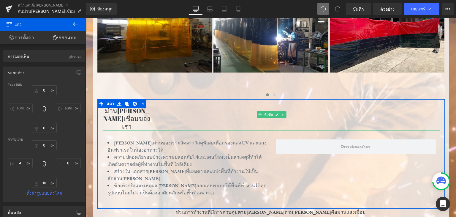
click at [147, 110] on h1 "เลือกม่านกันแสงเชื่อมของเรา" at bounding box center [126, 114] width 47 height 31
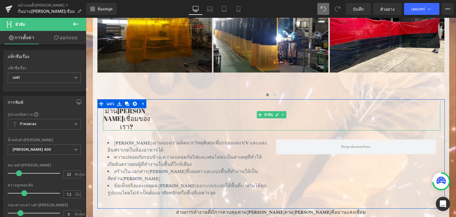
click at [148, 110] on h1 "เลือกม่านกันแสงเชื่อมของเรา?" at bounding box center [126, 114] width 47 height 31
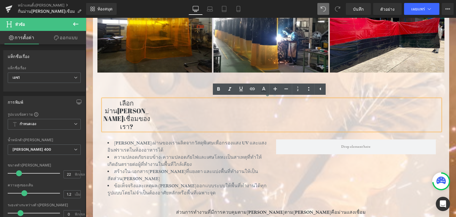
click at [302, 106] on div "เลือกม่านกันแสงเชื่อมของเรา?" at bounding box center [271, 114] width 337 height 31
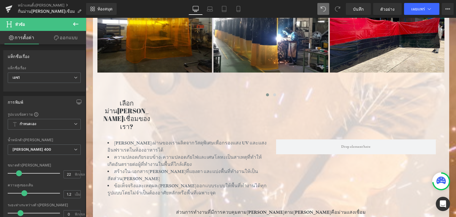
click at [75, 21] on icon at bounding box center [75, 23] width 7 height 7
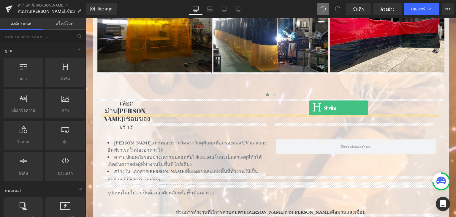
drag, startPoint x: 171, startPoint y: 94, endPoint x: 309, endPoint y: 108, distance: 138.7
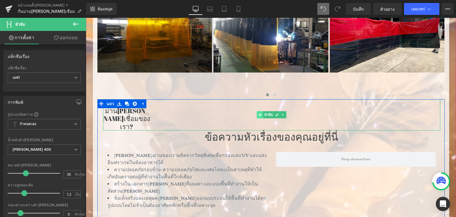
click at [258, 113] on icon at bounding box center [259, 115] width 3 height 4
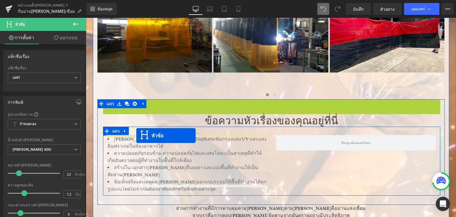
drag, startPoint x: 256, startPoint y: 104, endPoint x: 136, endPoint y: 135, distance: 124.1
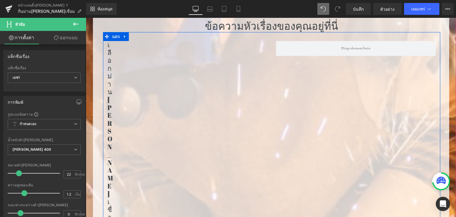
scroll to position [356, 0]
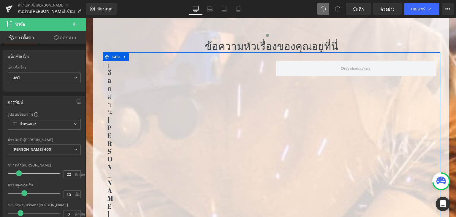
click at [333, 135] on div "เลือกม่านกันแสงเชื่อมของเรา?" at bounding box center [252, 182] width 290 height 243
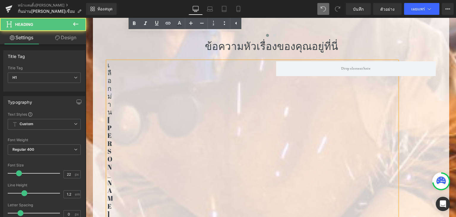
scroll to position [445, 0]
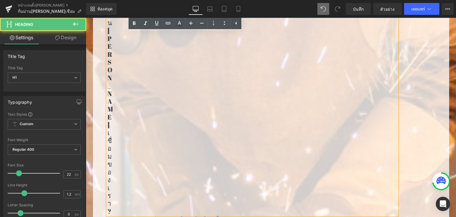
click at [190, 115] on div "เลือกม่านกันแสงเชื่อมของเรา?" at bounding box center [252, 93] width 290 height 243
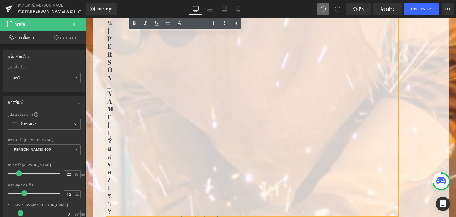
click at [365, 151] on div "เลือกม่านกันแสงเชื่อมของเรา?" at bounding box center [252, 93] width 290 height 243
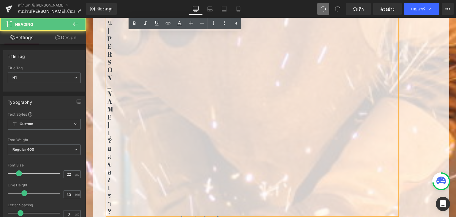
click at [349, 171] on div "เลือกม่านกันแสงเชื่อมของเรา? หัวข้อ ปกป้องดวงตา: ม่านของเราผลิตจากวัสดุพิเศษเพื…" at bounding box center [271, 119] width 337 height 312
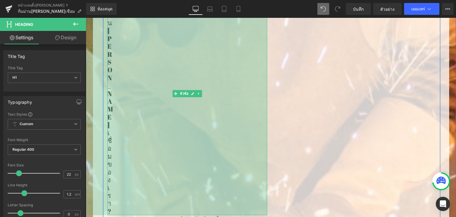
drag, startPoint x: 264, startPoint y: 94, endPoint x: 372, endPoint y: 105, distance: 108.6
click at [372, 105] on div "เลือกม่านกันแสงเชื่อมของเรา? หัวข้อ 612 พิกเซล ปกป้องดวงตา: ม่านของเราผลิตจากวั…" at bounding box center [271, 119] width 337 height 312
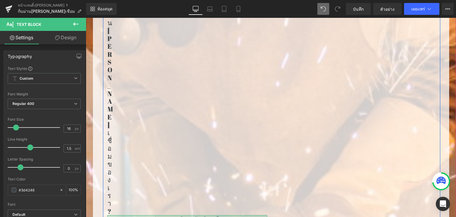
drag, startPoint x: 194, startPoint y: 152, endPoint x: 196, endPoint y: 118, distance: 34.5
click at [196, 118] on div "เลือกม่านกันแสงเชื่อมของเรา? หัวข้อ 612 พิกเซล ปกป้องดวงตา: ม่านของเราผลิตจากวั…" at bounding box center [187, 122] width 169 height 300
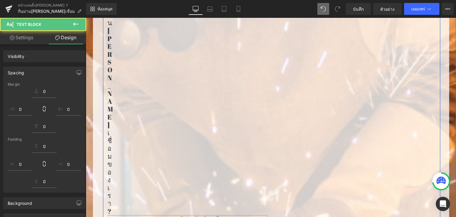
click at [154, 140] on div "เลือกม่านกันแสงเชื่อมของเรา? หัวข้อ 612 พิกเซล" at bounding box center [187, 93] width 160 height 243
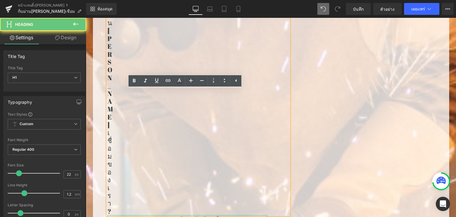
scroll to position [327, 0]
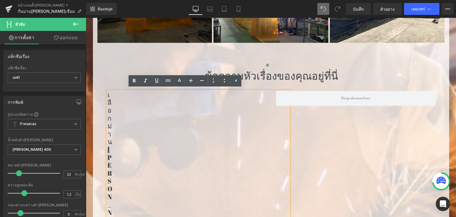
click at [254, 57] on div "ภาพ แถว ภาพ ภาพ ภาพ" at bounding box center [329, 12] width 465 height 116
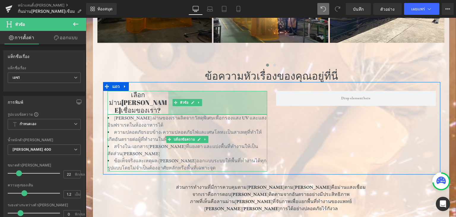
drag, startPoint x: 264, startPoint y: 108, endPoint x: 319, endPoint y: 123, distance: 57.4
click at [347, 124] on div "เลือกม่านกันแสงเชื่อมของเรา? หัวข้อ 333px ปกป้องดวงตา: ม่านของเราผลิตจากวัสดุพิ…" at bounding box center [271, 128] width 337 height 92
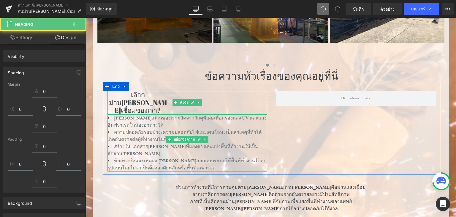
click at [320, 123] on div "เลือกม่านกันแสงเชื่อมของเรา? หัวข้อ 333px ปกป้องดวงตา: ม่านของเราผลิตจากวัสดุพิ…" at bounding box center [271, 128] width 337 height 92
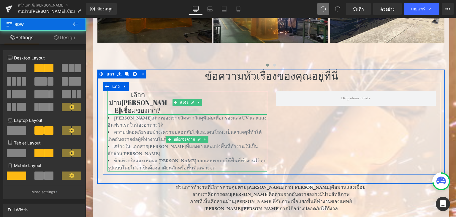
click at [320, 126] on div "เลือกม่านกันแสงเชื่อมของเรา? หัวข้อ 333px ปกป้องดวงตา: ม่านของเราผลิตจากวัสดุพิ…" at bounding box center [271, 128] width 337 height 92
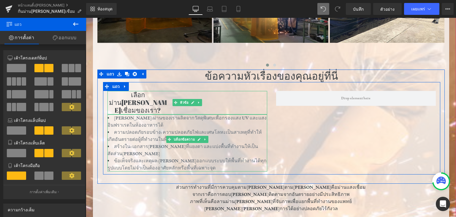
click at [336, 125] on div "เลือกม่านกันแสงเชื่อมของเรา? หัวข้อ 333 พิกเซล ปกป้องดวงตา: ม่านของเราผลิตจากวั…" at bounding box center [271, 128] width 337 height 92
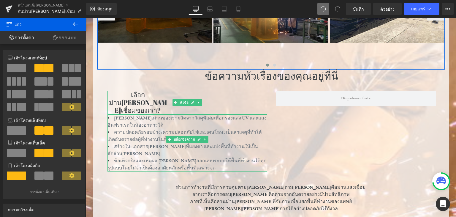
click at [403, 54] on div "ภาพ แถว ภาพ ภาพ ภาพ" at bounding box center [329, 12] width 465 height 116
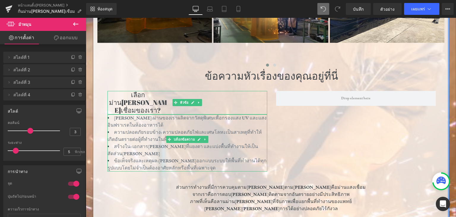
click at [448, 66] on div at bounding box center [448, 156] width 1 height 486
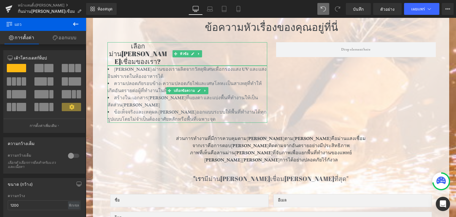
scroll to position [367, 0]
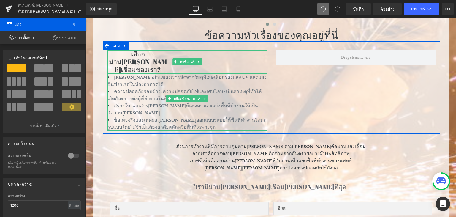
click at [253, 74] on li "ปกป้องดวงตา: ม่านของเราผลิตจากวัสดุพิเศษเพื่อ กรองแสง UV และแสงอินฟราเรดในห้องอ…" at bounding box center [187, 81] width 160 height 14
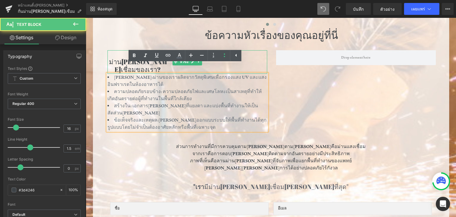
click at [282, 77] on div "เลือกม่านกันแสงเชื่อมของเรา? หัวข้อ 333 พิกเซล ปกป้องดวงตา: ม่านของเราผลิตจากวั…" at bounding box center [271, 87] width 337 height 92
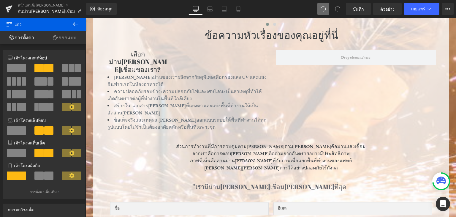
click at [47, 25] on span "แถว" at bounding box center [35, 24] width 59 height 13
click at [78, 25] on icon at bounding box center [75, 23] width 7 height 7
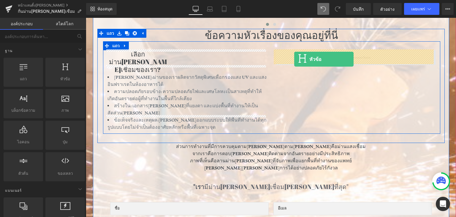
drag, startPoint x: 145, startPoint y: 97, endPoint x: 294, endPoint y: 60, distance: 153.6
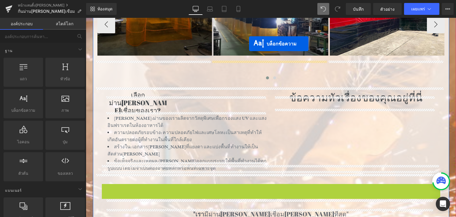
scroll to position [308, 0]
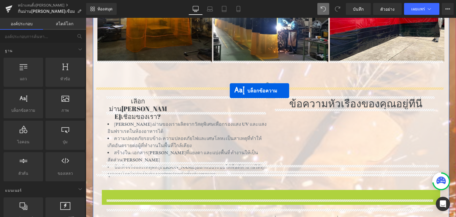
drag, startPoint x: 249, startPoint y: 129, endPoint x: 230, endPoint y: 91, distance: 43.0
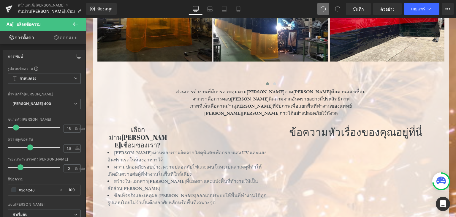
scroll to position [367, 0]
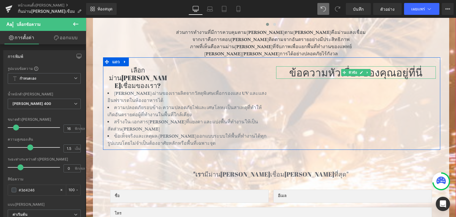
click at [293, 71] on font "ข้อความหัวเรื่องของคุณอยู่ที่นี่" at bounding box center [355, 72] width 133 height 14
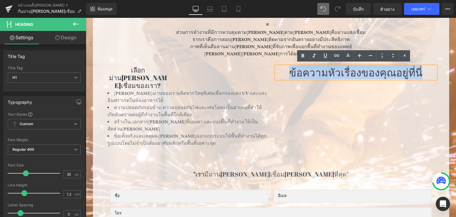
drag, startPoint x: 291, startPoint y: 70, endPoint x: 425, endPoint y: 70, distance: 134.5
click at [425, 70] on h1 "ข้อความหัวเรื่องของคุณอยู่ที่นี่" at bounding box center [356, 72] width 160 height 12
paste div
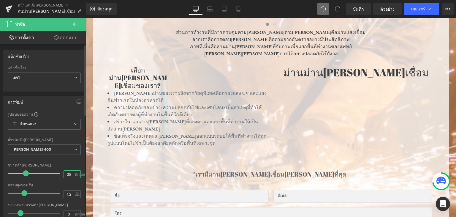
click at [67, 175] on input "35" at bounding box center [69, 173] width 10 height 7
click at [69, 174] on input "35" at bounding box center [69, 173] width 10 height 7
drag, startPoint x: 69, startPoint y: 174, endPoint x: 64, endPoint y: 174, distance: 4.7
click at [64, 174] on input "35" at bounding box center [69, 173] width 10 height 7
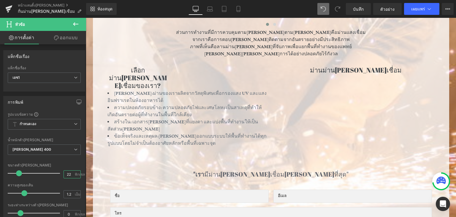
type input "22"
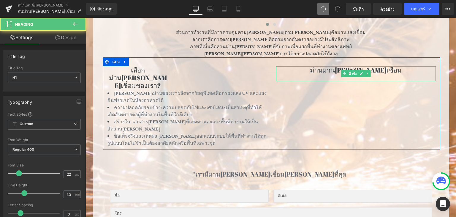
drag, startPoint x: 337, startPoint y: 69, endPoint x: 322, endPoint y: 69, distance: 15.4
click at [322, 69] on h1 "ม่านม่านกันแสงเชื่อม" at bounding box center [356, 70] width 160 height 8
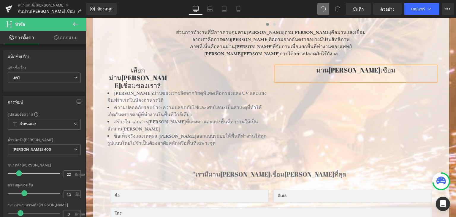
click at [294, 100] on div "เลือกม่านกันแสงเชื่อมของเรา? หัวข้อ 333 พิกเซล ปกป้องดวงตา: ม่านของเราผลิตจากวั…" at bounding box center [271, 103] width 337 height 92
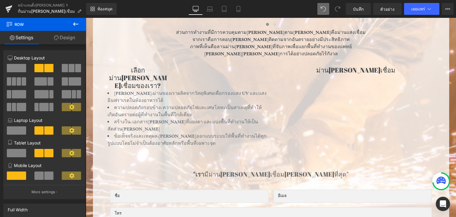
click at [78, 23] on icon at bounding box center [75, 23] width 7 height 7
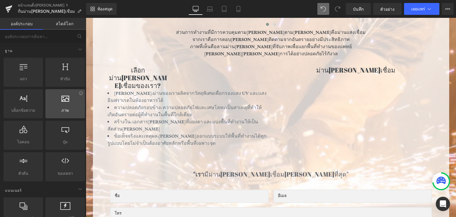
click at [24, 99] on icon at bounding box center [24, 98] width 8 height 8
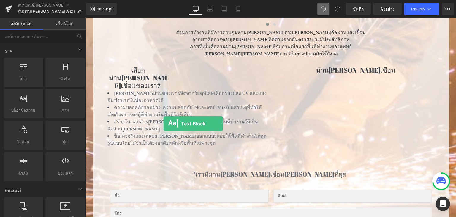
drag, startPoint x: 158, startPoint y: 128, endPoint x: 335, endPoint y: 84, distance: 182.1
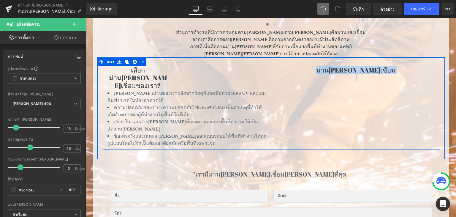
drag, startPoint x: 335, startPoint y: 84, endPoint x: 351, endPoint y: 123, distance: 42.2
click at [351, 123] on div "เลือกม่านกันแสงเชื่อมของเรา? หัวข้อ 333 พิกเซล ปกป้องดวงตา: ม่านของเราผลิตจากวั…" at bounding box center [271, 103] width 337 height 92
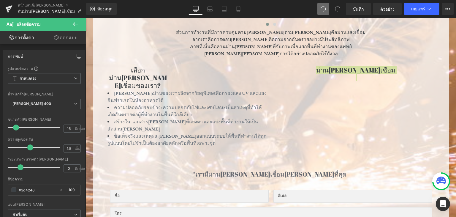
click at [73, 17] on div "หน้าแลนดิ้งเพจ กั้นม่านกันแสงเชื่อม" at bounding box center [43, 9] width 86 height 18
click at [73, 24] on icon at bounding box center [75, 23] width 7 height 7
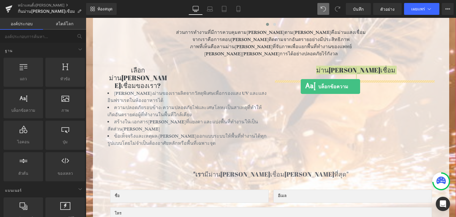
drag, startPoint x: 111, startPoint y: 123, endPoint x: 301, endPoint y: 87, distance: 193.1
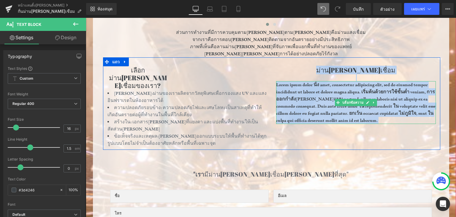
click at [369, 120] on p "Lorem ipsum dolor นั่ง amet, consectetur adipiscing elit, sed do eiusmod tempor…" at bounding box center [356, 102] width 160 height 43
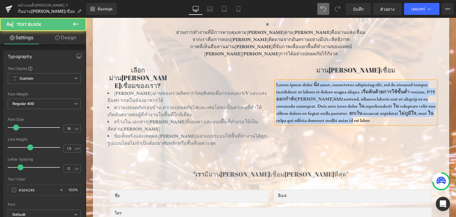
drag, startPoint x: 366, startPoint y: 119, endPoint x: 269, endPoint y: 87, distance: 102.3
click at [272, 87] on div "ม่านกันแสงเชื่อม หัวข้อ Lorem ipsum dolor นั่ง amet, consectetur adipiscing eli…" at bounding box center [356, 95] width 169 height 58
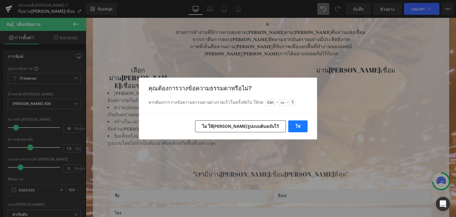
click at [299, 128] on font "ใช่" at bounding box center [297, 125] width 5 height 5
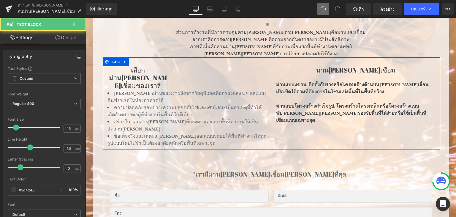
drag, startPoint x: 275, startPoint y: 85, endPoint x: 401, endPoint y: 110, distance: 128.0
click at [401, 110] on div "ม่านแบบแขวน: ติดตั้งกับรางหรือโครงสร้างด้านบน สามารถเลื่อนเปิด-ปิดได้ตามที่ต้อง…" at bounding box center [356, 102] width 160 height 43
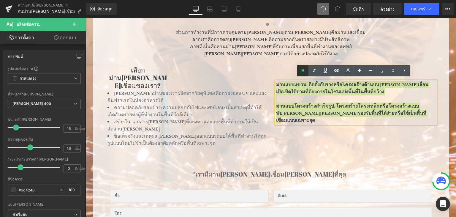
click at [304, 68] on icon at bounding box center [302, 70] width 7 height 7
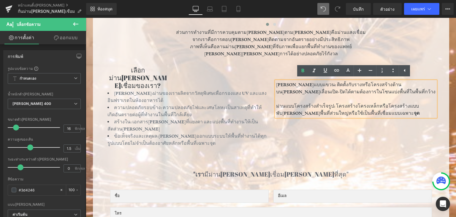
click at [283, 84] on font "แบบแขวน: ติดตั้งกับรางหรือโครงสร้างด้านบนสามารถเลื่อนเปิด-ปิดได้ตามต้องการในโซน…" at bounding box center [355, 88] width 159 height 13
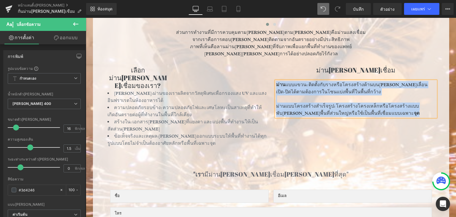
drag, startPoint x: 285, startPoint y: 93, endPoint x: 275, endPoint y: 83, distance: 13.6
click at [276, 83] on div "ม่าน แบบแขวน: ติดตั้งกับรางหรือโครงสร้างด้านบนสามารถเลื่อนเปิด-ปิดได้ตามต้องการ…" at bounding box center [356, 99] width 160 height 36
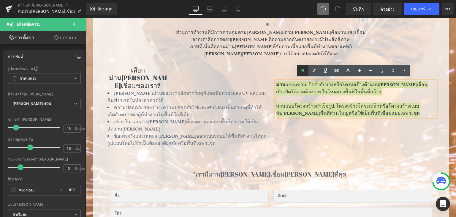
click at [304, 69] on icon at bounding box center [302, 70] width 7 height 7
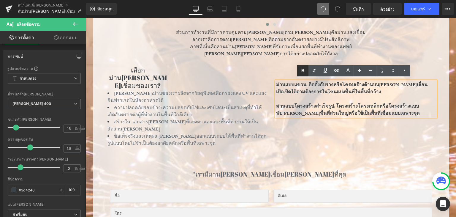
click at [304, 69] on icon at bounding box center [303, 71] width 3 height 4
click at [305, 73] on icon at bounding box center [302, 70] width 7 height 7
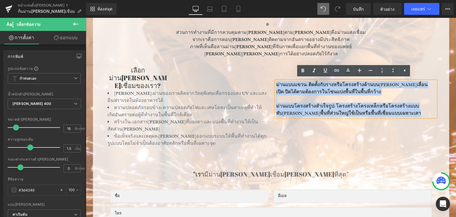
drag, startPoint x: 274, startPoint y: 84, endPoint x: 384, endPoint y: 113, distance: 113.4
click at [384, 113] on div "ม่าน แบบแขวน: ติดตั้งกับรางหรือโครงสร้างด้านบนสามารถเลื่อนเปิด-ปิดได้ตามต้องการ…" at bounding box center [356, 99] width 160 height 36
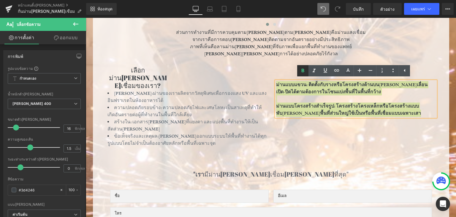
click at [301, 68] on icon at bounding box center [302, 70] width 7 height 7
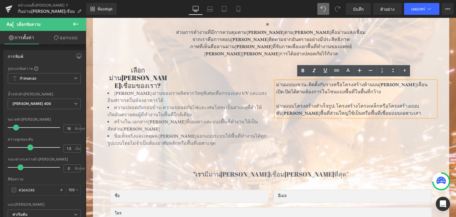
click at [282, 104] on font "ม่านแบบโครงสร้างสำเร็จรูป: โครงสร้างโครงเหล็กหรือโครงสร้างแบบพับได้ที่พื้นที่ส่…" at bounding box center [347, 109] width 143 height 13
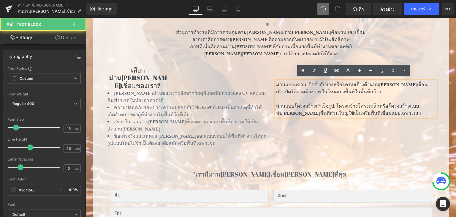
click at [276, 99] on div "ม่าน แบบแขวน: ติดตั้งกับรางหรือโครงสร้างด้านบนสามารถเลื่อนเปิด-ปิดได้ตามต้องการ…" at bounding box center [356, 99] width 160 height 36
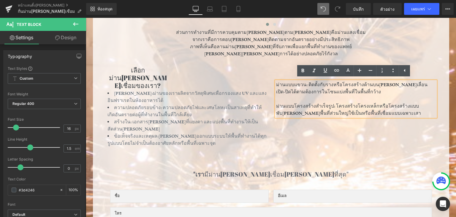
click at [276, 84] on font "ม่าน" at bounding box center [280, 85] width 9 height 6
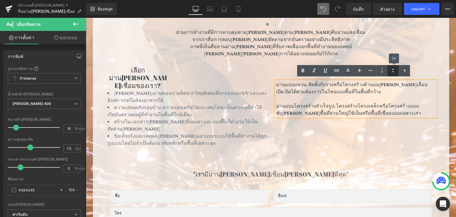
click at [391, 68] on icon at bounding box center [392, 70] width 7 height 7
click at [332, 97] on li at bounding box center [356, 98] width 160 height 7
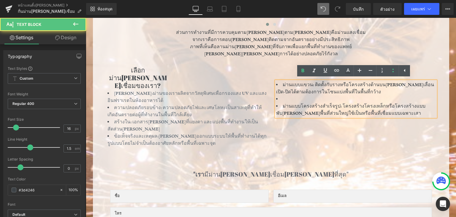
click at [281, 99] on li at bounding box center [356, 98] width 160 height 7
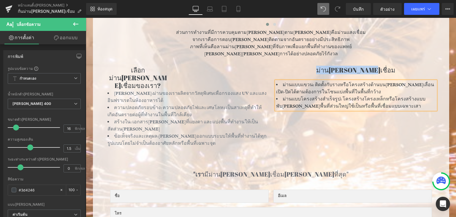
drag, startPoint x: 330, startPoint y: 69, endPoint x: 380, endPoint y: 68, distance: 49.9
click at [380, 68] on h1 "ม่านกันแสงเชื่อม" at bounding box center [356, 70] width 160 height 8
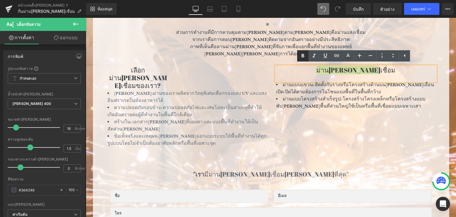
click at [304, 53] on icon at bounding box center [302, 55] width 7 height 7
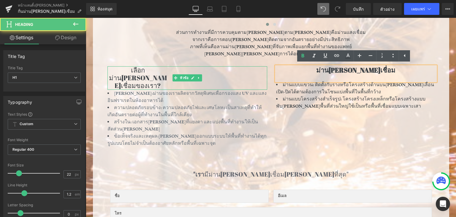
drag, startPoint x: 108, startPoint y: 70, endPoint x: 160, endPoint y: 73, distance: 51.7
click at [160, 73] on font "เลือกม่านกันแสงเชื่อมของเรา?" at bounding box center [138, 78] width 58 height 24
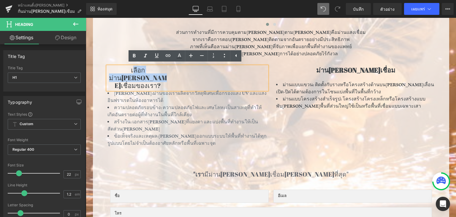
click at [161, 77] on h1 "เลือกม่านกันแสงเชื่อมของเรา?" at bounding box center [137, 77] width 61 height 23
drag, startPoint x: 164, startPoint y: 77, endPoint x: 121, endPoint y: 64, distance: 44.7
click at [107, 67] on h1 "เลือกม่านกันแสงเชื่อมของเรา?" at bounding box center [137, 77] width 61 height 23
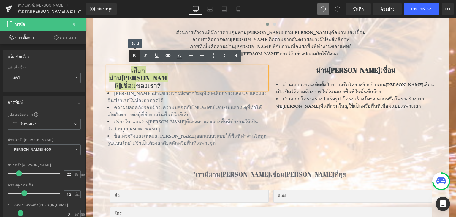
click at [136, 54] on icon at bounding box center [134, 55] width 7 height 7
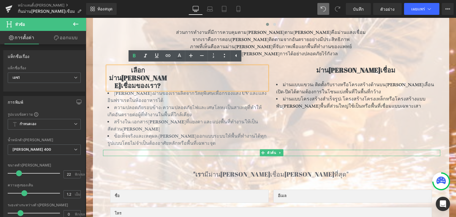
click at [369, 153] on hr at bounding box center [271, 154] width 321 height 3
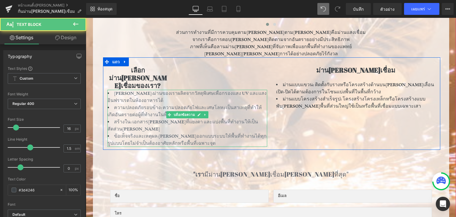
drag, startPoint x: 217, startPoint y: 124, endPoint x: 227, endPoint y: 127, distance: 10.3
click at [227, 128] on ul "ปกป้องดวงตา: ม่านของเราผลิตจากวัสดุพิเศษเพื่อ กรองแสง UV และแสงอินฟราเรดในห้องอ…" at bounding box center [187, 118] width 160 height 57
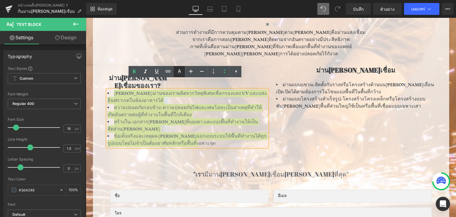
click at [180, 73] on icon at bounding box center [179, 73] width 5 height 1
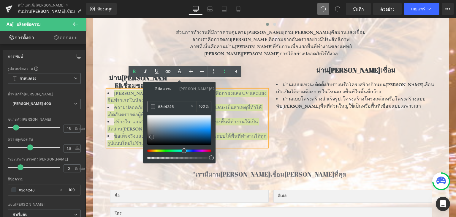
click at [151, 137] on span at bounding box center [151, 136] width 5 height 5
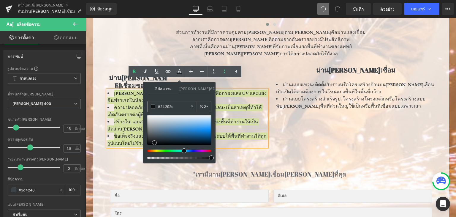
drag, startPoint x: 151, startPoint y: 137, endPoint x: 154, endPoint y: 142, distance: 6.2
click at [154, 142] on span at bounding box center [154, 142] width 5 height 5
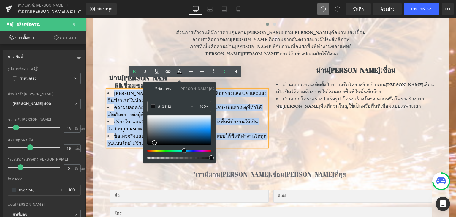
click at [275, 64] on div "เลือกม่านกันแสงเชื่อมของเรา? หัวข้อ 333 พิกเซล ปกป้องดวงตา: ม่านของเราผลิตจากวั…" at bounding box center [271, 103] width 337 height 92
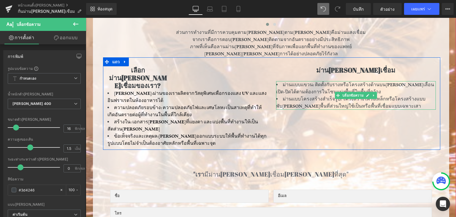
drag, startPoint x: 278, startPoint y: 81, endPoint x: 342, endPoint y: 82, distance: 63.8
click at [342, 82] on div "ม่าน แบบแขวน: ติดตั้งกับรางหรือโครงสร้างด้านบนสามารถเลื่อนเปิด-ปิดได้ตามต้องการ…" at bounding box center [356, 95] width 160 height 28
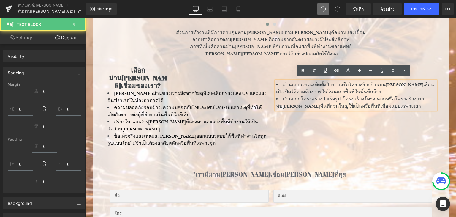
click at [247, 69] on div "เลือกม่านกันแสงเชื่อมของเรา? หัวข้อ 333 พิกเซล" at bounding box center [187, 77] width 160 height 23
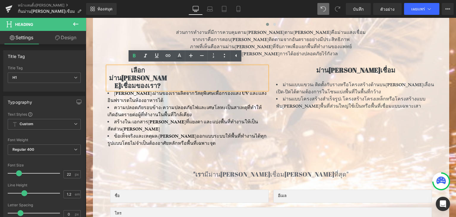
drag, startPoint x: 276, startPoint y: 84, endPoint x: 383, endPoint y: 109, distance: 109.7
click at [383, 109] on div "เลือกม่านกันแสงเชื่อมของเรา? หัวข้อ 333 พิกเซล ปกป้องดวงตา: ม่านของเราผลิตจากวั…" at bounding box center [271, 103] width 337 height 92
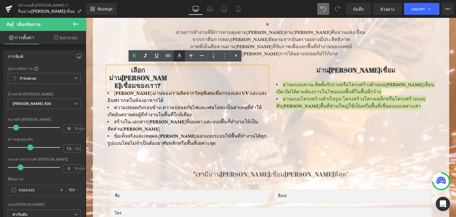
click at [179, 57] on icon at bounding box center [179, 55] width 7 height 7
type input "#3d4246"
type input "100"
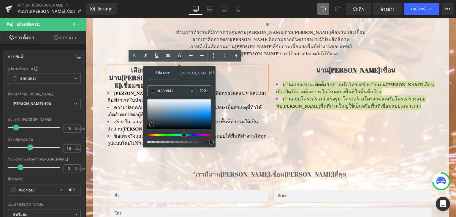
type input "#212326"
drag, startPoint x: 150, startPoint y: 120, endPoint x: 150, endPoint y: 124, distance: 4.2
click at [150, 124] on span at bounding box center [151, 125] width 5 height 5
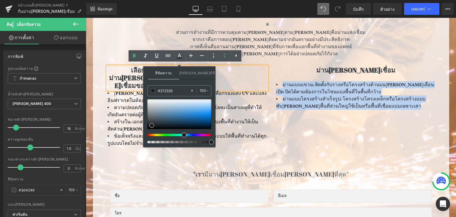
drag, startPoint x: 324, startPoint y: 123, endPoint x: 316, endPoint y: 117, distance: 10.2
click at [324, 123] on div "เลือกม่านกันแสงเชื่อมของเรา? หัวข้อ 333 พิกเซล ปกป้องดวงตา: ม่านของเราผลิตจากวั…" at bounding box center [271, 103] width 337 height 92
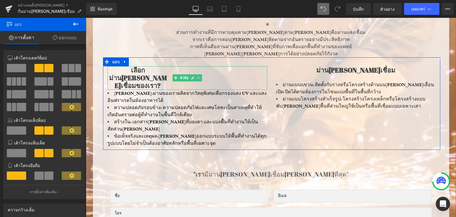
drag, startPoint x: 112, startPoint y: 69, endPoint x: 161, endPoint y: 78, distance: 50.4
click at [161, 78] on h1 "เลือกม่านกันแสงเชื่อมของเรา?" at bounding box center [137, 77] width 61 height 23
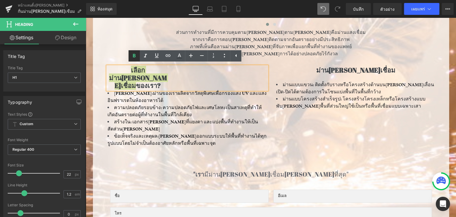
click at [132, 55] on icon at bounding box center [134, 55] width 7 height 7
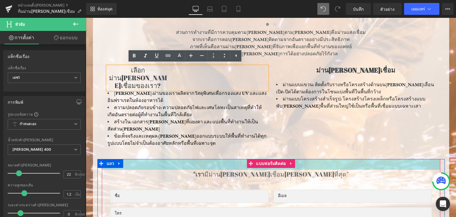
click at [370, 159] on div "36 พิกเซล" at bounding box center [271, 164] width 338 height 11
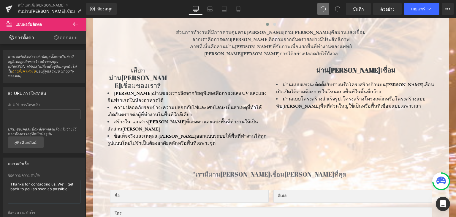
click at [381, 40] on p "จากเราคือการตอบ[PERSON_NAME]ติดตามจากอันตรายอย่างมีประสิทธิภาพ" at bounding box center [270, 39] width 347 height 7
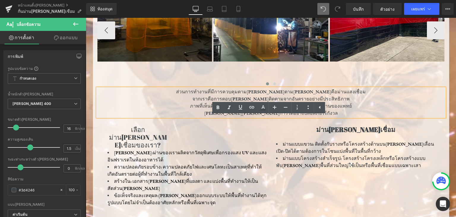
scroll to position [278, 0]
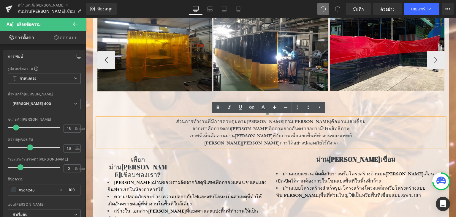
click at [391, 102] on div "ภาพ แถว ภาพ ภาพ ภาพ" at bounding box center [329, 60] width 465 height 116
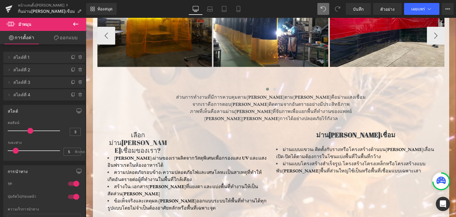
scroll to position [308, 0]
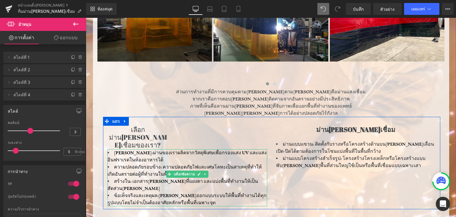
click at [172, 178] on font "แสงจ้าที่แยงตา และแบ่งพื้นที่ทำงานให้เป็นสัดส่วนที่ชัดเจน" at bounding box center [182, 184] width 151 height 13
drag, startPoint x: 172, startPoint y: 172, endPoint x: 115, endPoint y: 171, distance: 57.3
click at [144, 178] on font "แสงจ้าที่แยงตา และแบ่งพื้นที่ทำงานให้เป็นสัดส่วนที่ชัดเจน" at bounding box center [182, 184] width 151 height 13
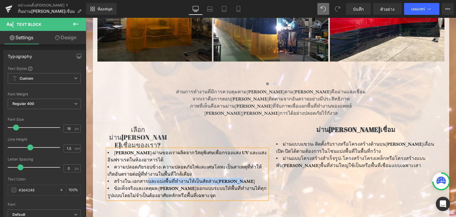
drag, startPoint x: 196, startPoint y: 172, endPoint x: 226, endPoint y: 174, distance: 30.6
click at [226, 178] on li "สร้างใน: เอกสาร และแบ่งพื้นที่ทำงานให้เป็นสัดส่วนที่ชัดเจน" at bounding box center [187, 181] width 160 height 7
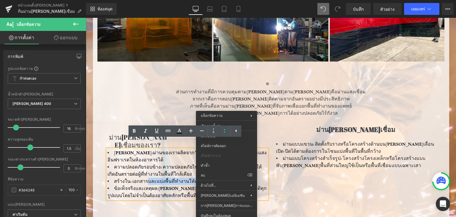
copy font "และแบ่งพื้นที่ทำงานให้เป็นสัดส่วนที่ชัดเจน"
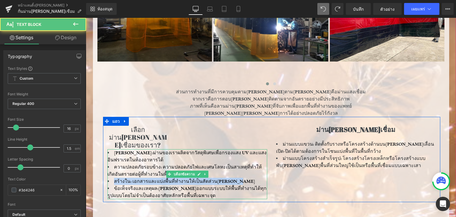
drag, startPoint x: 112, startPoint y: 172, endPoint x: 235, endPoint y: 175, distance: 122.9
click at [235, 178] on li "สร้างใน: เอกสาร และแบ่งพื้นที่ทำงานให้เป็นสัดส่วนที่ชัดเจน" at bounding box center [187, 181] width 160 height 7
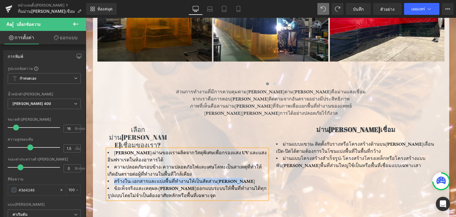
click at [235, 178] on li "สร้างใน: เอกสาร และแบ่งพื้นที่ทำงานให้เป็นสัดส่วนที่ชัดเจน" at bounding box center [187, 181] width 160 height 7
click at [231, 178] on li "สร้างใน: เอกสาร และแบ่งพื้นที่ทำงานให้เป็นสัดส่วนที่ชัดเจน" at bounding box center [187, 181] width 160 height 7
click at [232, 178] on li "สร้างใน: เอกสาร และแบ่งพื้นที่ทำงานให้เป็นสัดส่วนที่ชัดเจน" at bounding box center [187, 181] width 160 height 7
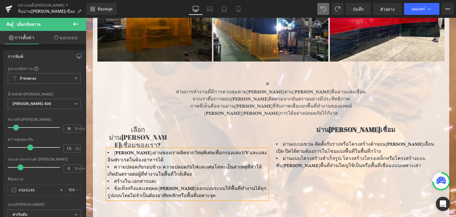
click at [243, 167] on li "ความปลอดภัยรอบข้าง: ความปลอดภัย ไฟ และ เศษโลหะ เป็น สาเหตุที่ทำให้เกิดอันตรายต่…" at bounding box center [187, 170] width 160 height 14
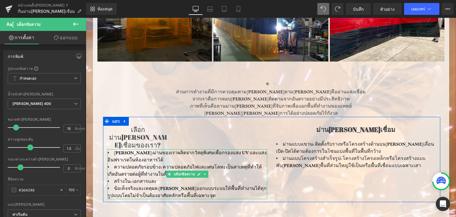
click at [114, 178] on li "สร้างใน: เอกสาร และ" at bounding box center [187, 181] width 160 height 7
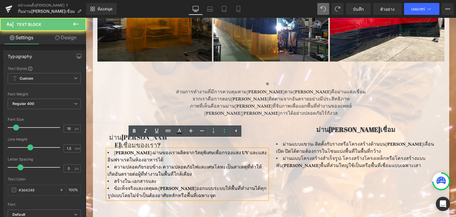
click at [151, 178] on li "สร้างใน: เอกสาร และ" at bounding box center [187, 181] width 160 height 7
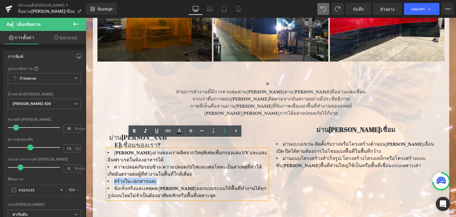
drag, startPoint x: 151, startPoint y: 173, endPoint x: 116, endPoint y: 176, distance: 35.1
click at [116, 178] on li "สร้างใน: เอกสาร และ" at bounding box center [187, 181] width 160 height 7
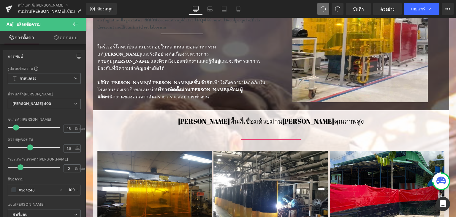
scroll to position [11, 0]
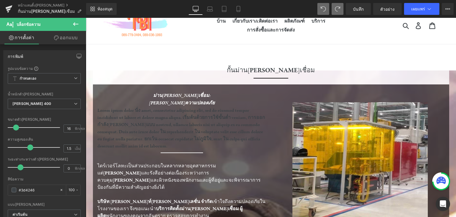
click at [341, 10] on span at bounding box center [338, 9] width 12 height 12
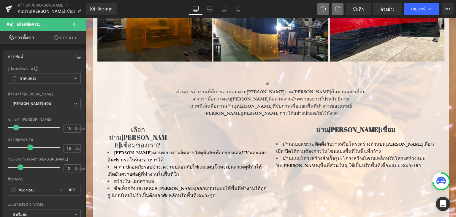
scroll to position [363, 0]
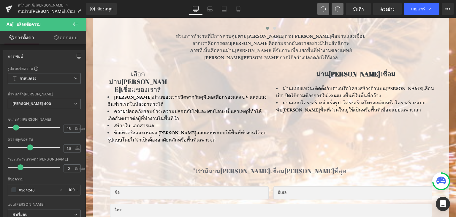
click at [341, 10] on span at bounding box center [338, 9] width 12 height 12
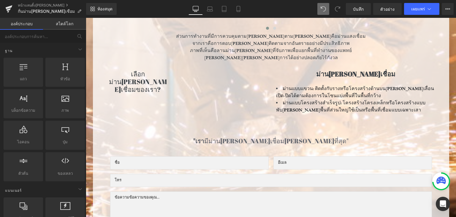
click at [342, 9] on span at bounding box center [338, 9] width 12 height 12
click at [334, 8] on span at bounding box center [338, 9] width 12 height 12
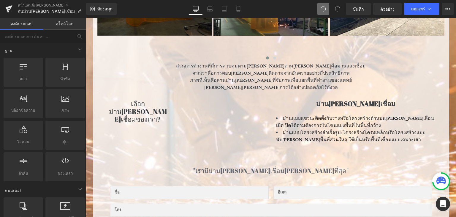
click at [326, 11] on icon at bounding box center [323, 8] width 5 height 5
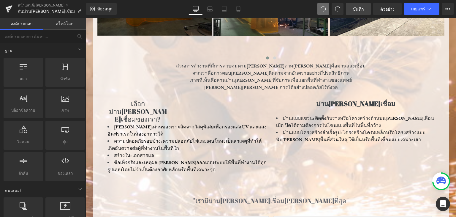
click at [357, 7] on font "บันทึก" at bounding box center [358, 9] width 11 height 5
